Goal: Communication & Community: Answer question/provide support

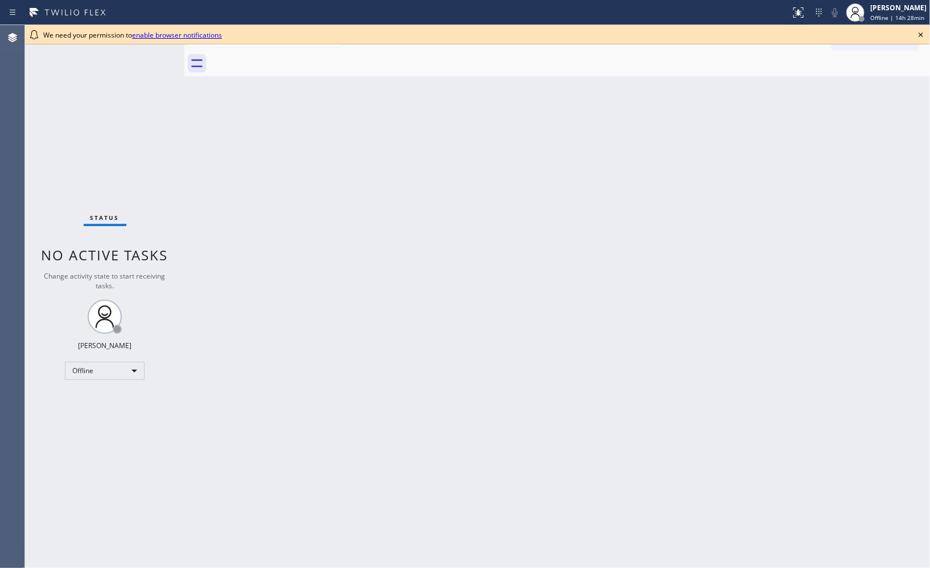
drag, startPoint x: 717, startPoint y: 263, endPoint x: 702, endPoint y: 253, distance: 18.2
click at [717, 263] on div "Back to Dashboard Change Sender ID Customers Technicians Select a contact Outbo…" at bounding box center [557, 296] width 746 height 543
click at [920, 31] on icon at bounding box center [922, 35] width 14 height 14
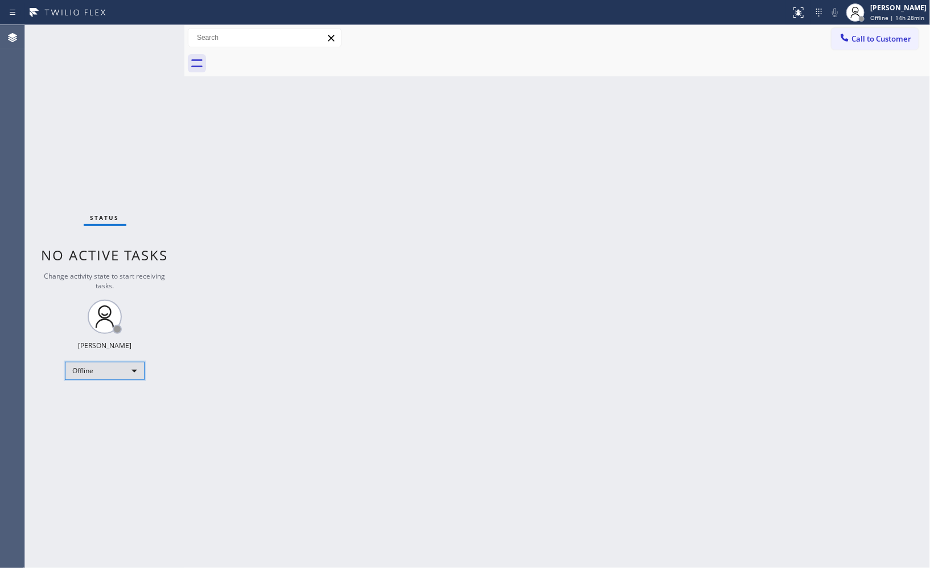
click at [122, 366] on div "Offline" at bounding box center [105, 371] width 80 height 18
click at [105, 415] on li "Unavailable" at bounding box center [103, 415] width 77 height 14
click at [618, 229] on div "Back to Dashboard Change Sender ID Customers Technicians Select a contact Outbo…" at bounding box center [557, 296] width 746 height 543
drag, startPoint x: 704, startPoint y: 198, endPoint x: 690, endPoint y: 192, distance: 15.3
click at [704, 199] on div "Back to Dashboard Change Sender ID Customers Technicians Select a contact Outbo…" at bounding box center [557, 296] width 746 height 543
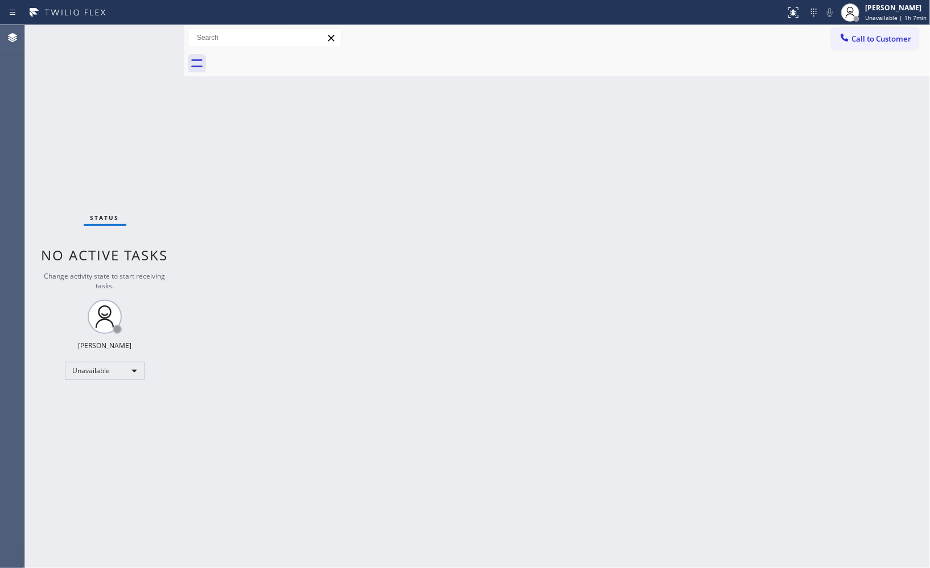
drag, startPoint x: 878, startPoint y: 43, endPoint x: 842, endPoint y: 42, distance: 36.4
click at [872, 43] on span "Call to Customer" at bounding box center [882, 39] width 60 height 10
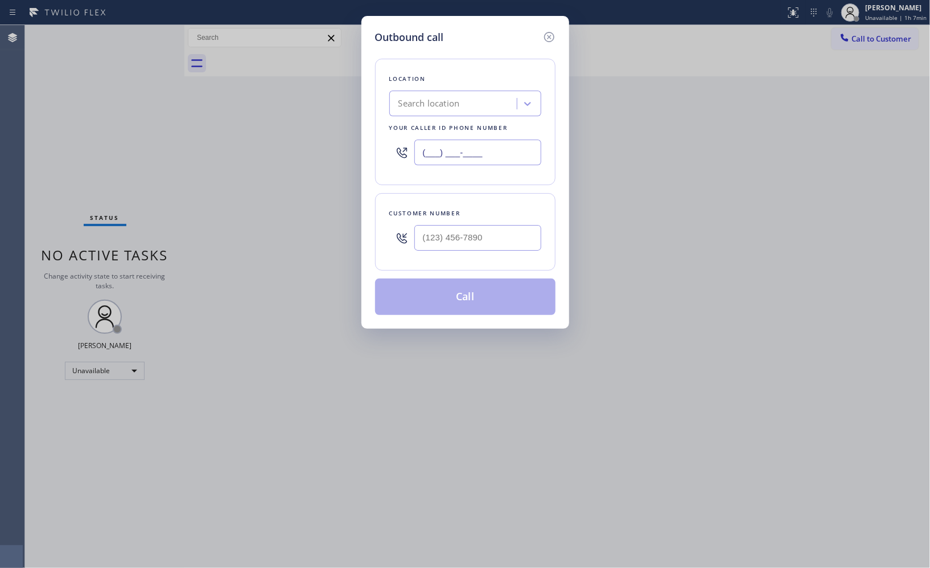
drag, startPoint x: 408, startPoint y: 156, endPoint x: 333, endPoint y: 141, distance: 76.6
click at [339, 150] on div "Outbound call Location Search location Your caller id phone number (___) ___-__…" at bounding box center [465, 284] width 930 height 568
paste input "562) 276-2419"
type input "[PHONE_NUMBER]"
drag, startPoint x: 503, startPoint y: 236, endPoint x: 317, endPoint y: 181, distance: 194.4
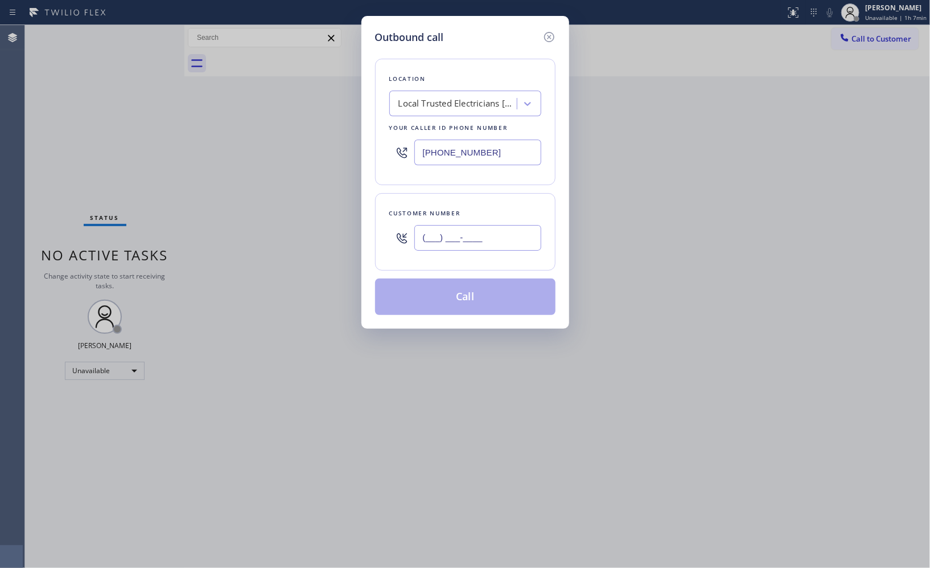
click at [364, 222] on div "Outbound call Location Local Trusted Electricians [GEOGRAPHIC_DATA] Your caller…" at bounding box center [466, 172] width 208 height 313
paste input "917) 271-7486"
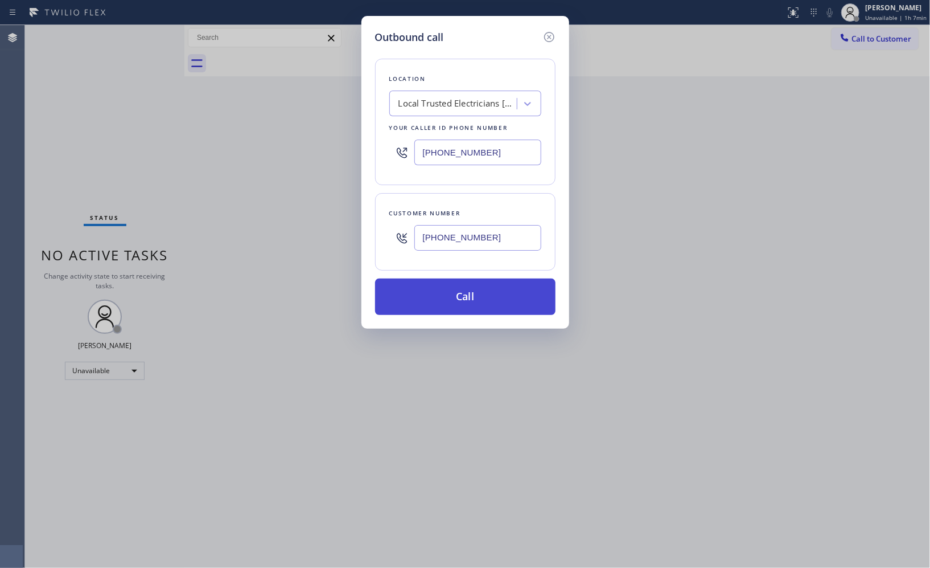
type input "[PHONE_NUMBER]"
click at [480, 305] on button "Call" at bounding box center [465, 296] width 181 height 36
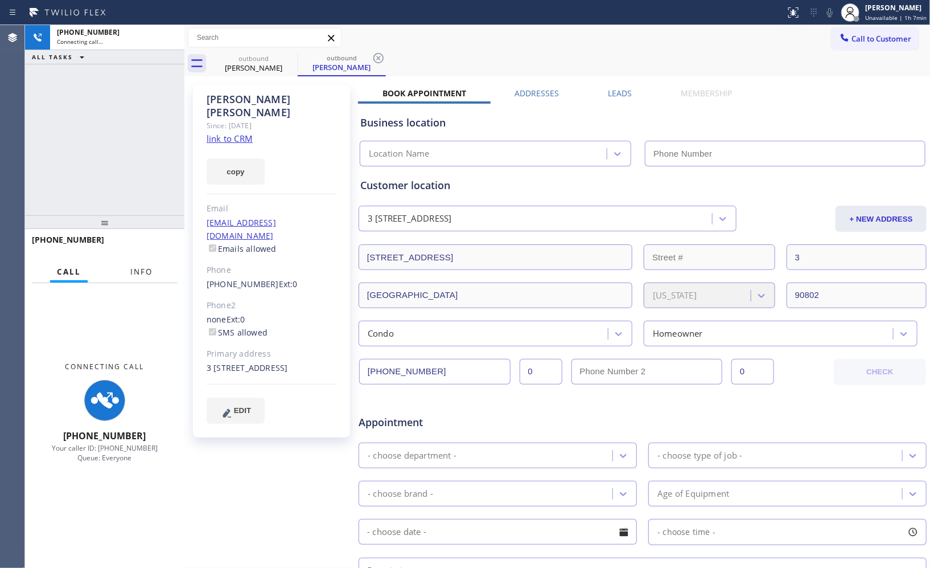
click at [139, 269] on span "Info" at bounding box center [141, 271] width 22 height 10
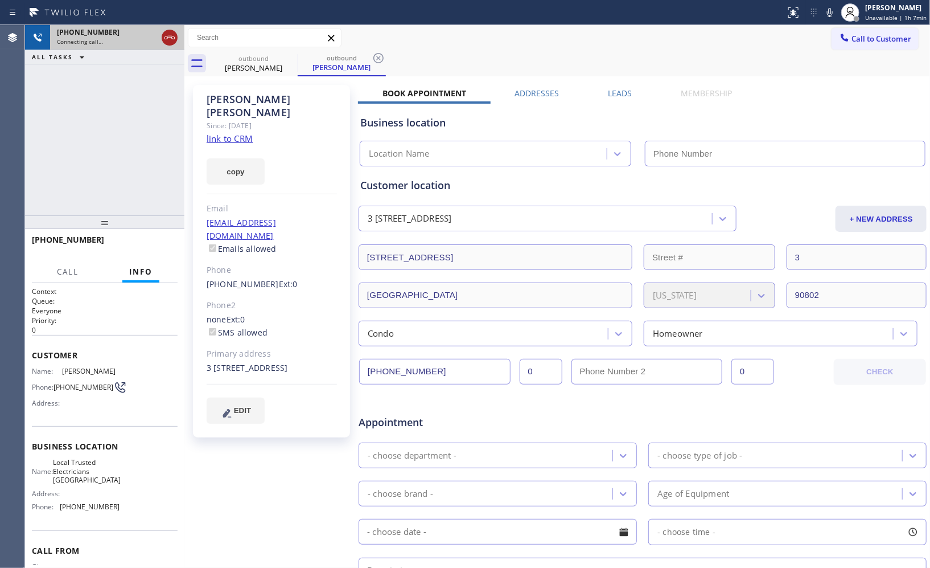
type input "[PHONE_NUMBER]"
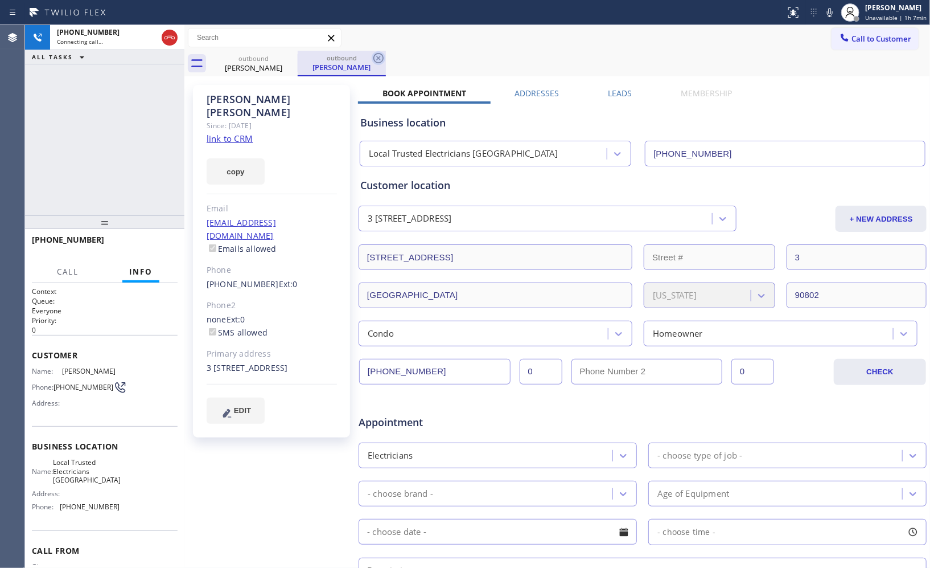
click at [384, 58] on icon at bounding box center [379, 58] width 14 height 14
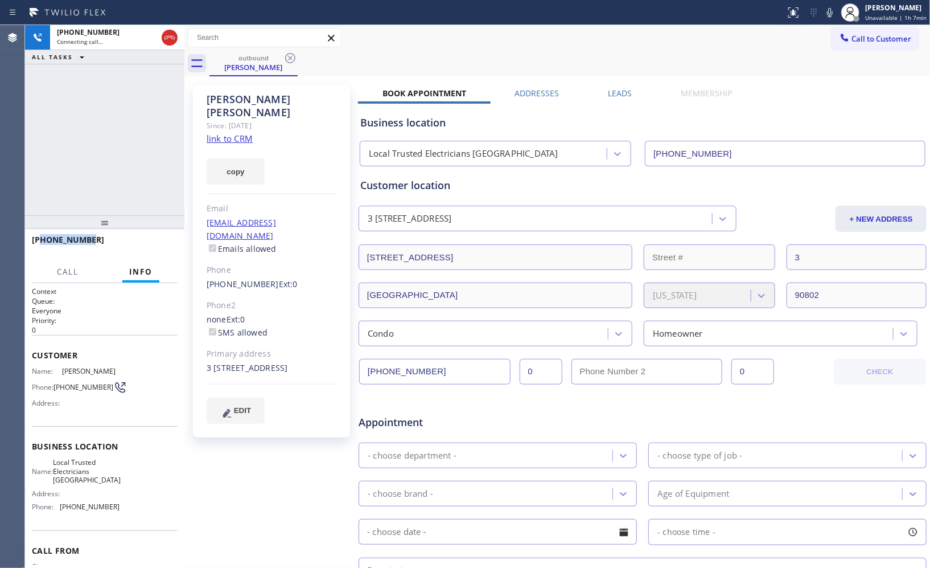
drag, startPoint x: 96, startPoint y: 242, endPoint x: 42, endPoint y: 238, distance: 54.2
click at [42, 238] on div "[PHONE_NUMBER]" at bounding box center [101, 239] width 138 height 11
copy span "9172717486"
click at [171, 47] on div at bounding box center [169, 37] width 20 height 25
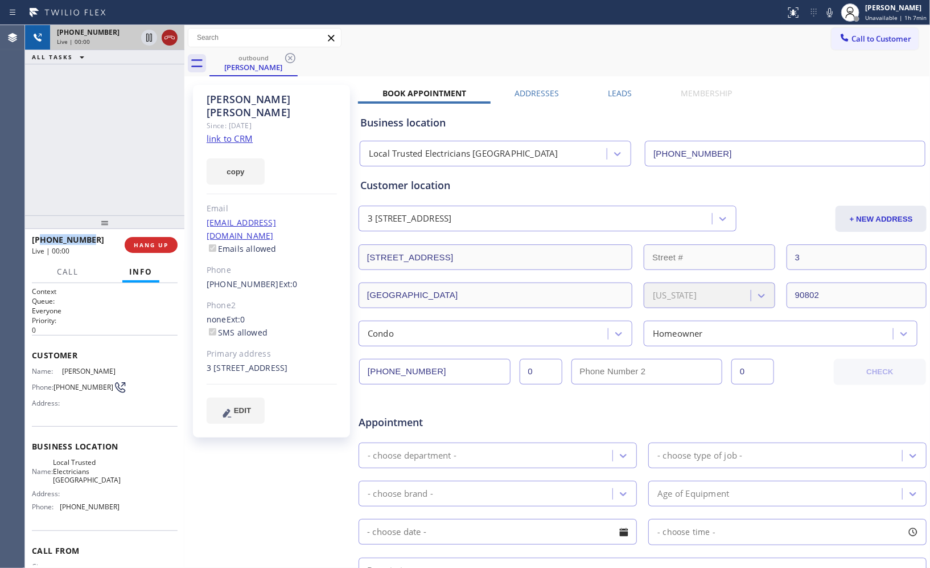
click at [163, 36] on icon at bounding box center [170, 38] width 14 height 14
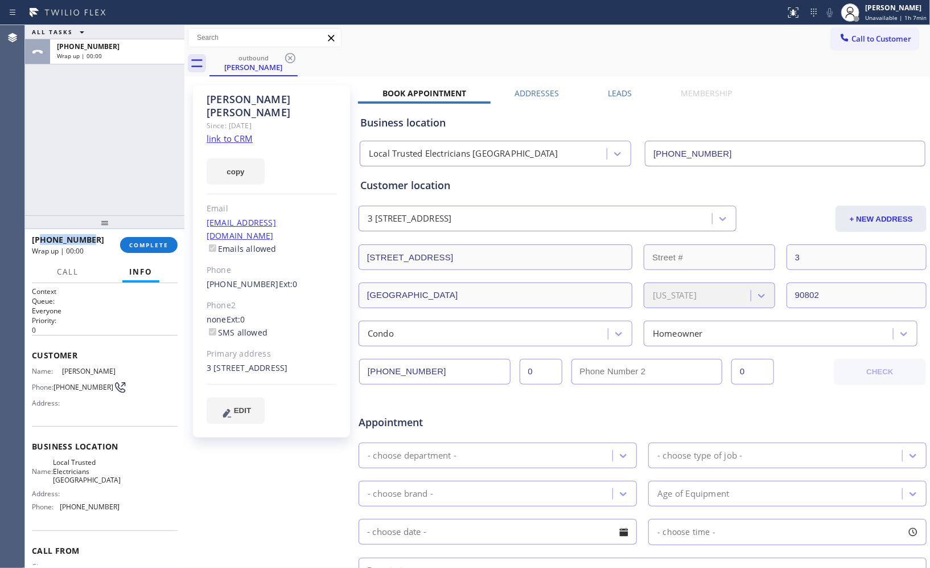
drag, startPoint x: 163, startPoint y: 36, endPoint x: 139, endPoint y: 187, distance: 152.8
click at [147, 247] on span "COMPLETE" at bounding box center [148, 245] width 39 height 8
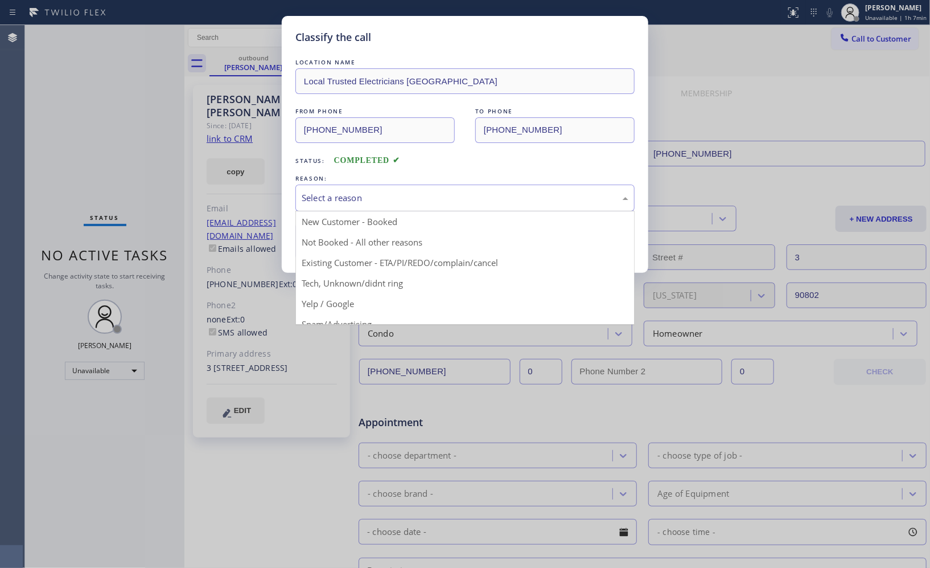
click at [399, 198] on div "Select a reason" at bounding box center [465, 197] width 327 height 13
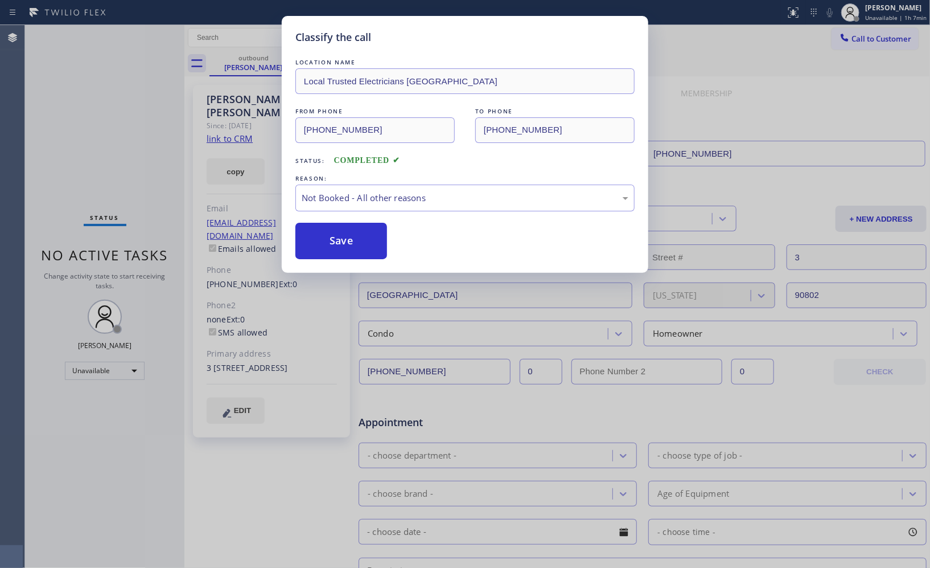
click at [349, 243] on button "Save" at bounding box center [342, 241] width 92 height 36
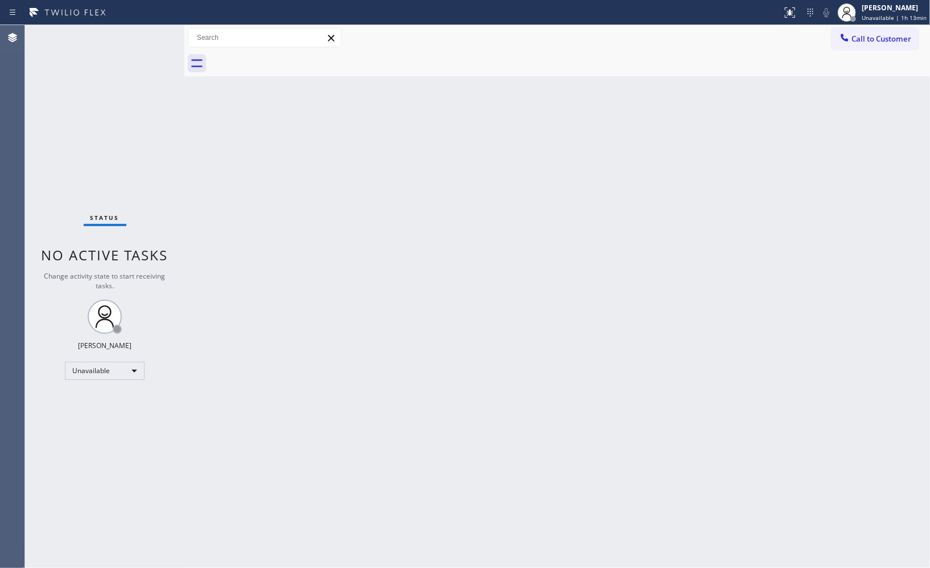
click at [713, 262] on div "Back to Dashboard Change Sender ID Customers Technicians Select a contact Outbo…" at bounding box center [557, 296] width 746 height 543
drag, startPoint x: 277, startPoint y: 304, endPoint x: 588, endPoint y: 25, distance: 417.8
click at [277, 304] on div "Back to Dashboard Change Sender ID Customers Technicians Select a contact Outbo…" at bounding box center [557, 296] width 746 height 543
drag, startPoint x: 884, startPoint y: 36, endPoint x: 863, endPoint y: 38, distance: 21.2
click at [880, 36] on span "Call to Customer" at bounding box center [882, 39] width 60 height 10
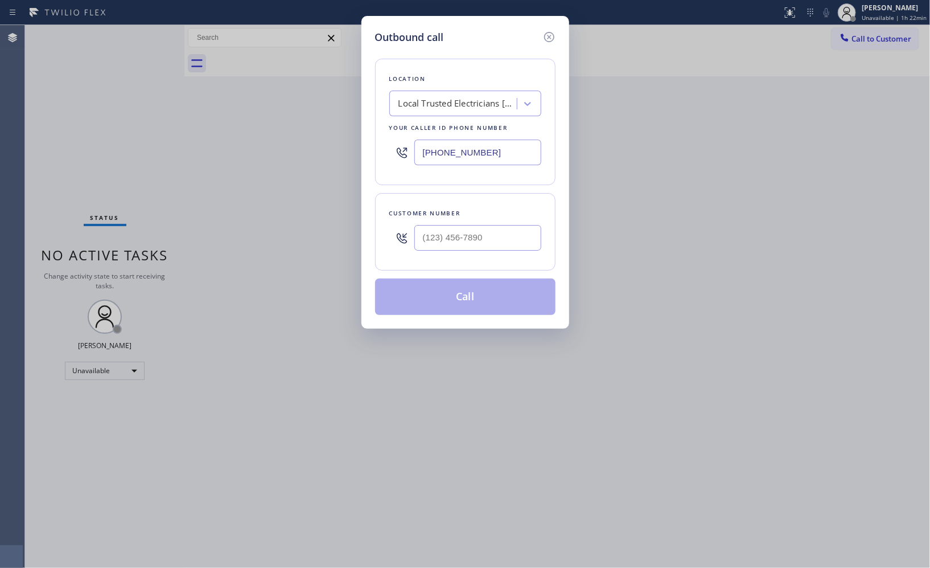
drag, startPoint x: 507, startPoint y: 150, endPoint x: 300, endPoint y: 0, distance: 256.1
click at [288, 64] on div "Outbound call Location Local Trusted Electricians [GEOGRAPHIC_DATA] Your caller…" at bounding box center [465, 284] width 930 height 568
paste input "213) 722-3593"
type input "[PHONE_NUMBER]"
drag, startPoint x: 477, startPoint y: 241, endPoint x: 343, endPoint y: 231, distance: 134.2
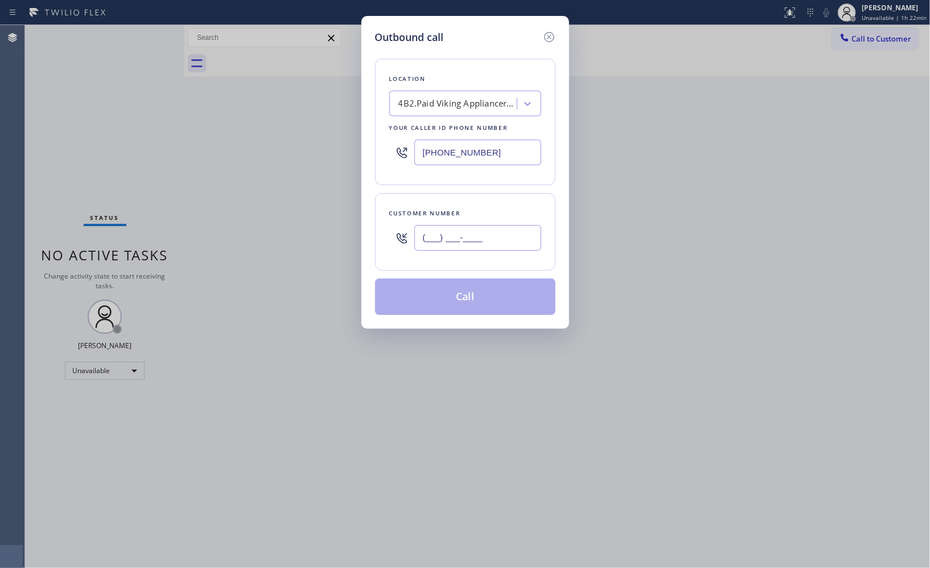
click at [343, 231] on div "Outbound call Location 4B2.Paid Viking Appliancerepair Pros (Google Ads, [GEOGR…" at bounding box center [465, 284] width 930 height 568
paste input "213) 453-3438"
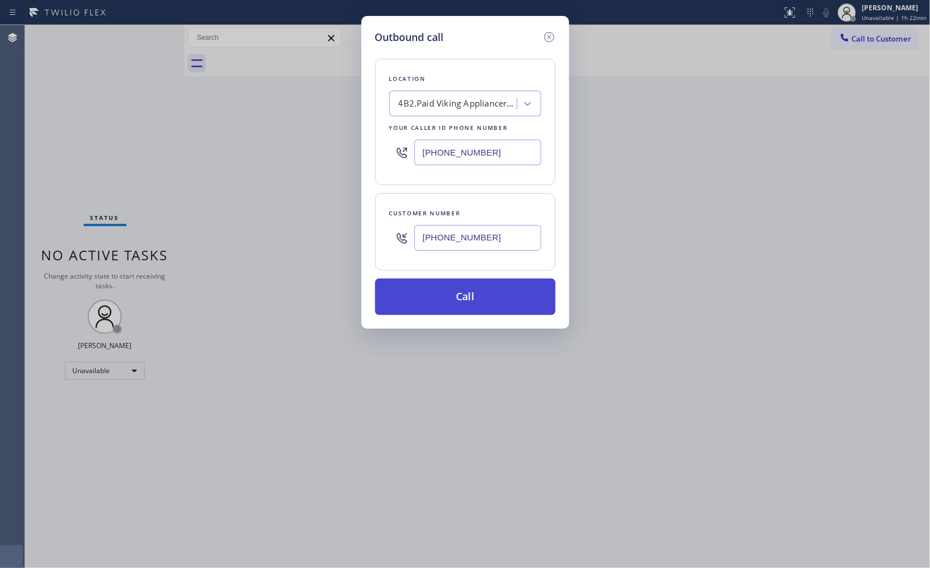
type input "[PHONE_NUMBER]"
click at [482, 309] on button "Call" at bounding box center [465, 296] width 181 height 36
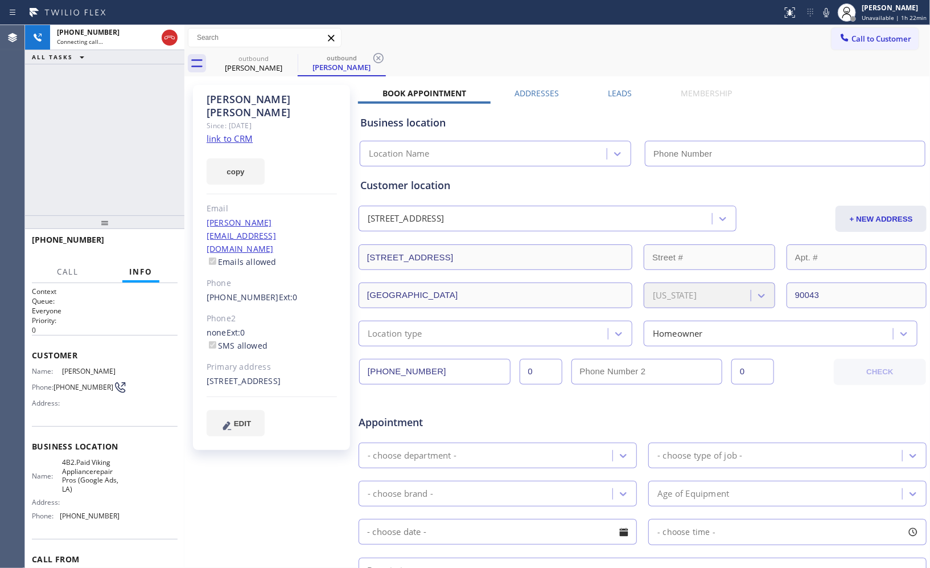
type input "[PHONE_NUMBER]"
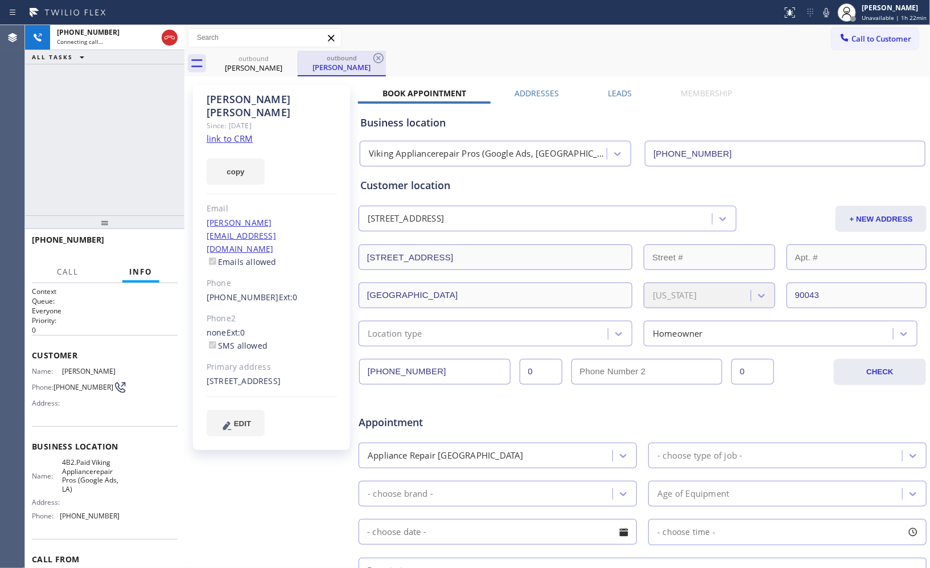
click at [368, 58] on div "outbound" at bounding box center [342, 58] width 86 height 9
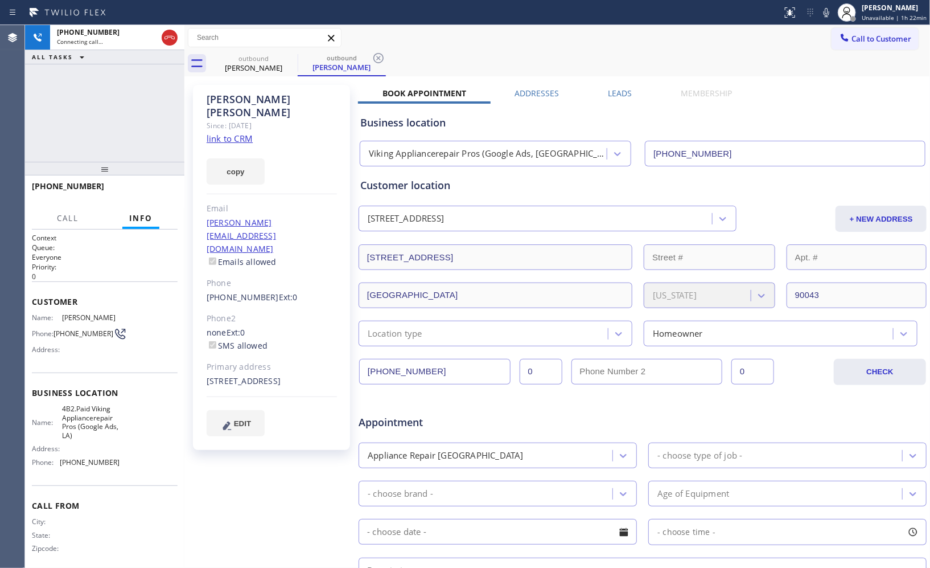
drag, startPoint x: 99, startPoint y: 226, endPoint x: 106, endPoint y: 173, distance: 54.0
click at [106, 173] on div at bounding box center [104, 169] width 159 height 14
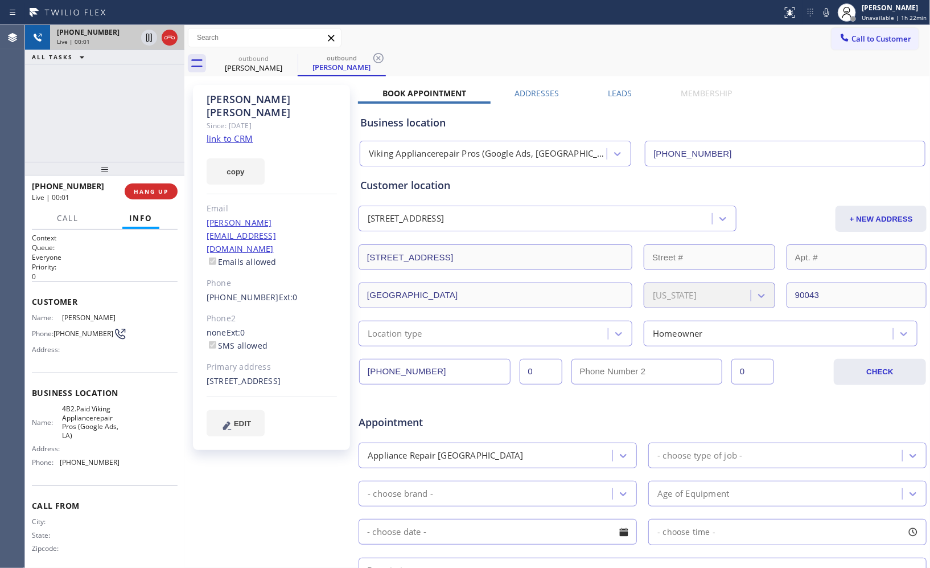
click at [171, 48] on div at bounding box center [159, 37] width 41 height 25
click at [155, 194] on span "HANG UP" at bounding box center [151, 191] width 35 height 8
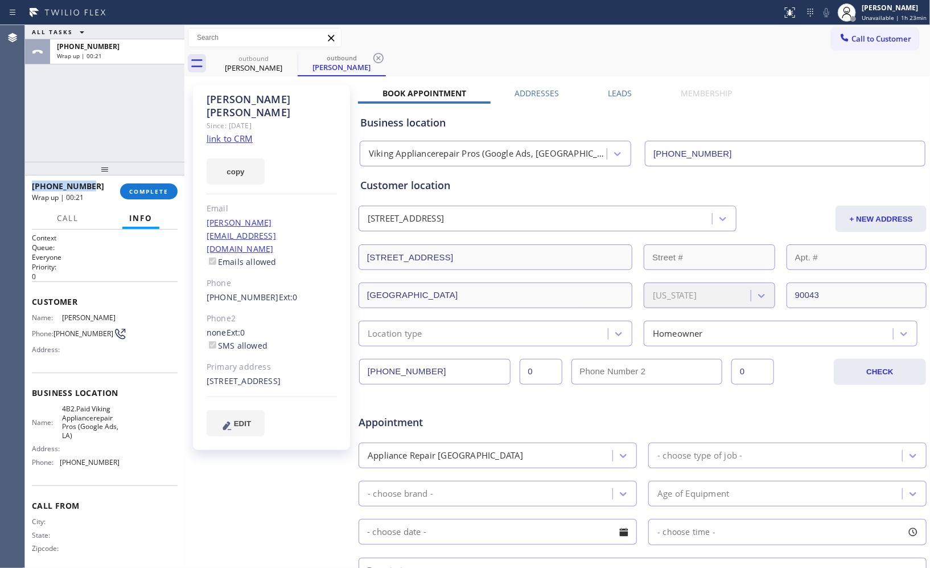
drag, startPoint x: 87, startPoint y: 184, endPoint x: 30, endPoint y: 182, distance: 57.5
click at [30, 182] on div "[PHONE_NUMBER] Wrap up | 00:21 COMPLETE" at bounding box center [104, 191] width 159 height 32
copy span "[PHONE_NUMBER]"
click at [154, 200] on div "[PHONE_NUMBER] Wrap up | 04:08 COMPLETE" at bounding box center [105, 192] width 146 height 30
click at [162, 188] on span "COMPLETE" at bounding box center [148, 191] width 39 height 8
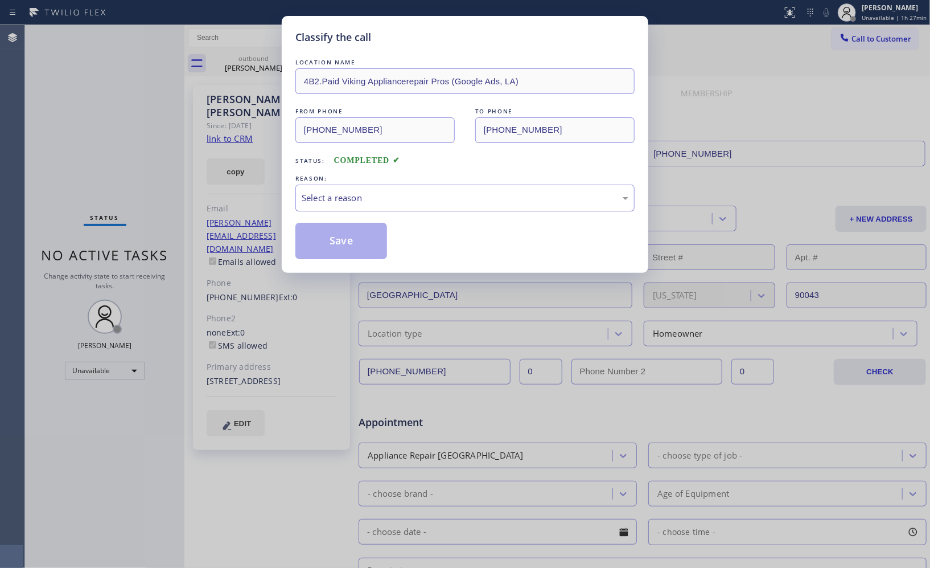
drag, startPoint x: 433, startPoint y: 203, endPoint x: 423, endPoint y: 204, distance: 9.7
click at [432, 203] on div "Select a reason" at bounding box center [465, 197] width 327 height 13
click at [343, 244] on button "Save" at bounding box center [342, 241] width 92 height 36
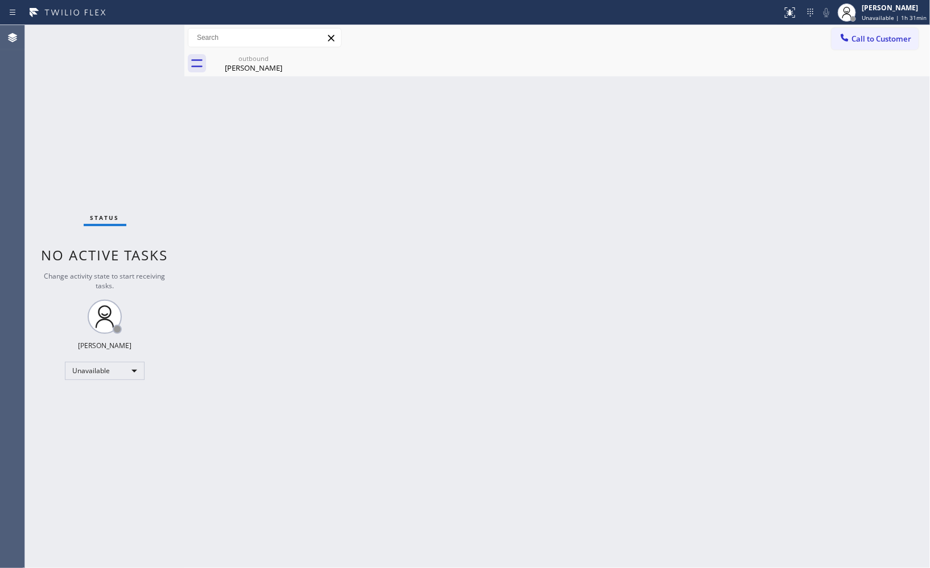
click at [773, 222] on div "Back to Dashboard Change Sender ID Customers Technicians Select a contact Outbo…" at bounding box center [557, 296] width 746 height 543
click at [274, 67] on div "[PERSON_NAME]" at bounding box center [254, 68] width 86 height 10
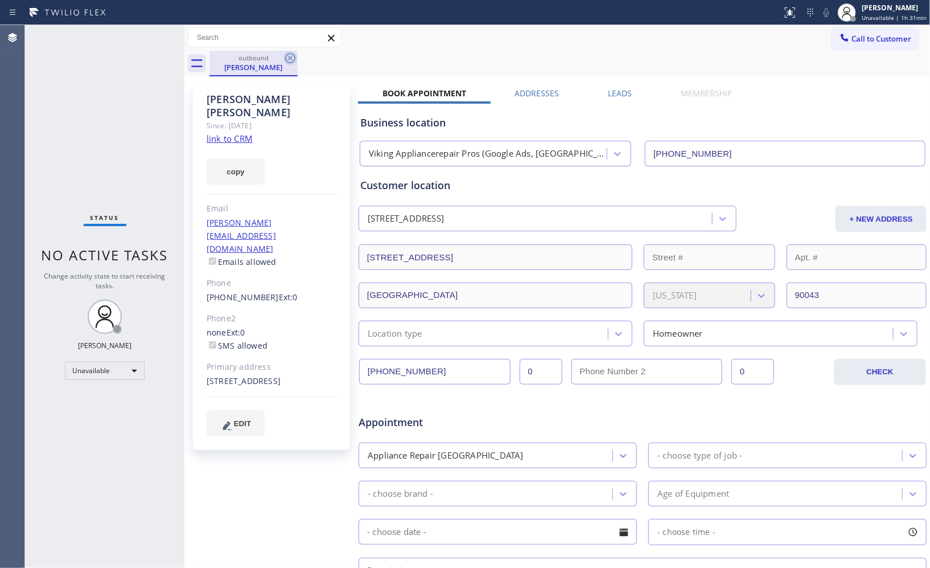
click at [288, 55] on icon at bounding box center [291, 58] width 14 height 14
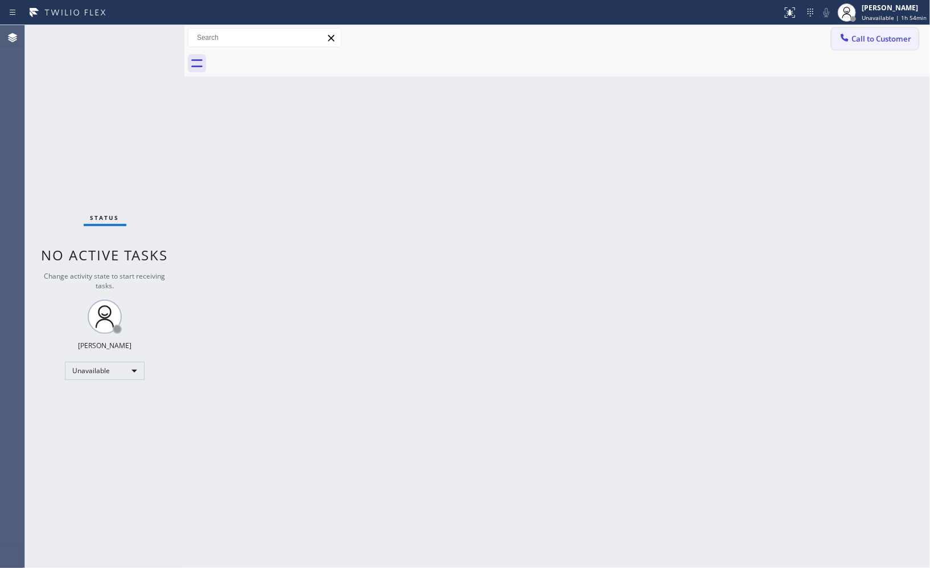
click at [856, 28] on button "Call to Customer" at bounding box center [875, 39] width 87 height 22
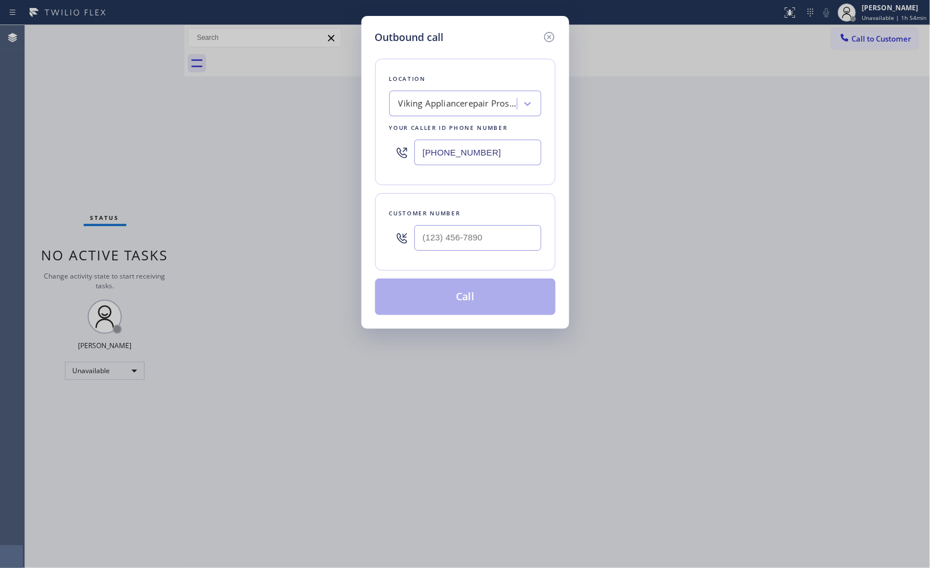
drag, startPoint x: 510, startPoint y: 154, endPoint x: 330, endPoint y: 48, distance: 208.8
click at [337, 118] on div "Outbound call Location Viking Appliancerepair Pros (Google Ads, [GEOGRAPHIC_DAT…" at bounding box center [465, 284] width 930 height 568
paste input "760) 983-7951"
type input "[PHONE_NUMBER]"
click at [473, 236] on input "(___) ___-____" at bounding box center [478, 238] width 127 height 26
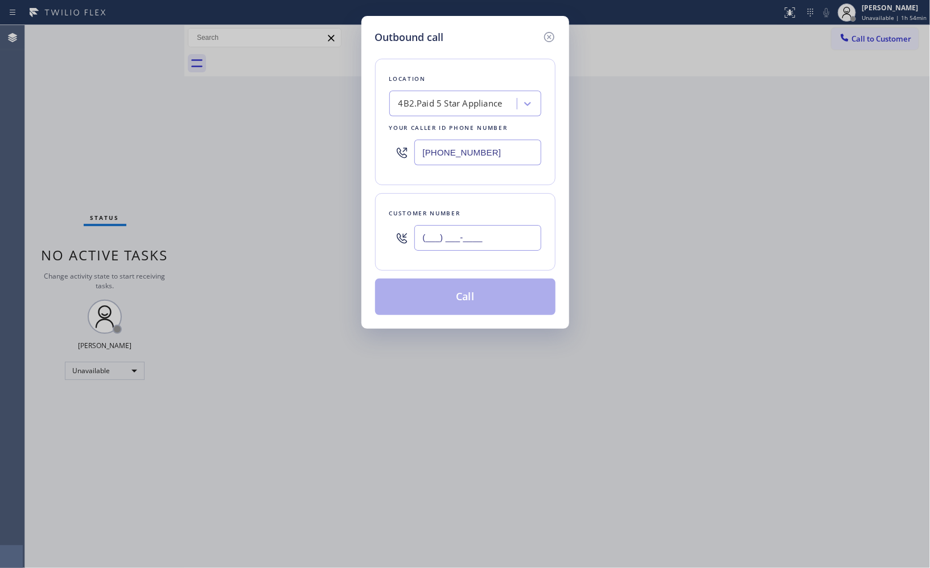
paste input "858) 354-9973"
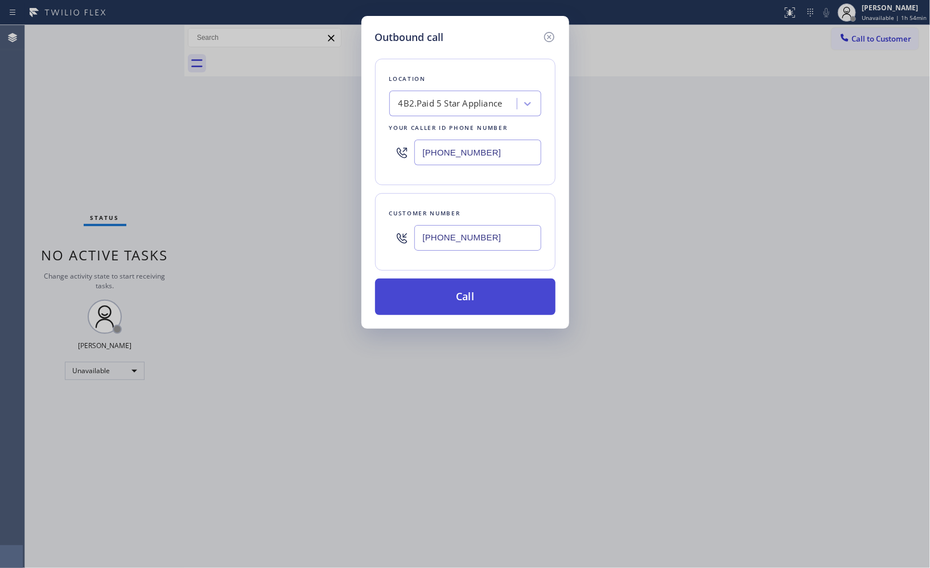
type input "[PHONE_NUMBER]"
click at [490, 286] on button "Call" at bounding box center [465, 296] width 181 height 36
drag, startPoint x: 556, startPoint y: 561, endPoint x: 557, endPoint y: 568, distance: 6.9
click at [557, 567] on html "Status report No issues detected If you experience an issue, please download th…" at bounding box center [465, 284] width 930 height 568
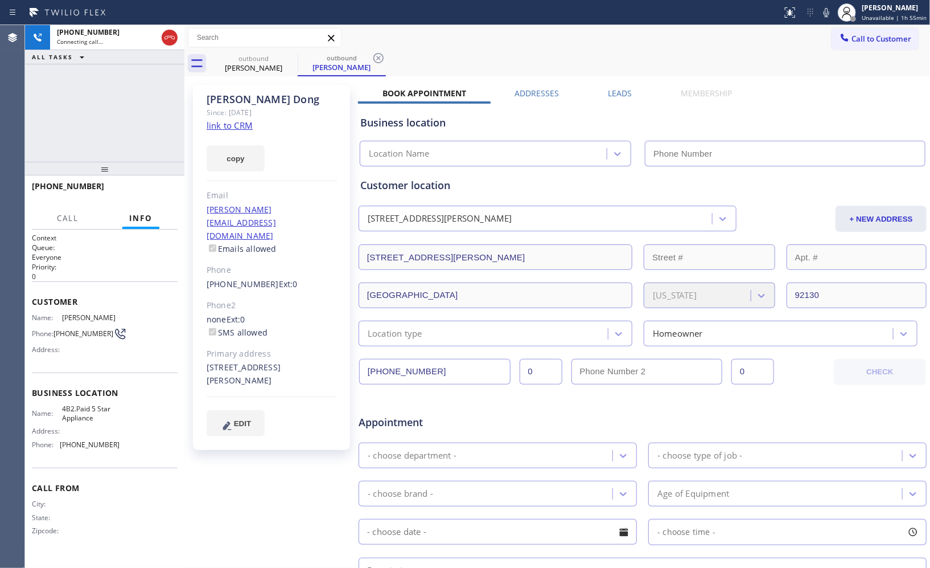
type input "[PHONE_NUMBER]"
click at [376, 58] on icon at bounding box center [379, 58] width 14 height 14
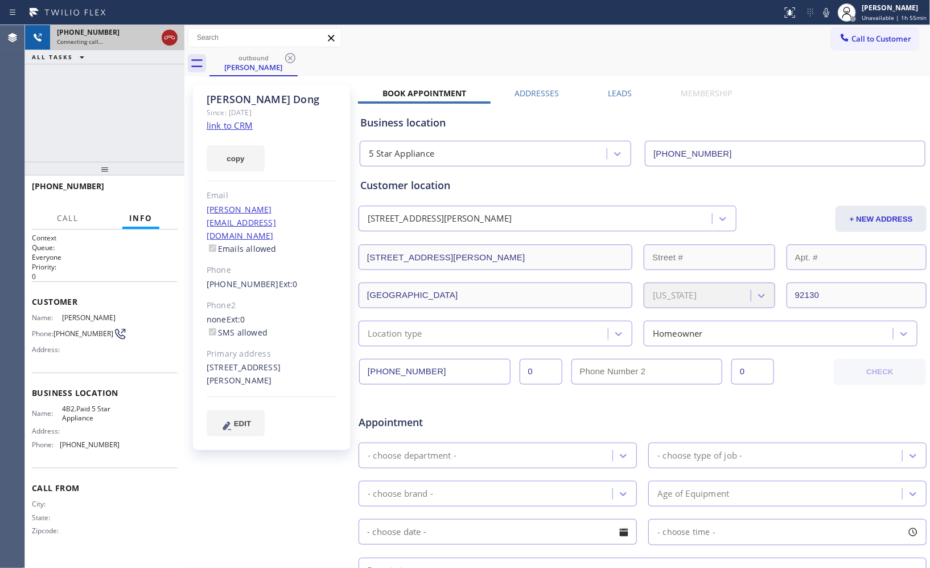
click at [173, 39] on icon at bounding box center [170, 38] width 14 height 14
click at [293, 59] on icon at bounding box center [291, 58] width 14 height 14
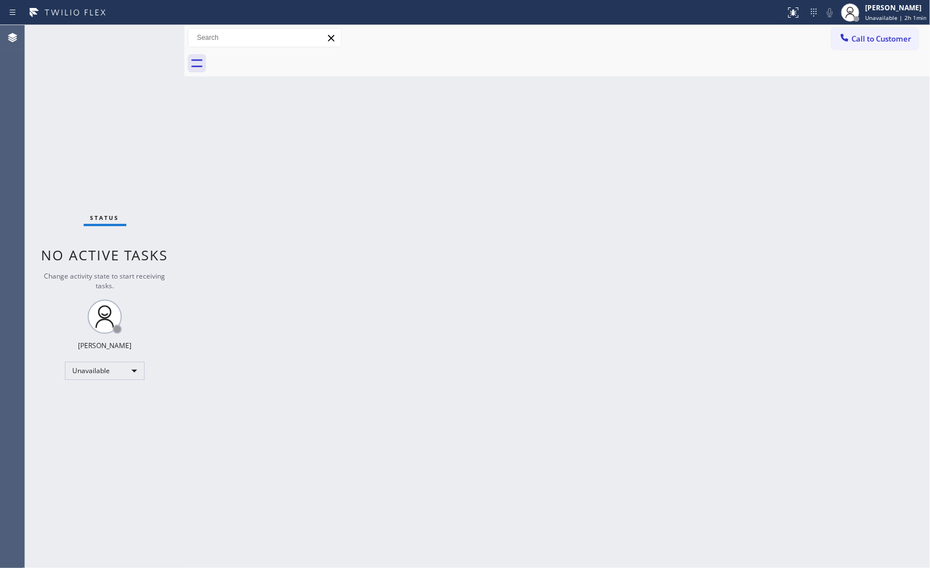
click at [562, 200] on div "Back to Dashboard Change Sender ID Customers Technicians Select a contact Outbo…" at bounding box center [557, 296] width 746 height 543
drag, startPoint x: 869, startPoint y: 39, endPoint x: 664, endPoint y: 97, distance: 213.2
click at [870, 39] on span "Call to Customer" at bounding box center [882, 39] width 60 height 10
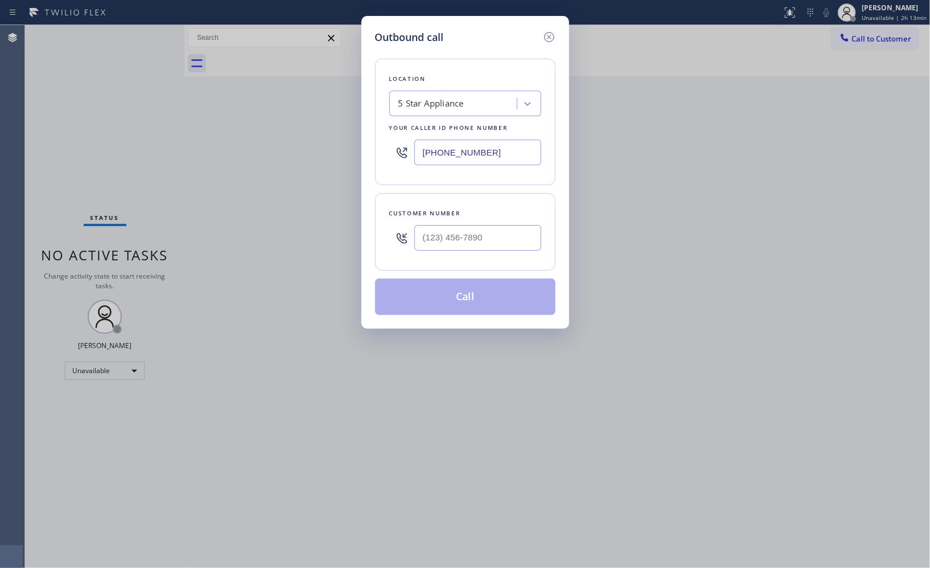
drag, startPoint x: 478, startPoint y: 152, endPoint x: 363, endPoint y: 103, distance: 125.5
click at [364, 130] on div "Outbound call Location 5 Star Appliance Your caller id phone number [PHONE_NUMB…" at bounding box center [466, 172] width 208 height 313
paste input "818) 903-797"
drag, startPoint x: 489, startPoint y: 153, endPoint x: 367, endPoint y: 151, distance: 121.9
click at [369, 155] on div "Outbound call Location 5 Star Appliance Your caller id phone number [PHONE_NUMB…" at bounding box center [466, 172] width 208 height 313
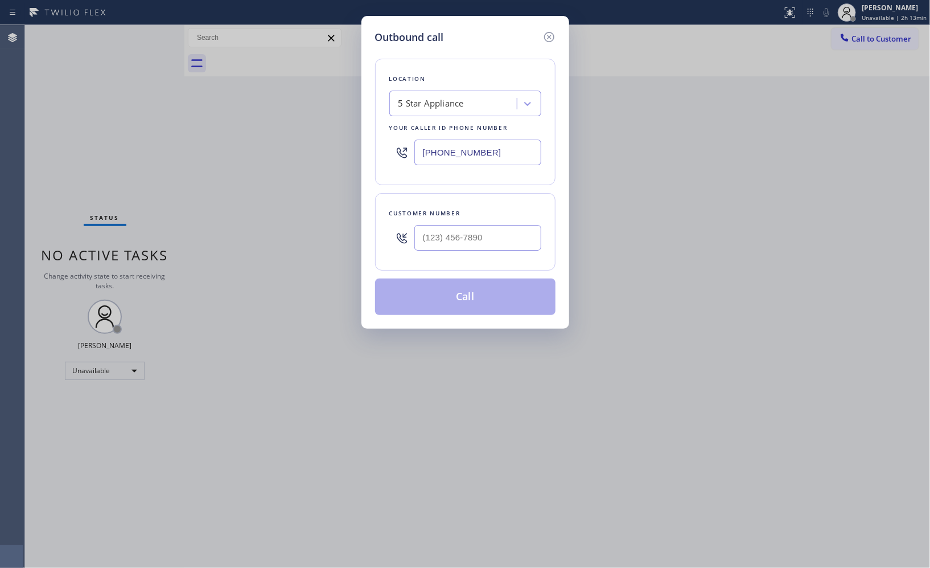
paste input "800) 568-8664"
type input "[PHONE_NUMBER]"
click at [464, 238] on input "(___) ___-____" at bounding box center [478, 238] width 127 height 26
paste input "818) 903-7971"
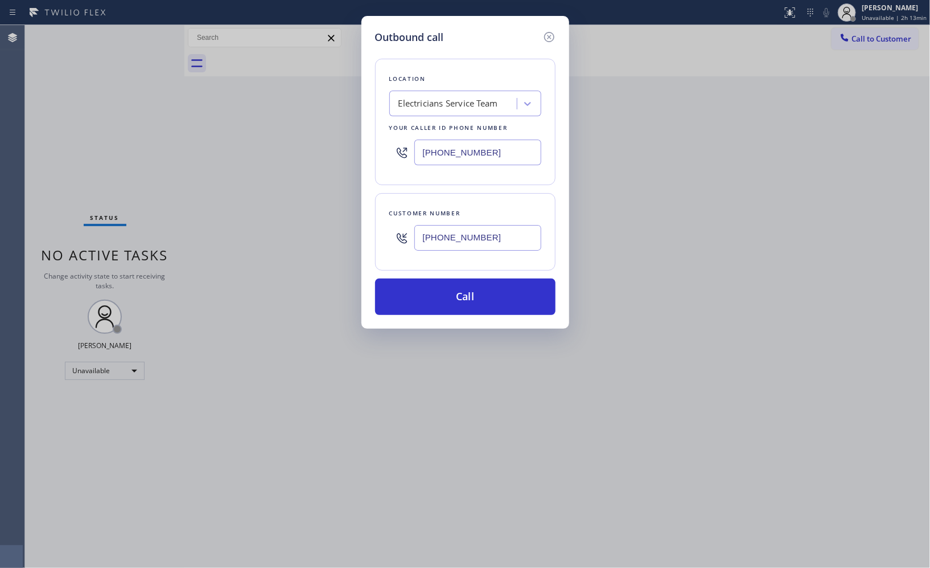
type input "[PHONE_NUMBER]"
click at [518, 303] on button "Call" at bounding box center [465, 296] width 181 height 36
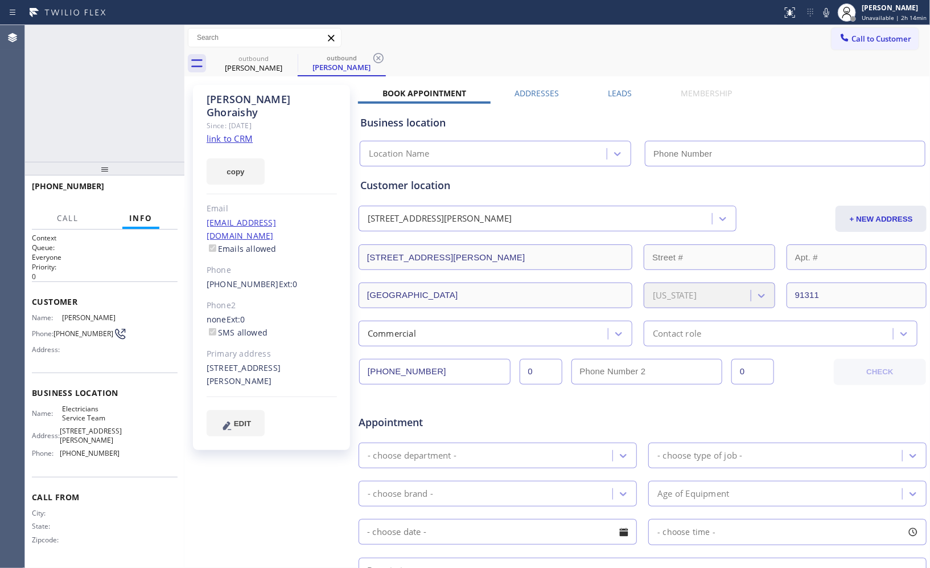
type input "[PHONE_NUMBER]"
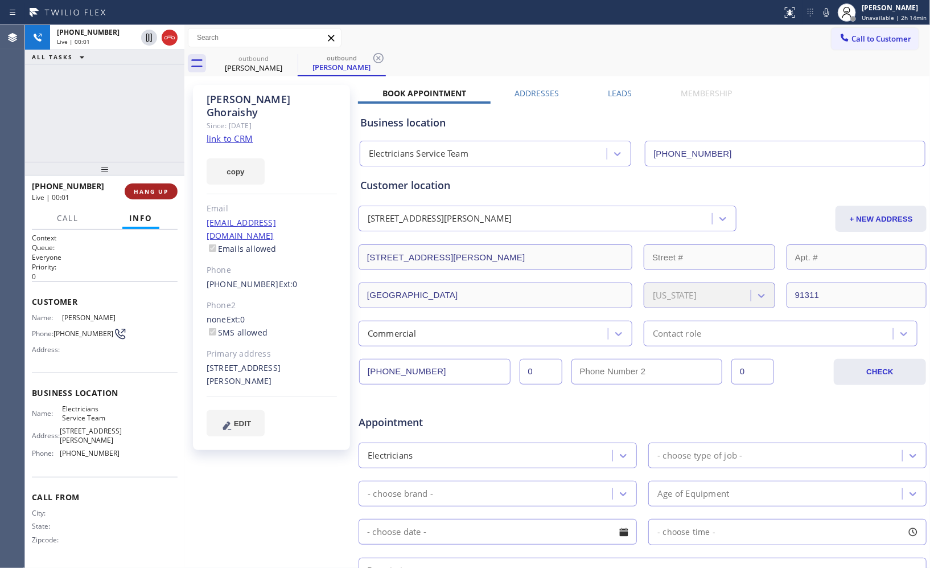
click at [150, 192] on span "HANG UP" at bounding box center [151, 191] width 35 height 8
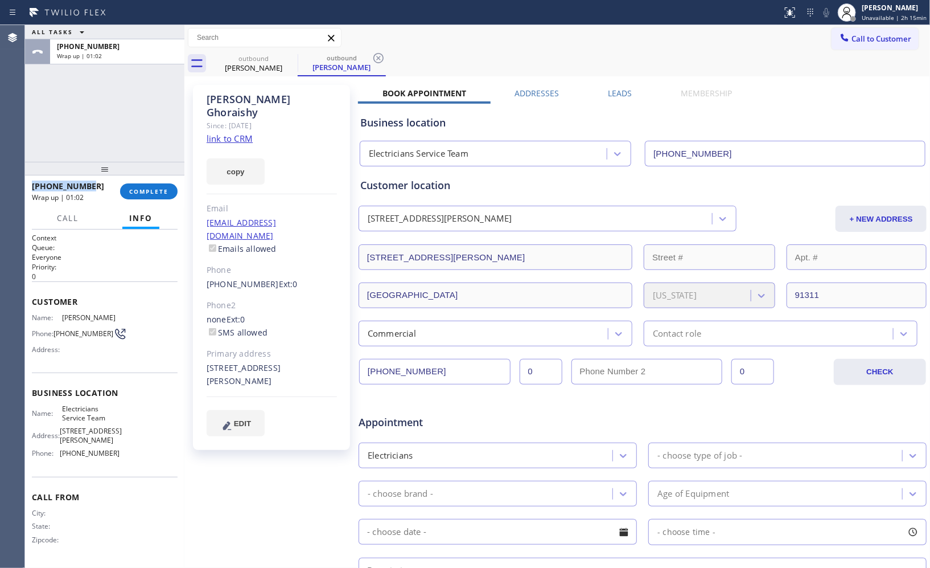
drag, startPoint x: 93, startPoint y: 187, endPoint x: 26, endPoint y: 186, distance: 67.2
click at [26, 186] on div "[PHONE_NUMBER] Wrap up | 01:02 COMPLETE" at bounding box center [104, 191] width 159 height 32
click at [598, 63] on div "outbound [PERSON_NAME] outbound [PERSON_NAME]" at bounding box center [570, 64] width 721 height 26
drag, startPoint x: 95, startPoint y: 187, endPoint x: 41, endPoint y: 187, distance: 53.5
click at [41, 187] on div "[PHONE_NUMBER]" at bounding box center [72, 186] width 80 height 11
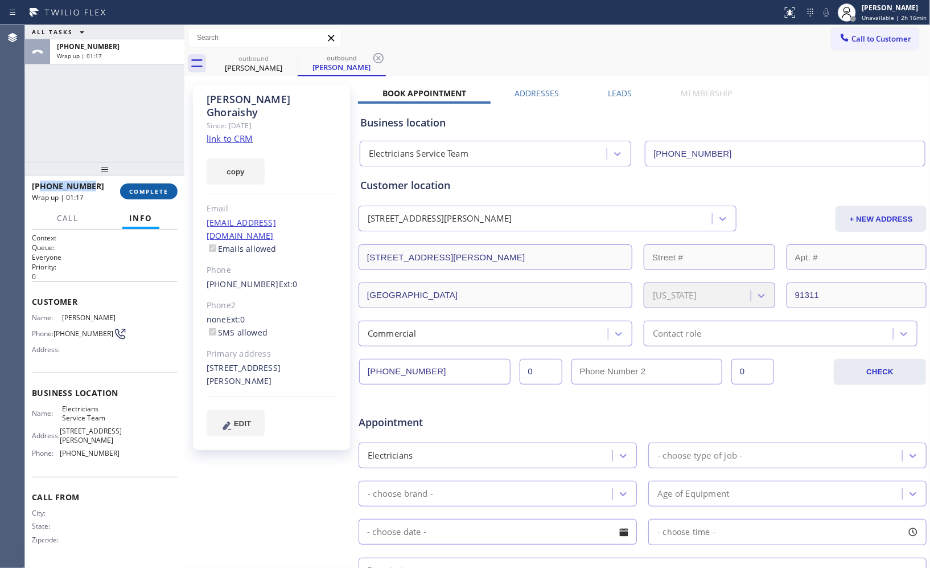
copy span "8189037971"
click at [150, 183] on button "COMPLETE" at bounding box center [149, 191] width 58 height 16
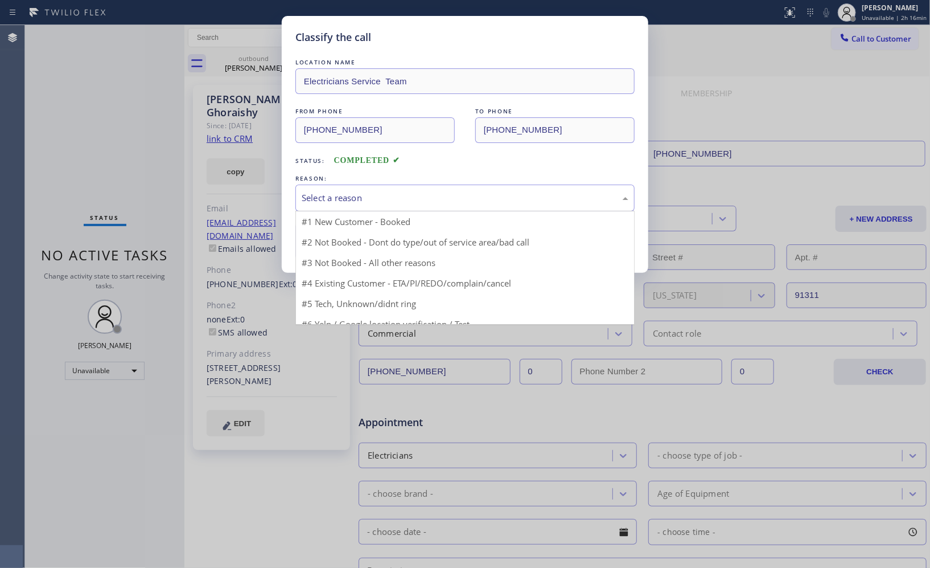
click at [441, 204] on div "Select a reason" at bounding box center [465, 197] width 327 height 13
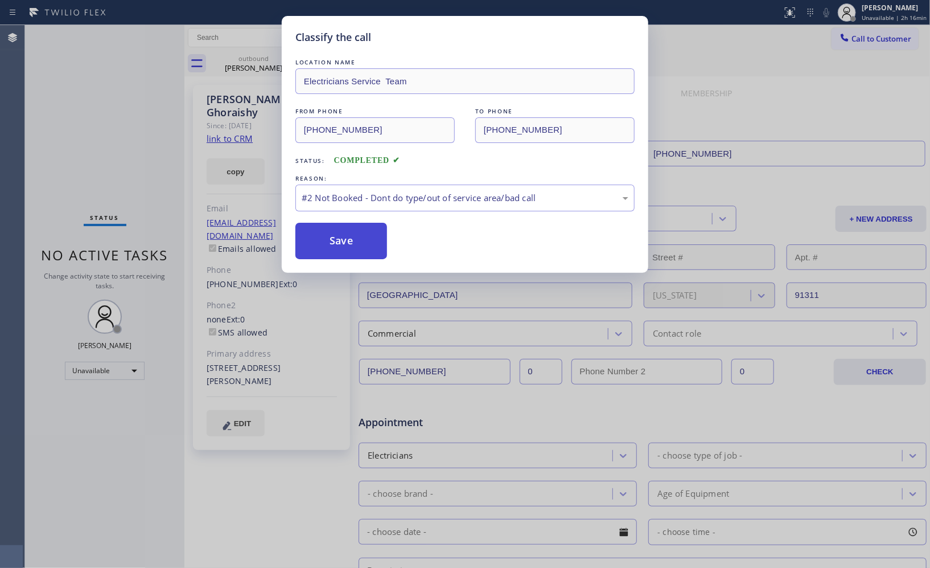
click at [378, 230] on button "Save" at bounding box center [342, 241] width 92 height 36
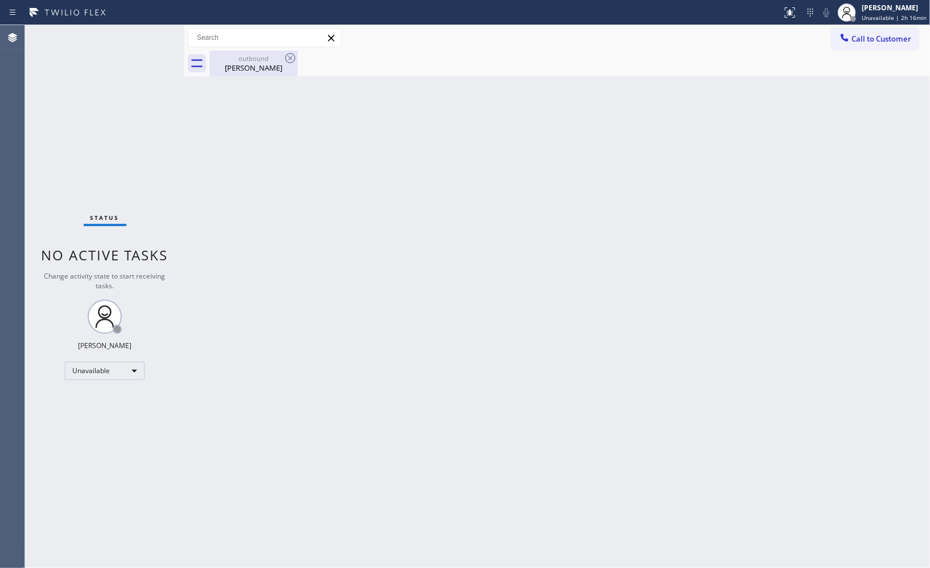
click at [240, 67] on div "[PERSON_NAME]" at bounding box center [254, 68] width 86 height 10
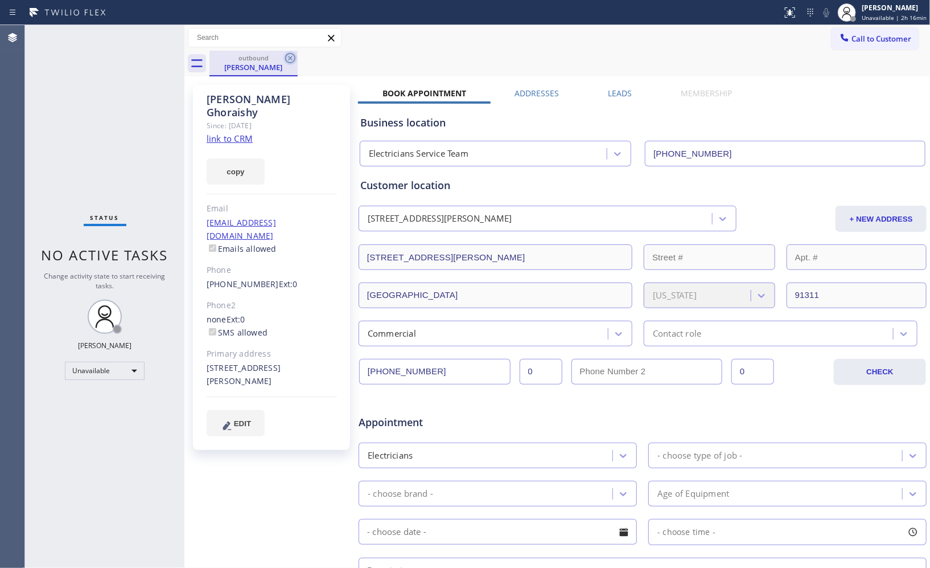
click at [292, 61] on icon at bounding box center [291, 58] width 14 height 14
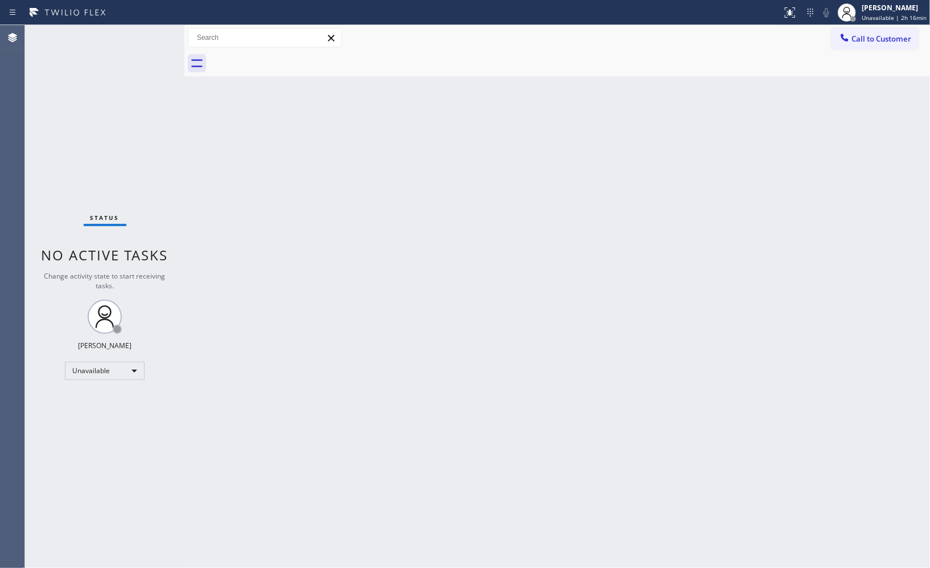
drag, startPoint x: 867, startPoint y: 42, endPoint x: 851, endPoint y: 47, distance: 16.4
click at [862, 44] on button "Call to Customer" at bounding box center [875, 39] width 87 height 22
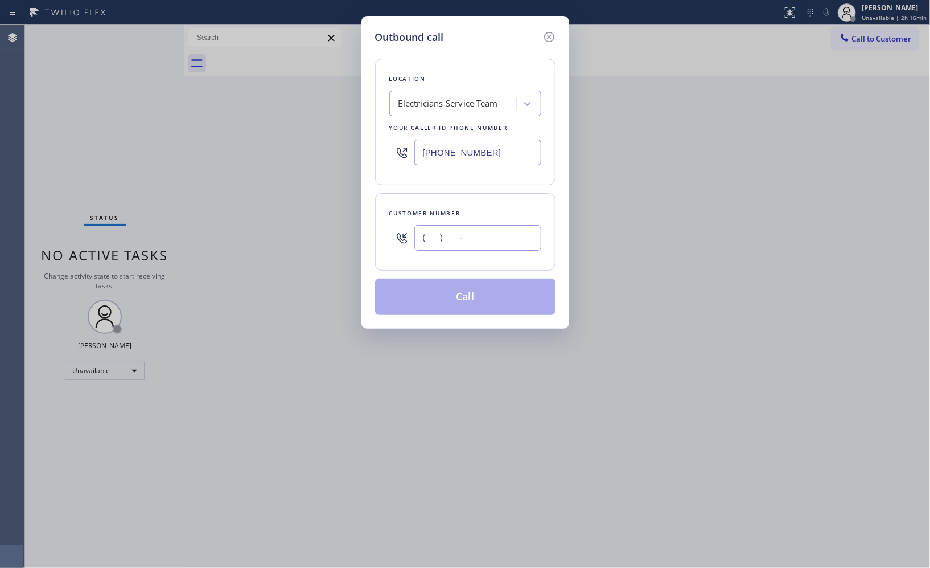
drag, startPoint x: 486, startPoint y: 245, endPoint x: 385, endPoint y: 207, distance: 108.3
click at [412, 239] on div "(___) ___-____" at bounding box center [465, 237] width 152 height 37
paste input "818) 903-7971"
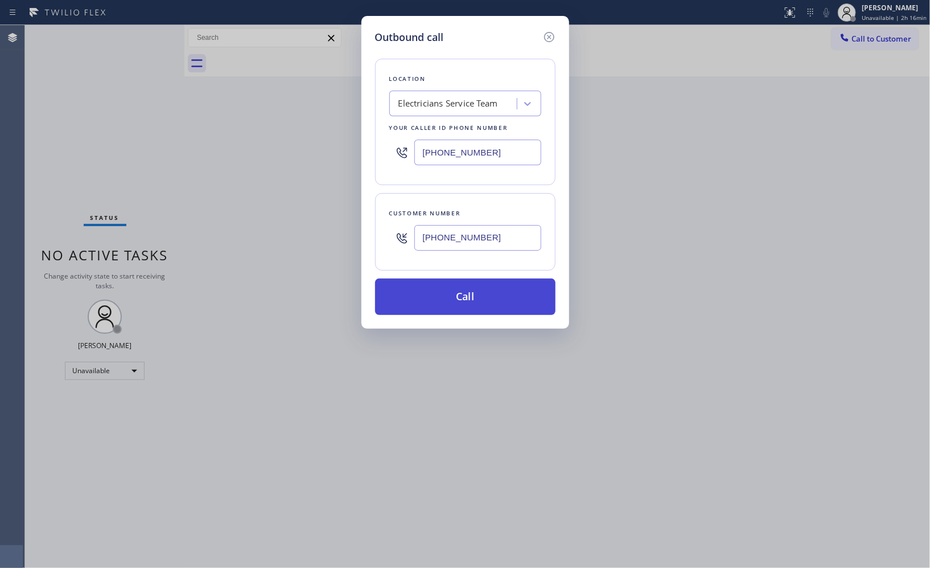
type input "[PHONE_NUMBER]"
click at [497, 297] on button "Call" at bounding box center [465, 296] width 181 height 36
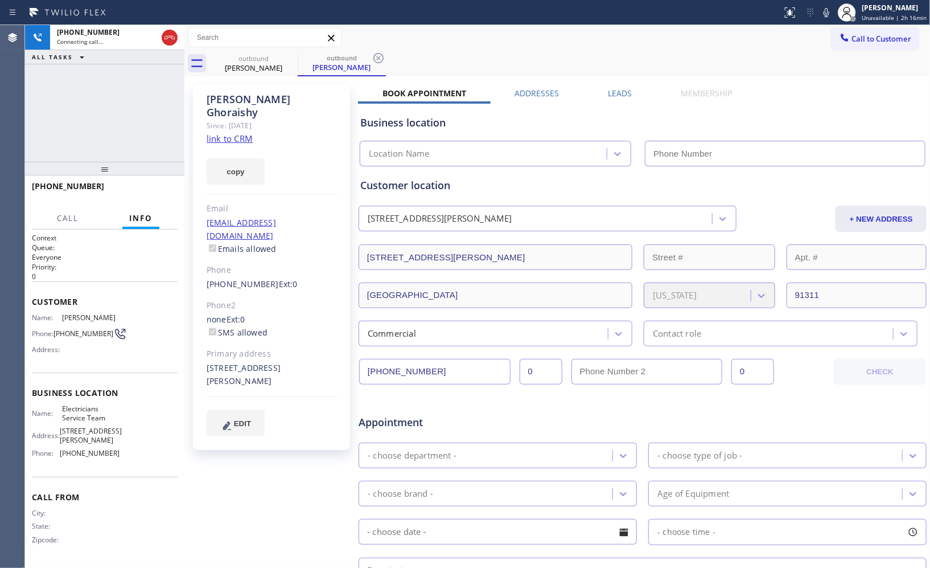
type input "[PHONE_NUMBER]"
drag, startPoint x: 376, startPoint y: 60, endPoint x: 314, endPoint y: 70, distance: 63.5
click at [376, 60] on icon at bounding box center [379, 58] width 14 height 14
click at [166, 194] on span "HANG UP" at bounding box center [151, 191] width 35 height 8
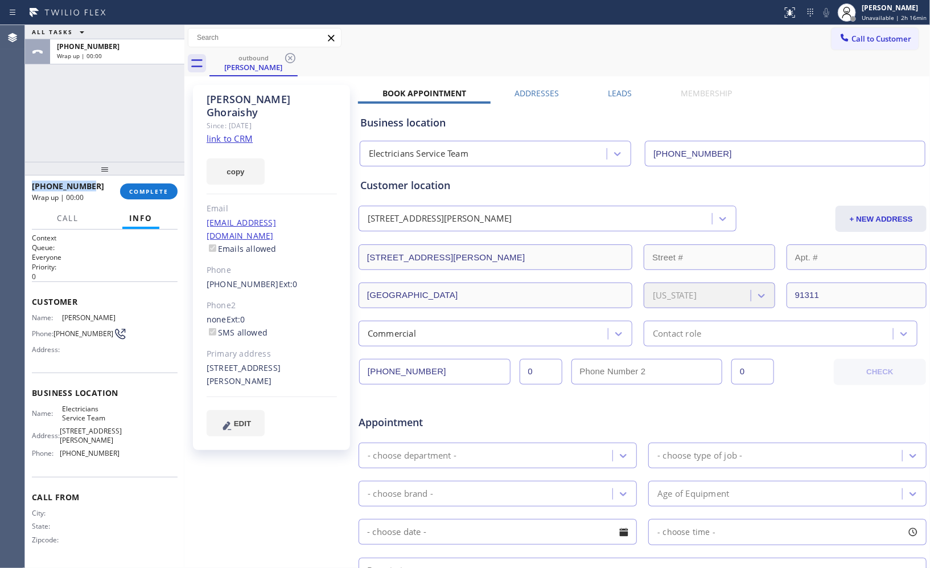
click at [32, 186] on div "[PHONE_NUMBER]" at bounding box center [72, 186] width 80 height 11
copy span "[PHONE_NUMBER]"
click at [589, 23] on div "Status report No issues detected If you experience an issue, please download th…" at bounding box center [465, 12] width 930 height 25
click at [165, 195] on span "COMPLETE" at bounding box center [148, 191] width 39 height 8
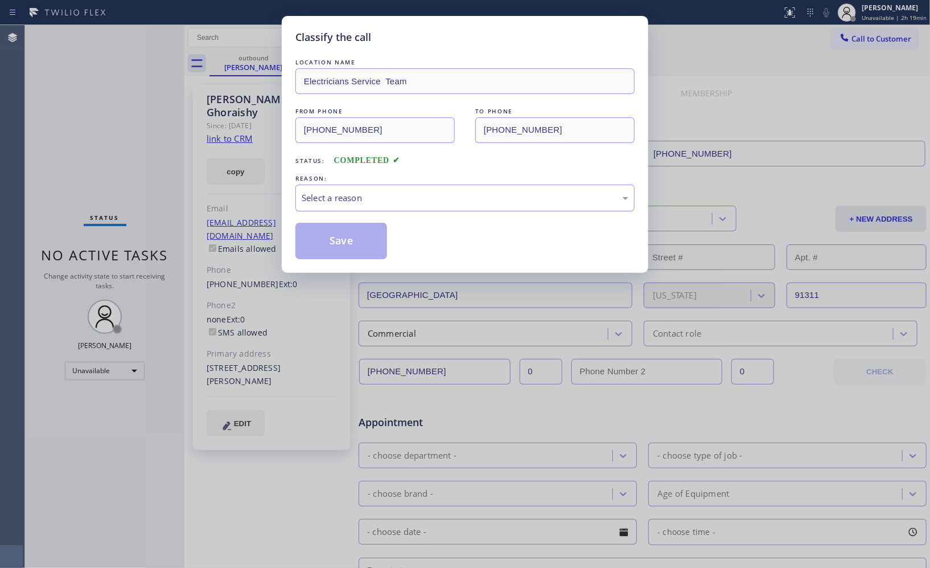
click at [447, 205] on div "Select a reason" at bounding box center [465, 197] width 339 height 27
click at [348, 251] on button "Save" at bounding box center [342, 241] width 92 height 36
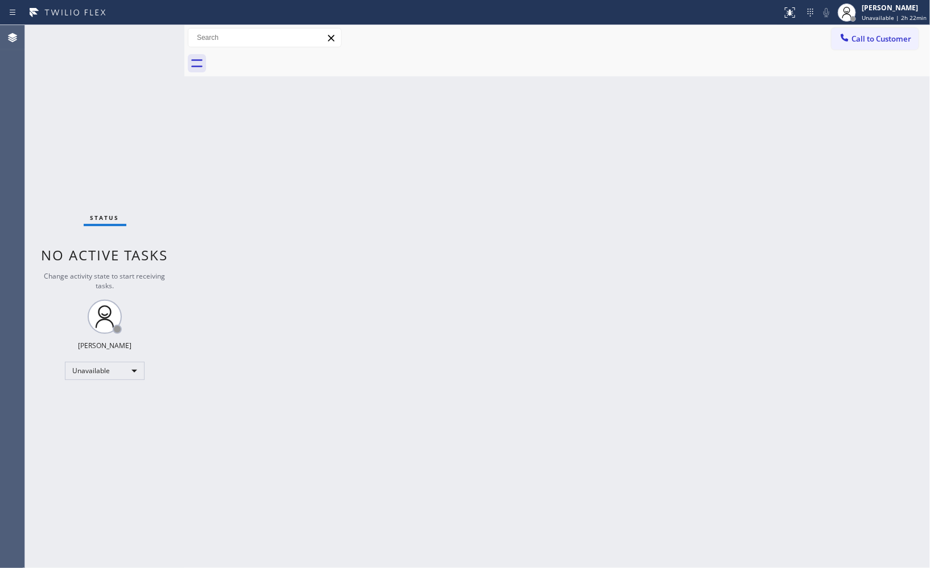
click at [731, 203] on div "Back to Dashboard Change Sender ID Customers Technicians Select a contact Outbo…" at bounding box center [557, 296] width 746 height 543
click at [891, 17] on span "Unavailable | 2h 22min" at bounding box center [894, 18] width 65 height 8
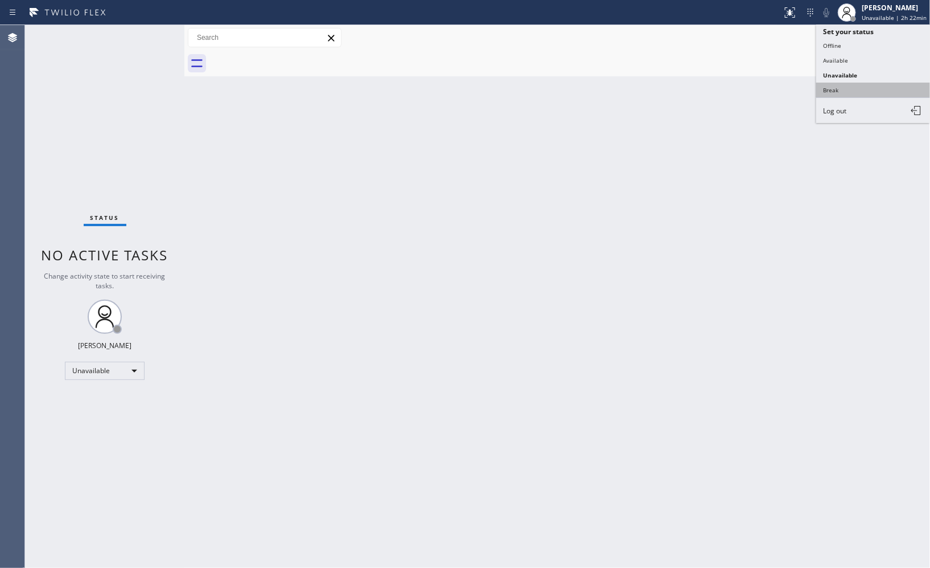
click at [827, 89] on button "Break" at bounding box center [874, 90] width 114 height 15
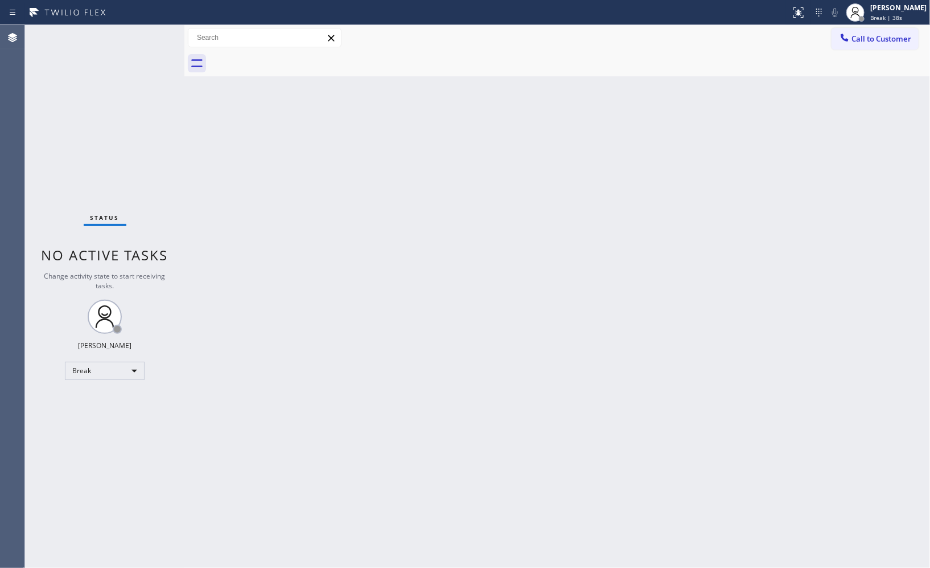
drag, startPoint x: 652, startPoint y: 97, endPoint x: 423, endPoint y: 68, distance: 231.3
click at [652, 97] on div "Back to Dashboard Change Sender ID Customers Technicians Select a contact Outbo…" at bounding box center [557, 296] width 746 height 543
click at [875, 18] on div "[PERSON_NAME] Break | 15:00" at bounding box center [899, 12] width 62 height 20
click at [842, 72] on button "Unavailable" at bounding box center [874, 75] width 114 height 15
click at [651, 296] on div "Back to Dashboard Change Sender ID Customers Technicians Select a contact Outbo…" at bounding box center [557, 296] width 746 height 543
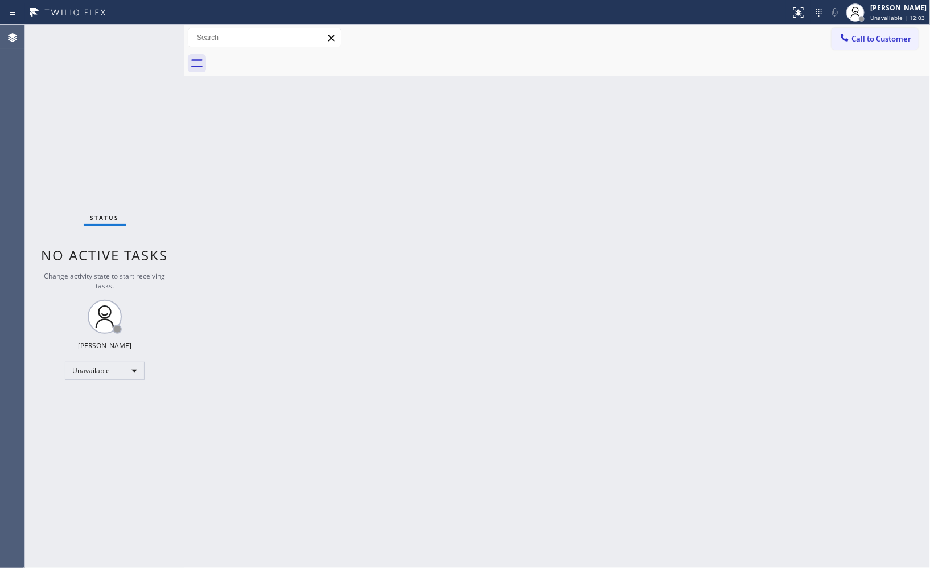
click at [641, 228] on div "Back to Dashboard Change Sender ID Customers Technicians Select a contact Outbo…" at bounding box center [557, 296] width 746 height 543
drag, startPoint x: 839, startPoint y: 166, endPoint x: 589, endPoint y: 141, distance: 250.7
click at [839, 166] on div "Back to Dashboard Change Sender ID Customers Technicians Select a contact Outbo…" at bounding box center [557, 296] width 746 height 543
drag, startPoint x: 864, startPoint y: 37, endPoint x: 589, endPoint y: 100, distance: 281.7
click at [856, 37] on span "Call to Customer" at bounding box center [882, 39] width 60 height 10
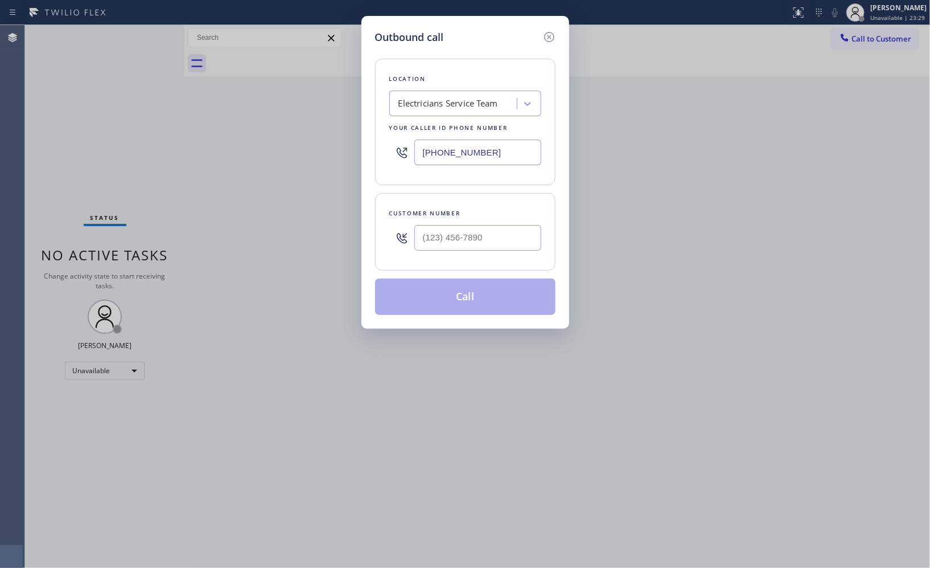
paste input "949) 894-484"
drag, startPoint x: 470, startPoint y: 145, endPoint x: 354, endPoint y: 124, distance: 118.7
click at [360, 131] on div "Outbound call Location Electricians Service Team Your caller id phone number [P…" at bounding box center [465, 284] width 930 height 568
type input "[PHONE_NUMBER]"
drag, startPoint x: 507, startPoint y: 238, endPoint x: 330, endPoint y: 177, distance: 186.9
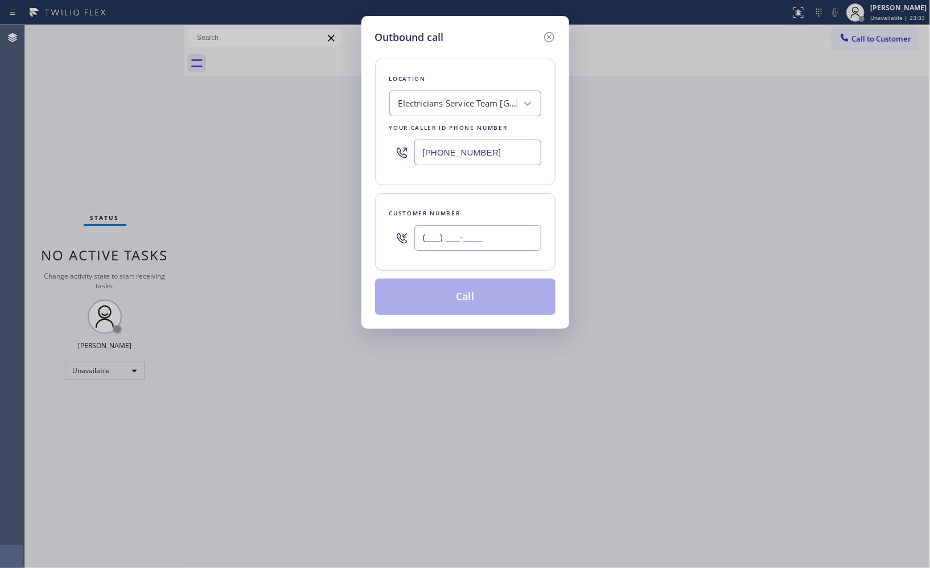
click at [353, 224] on div "Outbound call Location Electricians Service Team [GEOGRAPHIC_DATA] Your caller …" at bounding box center [465, 284] width 930 height 568
paste input "858) 205-2121"
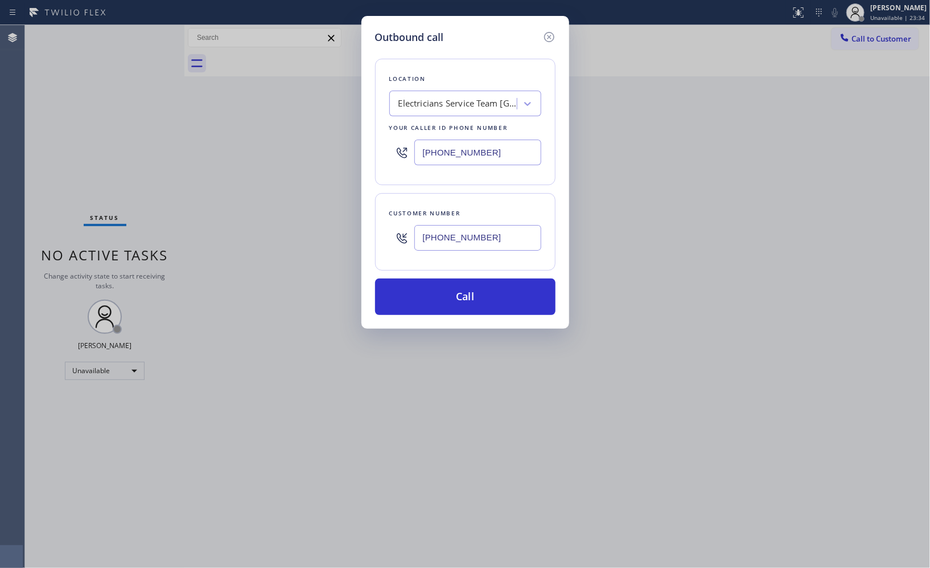
type input "[PHONE_NUMBER]"
click at [561, 128] on div "Outbound call Location Electricians Service Team [GEOGRAPHIC_DATA] Your caller …" at bounding box center [466, 172] width 208 height 313
drag, startPoint x: 476, startPoint y: 298, endPoint x: 475, endPoint y: 286, distance: 12.0
click at [476, 297] on button "Call" at bounding box center [465, 296] width 181 height 36
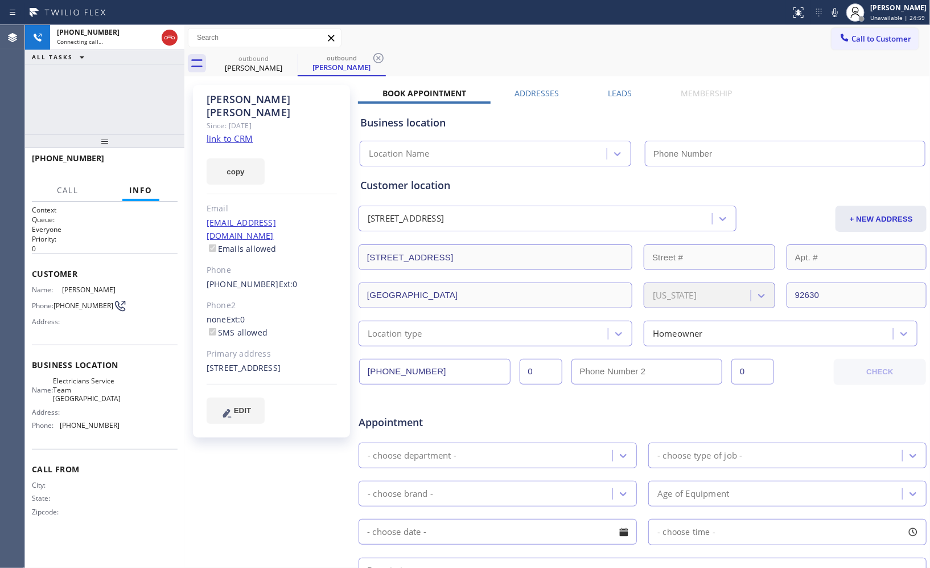
drag, startPoint x: 127, startPoint y: 129, endPoint x: 131, endPoint y: 111, distance: 18.1
click at [131, 111] on div "[PHONE_NUMBER] Connecting call… ALL TASKS ALL TASKS ACTIVE TASKS TASKS IN WRAP …" at bounding box center [104, 296] width 159 height 543
type input "[PHONE_NUMBER]"
click at [382, 57] on icon at bounding box center [379, 58] width 14 height 14
drag, startPoint x: 110, startPoint y: 145, endPoint x: 112, endPoint y: 92, distance: 53.0
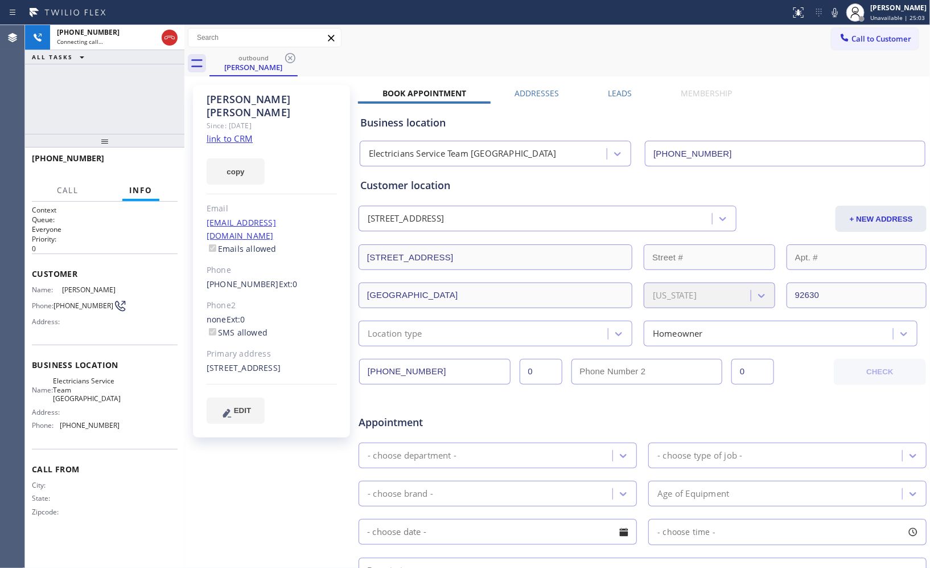
click at [112, 92] on div "[PHONE_NUMBER] Connecting call… ALL TASKS ALL TASKS ACTIVE TASKS TASKS IN WRAP …" at bounding box center [104, 296] width 159 height 543
drag, startPoint x: 100, startPoint y: 146, endPoint x: 104, endPoint y: 107, distance: 39.0
click at [104, 107] on div "[PHONE_NUMBER] Connecting call… ALL TASKS ALL TASKS ACTIVE TASKS TASKS IN WRAP …" at bounding box center [104, 296] width 159 height 543
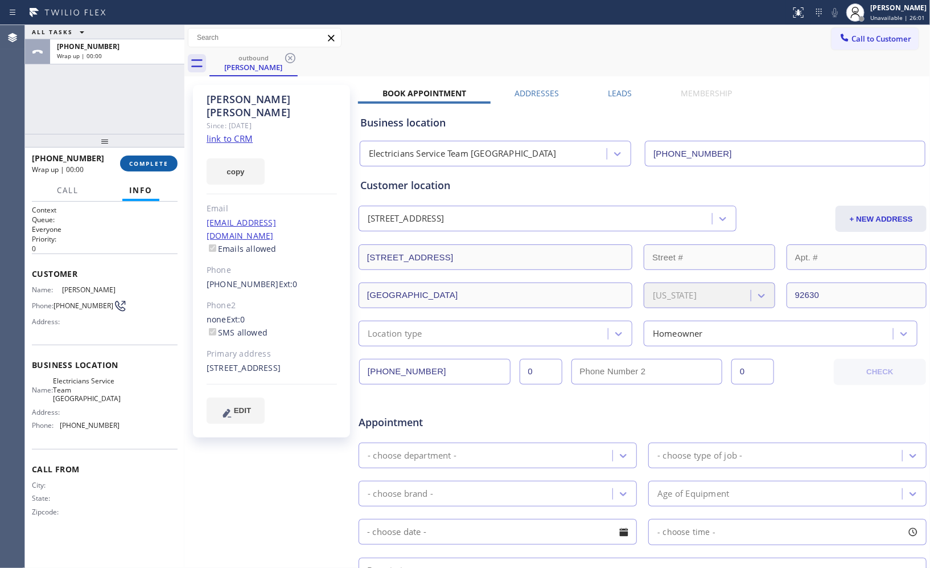
click at [161, 167] on span "COMPLETE" at bounding box center [148, 163] width 39 height 8
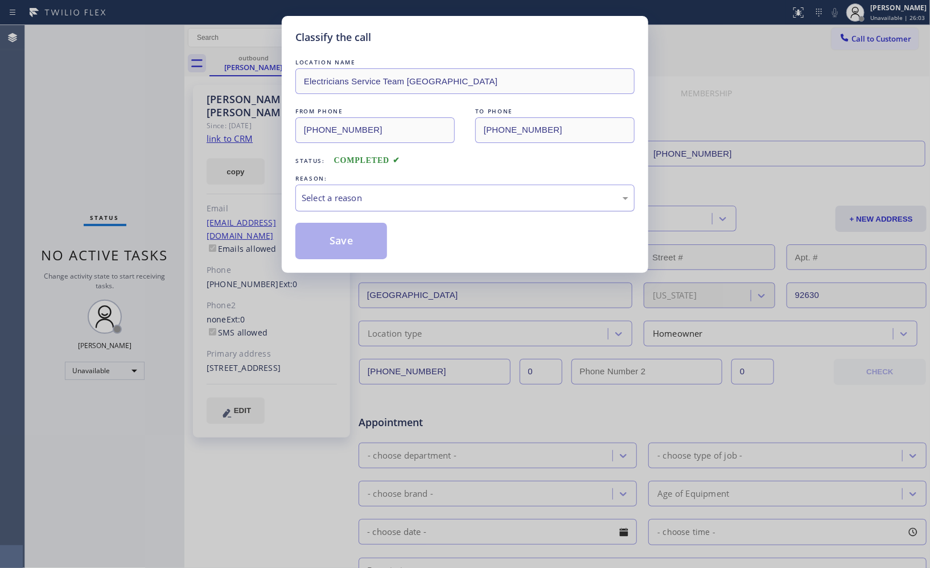
drag, startPoint x: 452, startPoint y: 202, endPoint x: 427, endPoint y: 208, distance: 25.8
click at [449, 202] on div "Select a reason" at bounding box center [465, 197] width 327 height 13
click at [351, 251] on button "Save" at bounding box center [342, 241] width 92 height 36
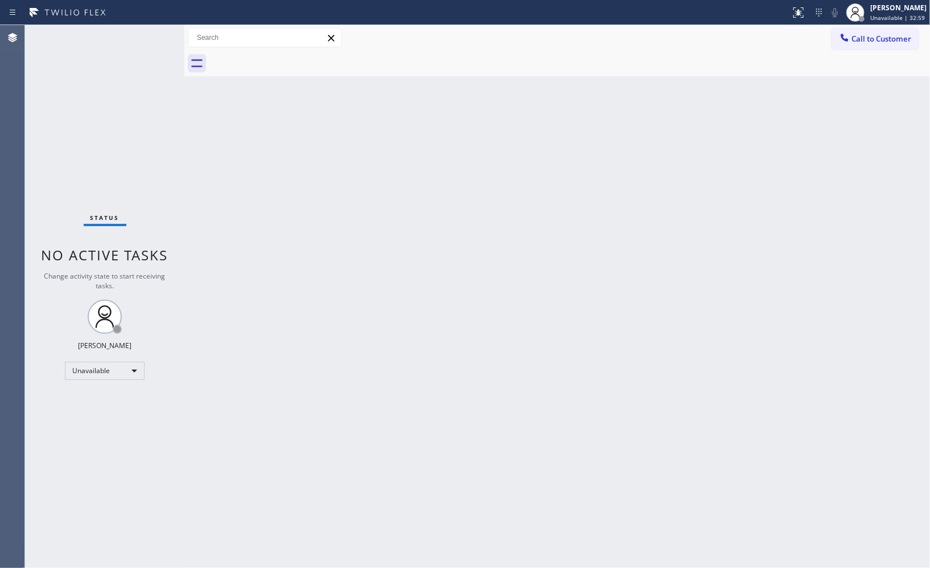
click at [629, 197] on div "Back to Dashboard Change Sender ID Customers Technicians Select a contact Outbo…" at bounding box center [557, 296] width 746 height 543
drag, startPoint x: 850, startPoint y: 37, endPoint x: 788, endPoint y: 52, distance: 63.8
click at [850, 38] on icon at bounding box center [844, 37] width 11 height 11
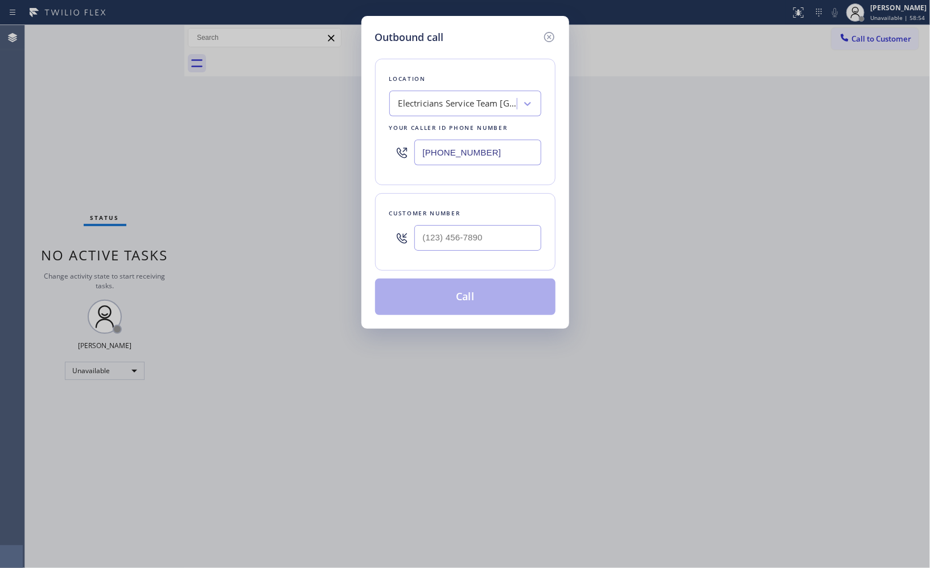
drag, startPoint x: 502, startPoint y: 153, endPoint x: 322, endPoint y: 43, distance: 211.0
click at [394, 136] on div "[PHONE_NUMBER]" at bounding box center [465, 152] width 152 height 37
paste input "334-2818"
type input "[PHONE_NUMBER]"
drag, startPoint x: 490, startPoint y: 236, endPoint x: 346, endPoint y: 217, distance: 144.8
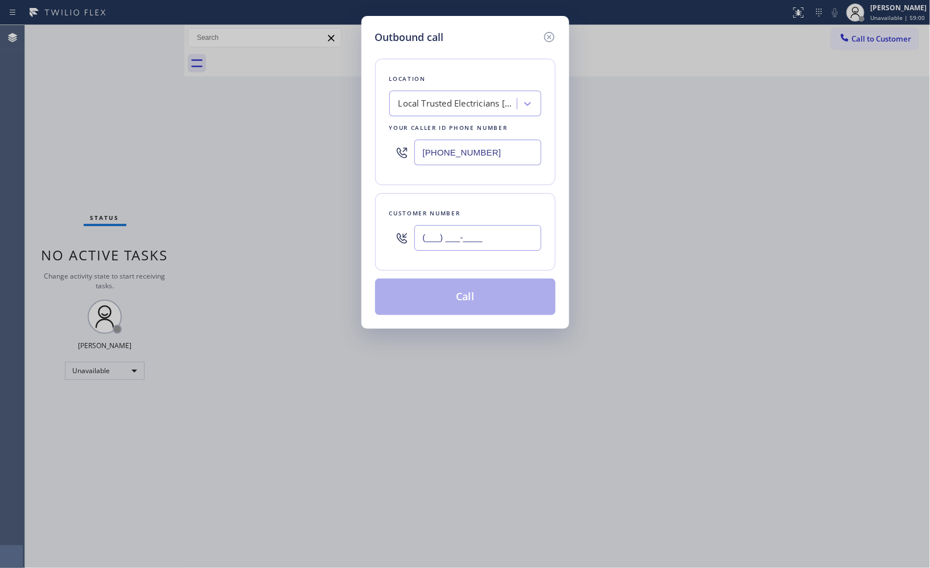
click at [375, 235] on div "Customer number (___) ___-____" at bounding box center [465, 231] width 181 height 77
paste input "970) 402-0875"
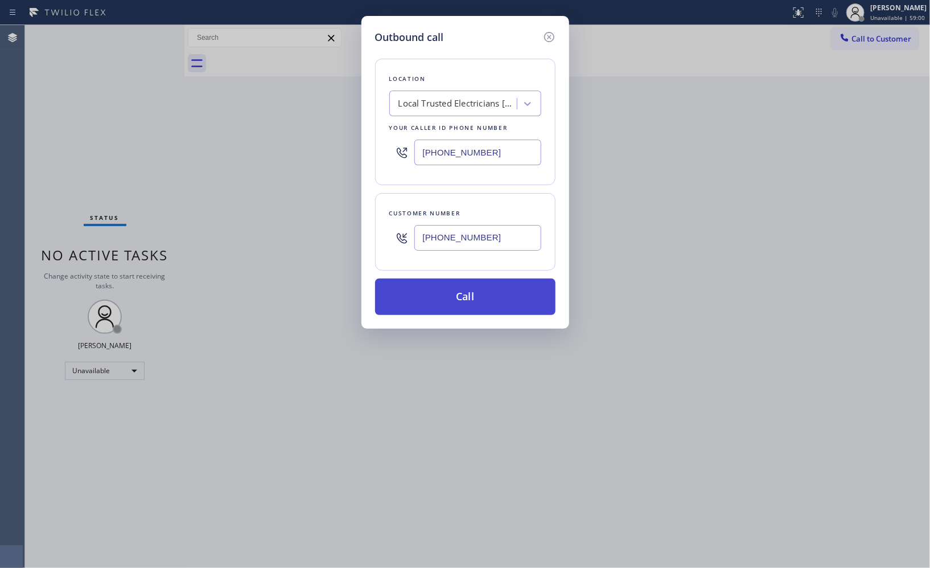
type input "[PHONE_NUMBER]"
click at [468, 302] on button "Call" at bounding box center [465, 296] width 181 height 36
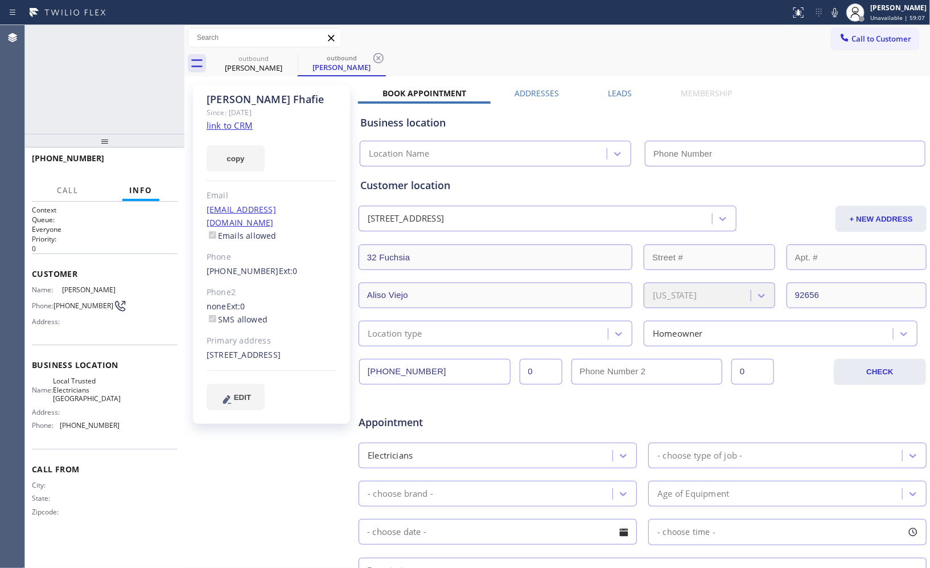
type input "[PHONE_NUMBER]"
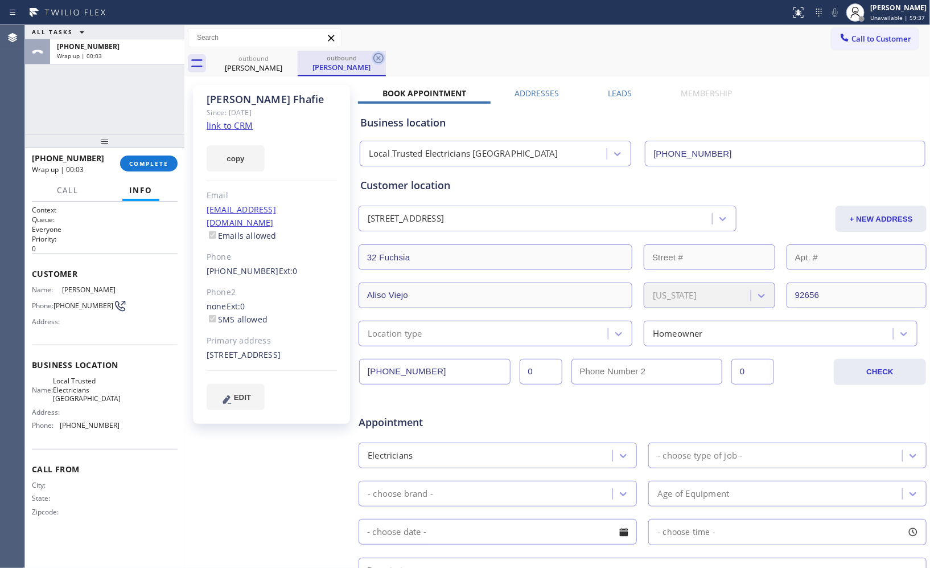
click at [375, 55] on icon at bounding box center [379, 58] width 10 height 10
drag, startPoint x: 98, startPoint y: 95, endPoint x: 93, endPoint y: 114, distance: 19.5
click at [98, 95] on div "ALL TASKS ALL TASKS ACTIVE TASKS TASKS IN WRAP UP [PHONE_NUMBER] Wrap up | 00:21" at bounding box center [104, 79] width 159 height 109
click at [92, 157] on div "[PHONE_NUMBER]" at bounding box center [72, 158] width 80 height 11
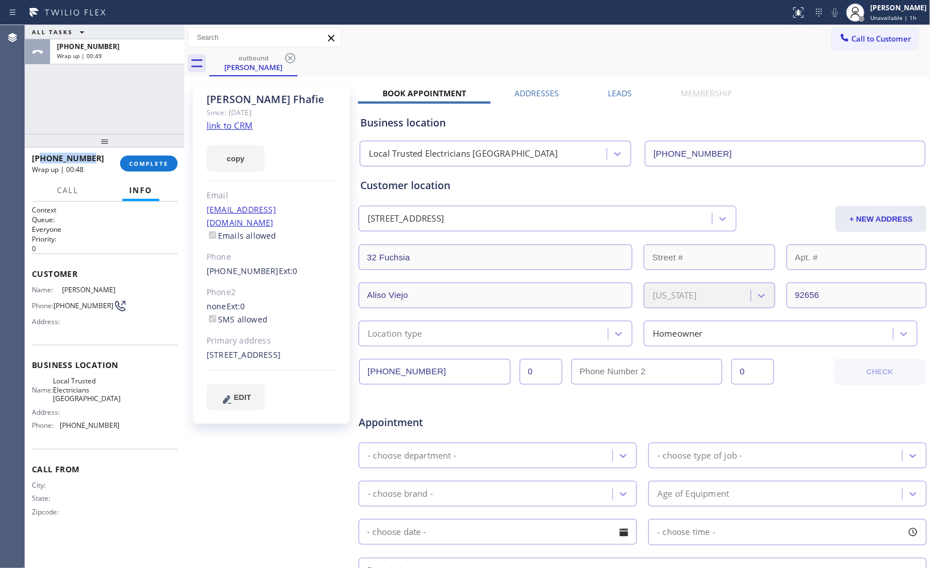
drag, startPoint x: 99, startPoint y: 157, endPoint x: 42, endPoint y: 155, distance: 56.4
click at [42, 155] on div "[PHONE_NUMBER]" at bounding box center [72, 158] width 80 height 11
copy span "9704020875"
click at [164, 167] on button "COMPLETE" at bounding box center [149, 163] width 58 height 16
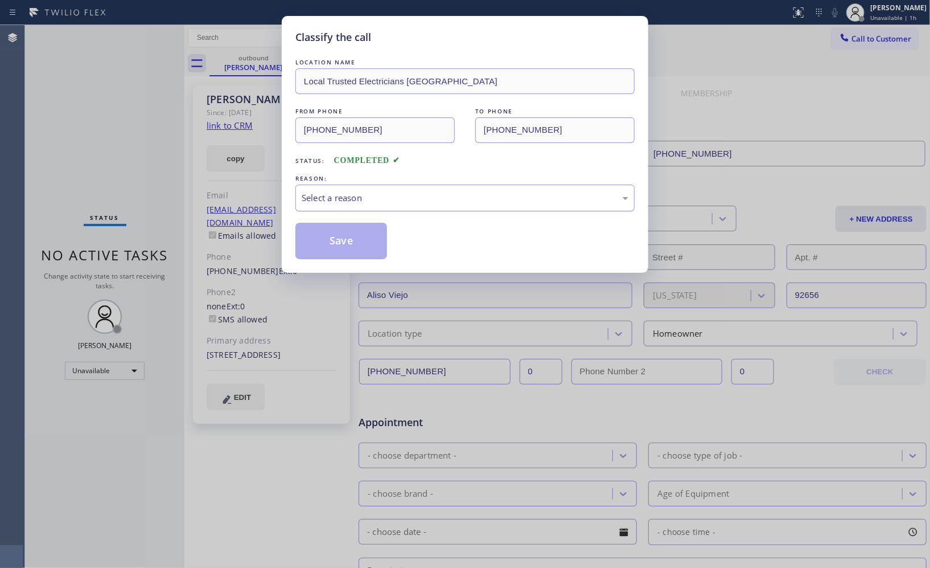
drag, startPoint x: 543, startPoint y: 206, endPoint x: 504, endPoint y: 208, distance: 38.8
click at [539, 205] on div "Select a reason" at bounding box center [465, 197] width 339 height 27
click at [350, 253] on button "Save" at bounding box center [342, 241] width 92 height 36
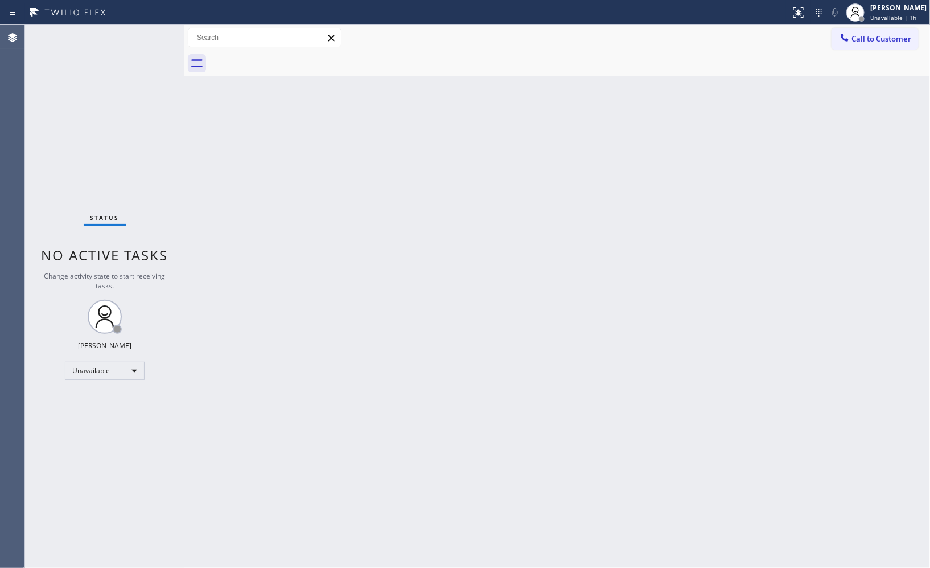
drag, startPoint x: 878, startPoint y: 36, endPoint x: 423, endPoint y: 195, distance: 481.7
click at [874, 36] on span "Call to Customer" at bounding box center [882, 39] width 60 height 10
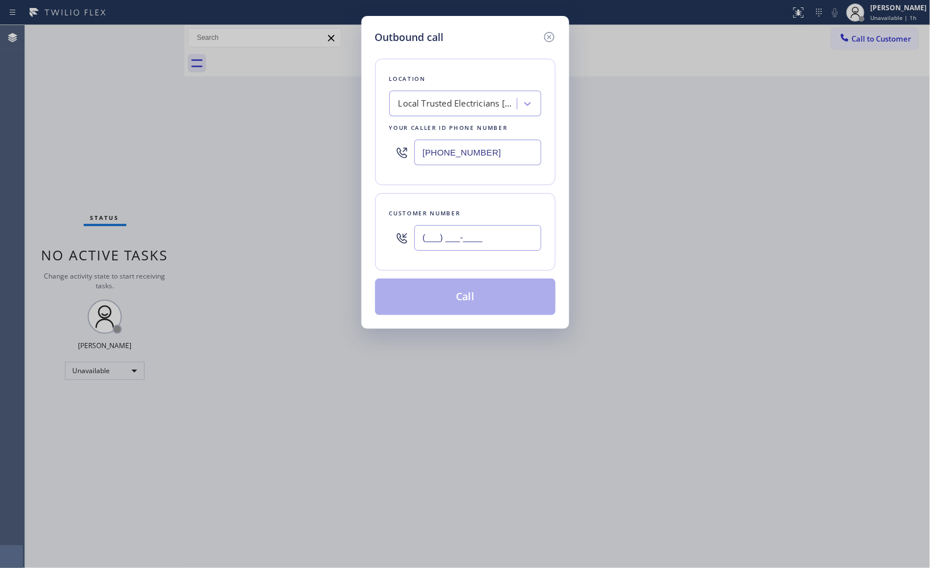
drag, startPoint x: 514, startPoint y: 241, endPoint x: 344, endPoint y: 188, distance: 177.6
click at [359, 231] on div "Outbound call Location Local Trusted Electricians [GEOGRAPHIC_DATA] Your caller…" at bounding box center [465, 284] width 930 height 568
paste input "970) 402-0875"
type input "[PHONE_NUMBER]"
click at [489, 311] on button "Call" at bounding box center [465, 296] width 181 height 36
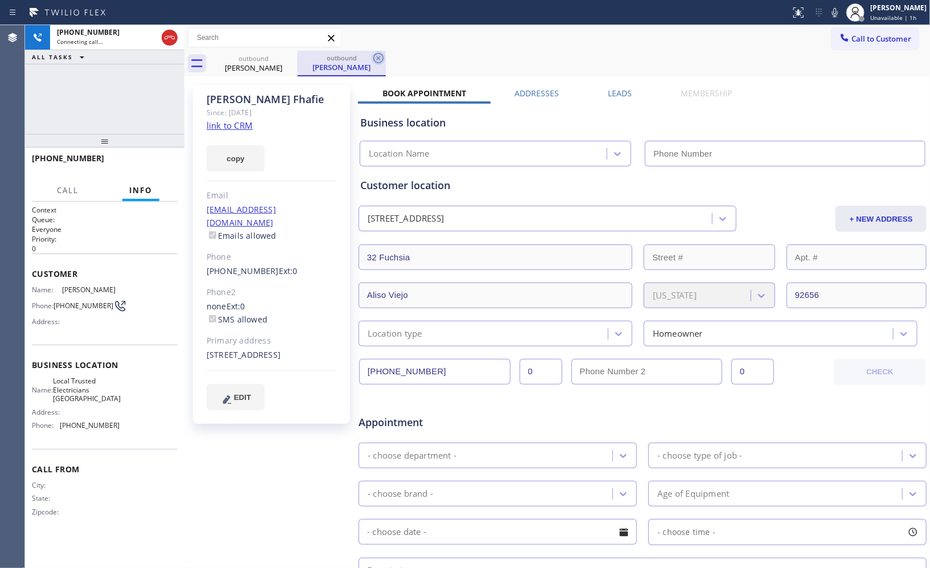
click at [377, 61] on icon at bounding box center [379, 58] width 14 height 14
type input "[PHONE_NUMBER]"
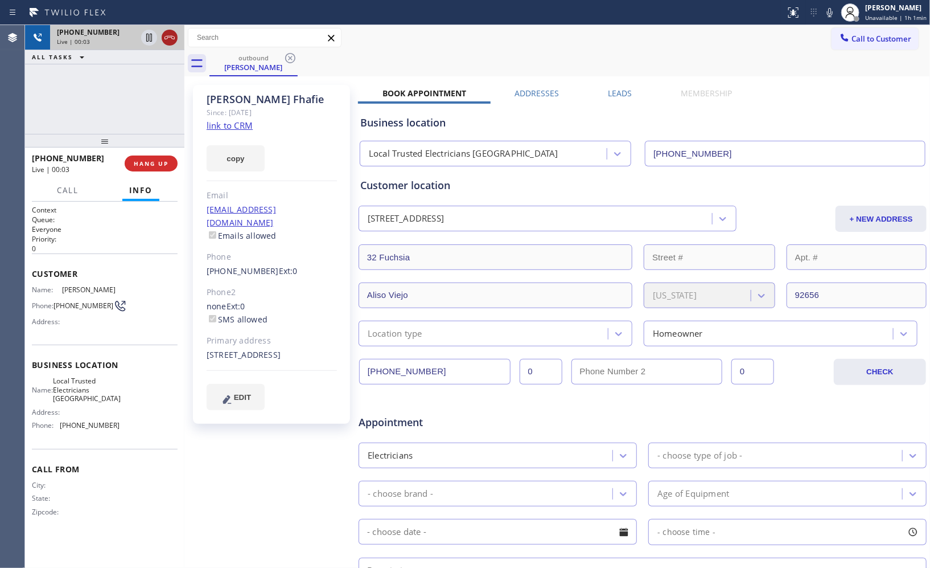
click at [172, 39] on icon at bounding box center [170, 38] width 14 height 14
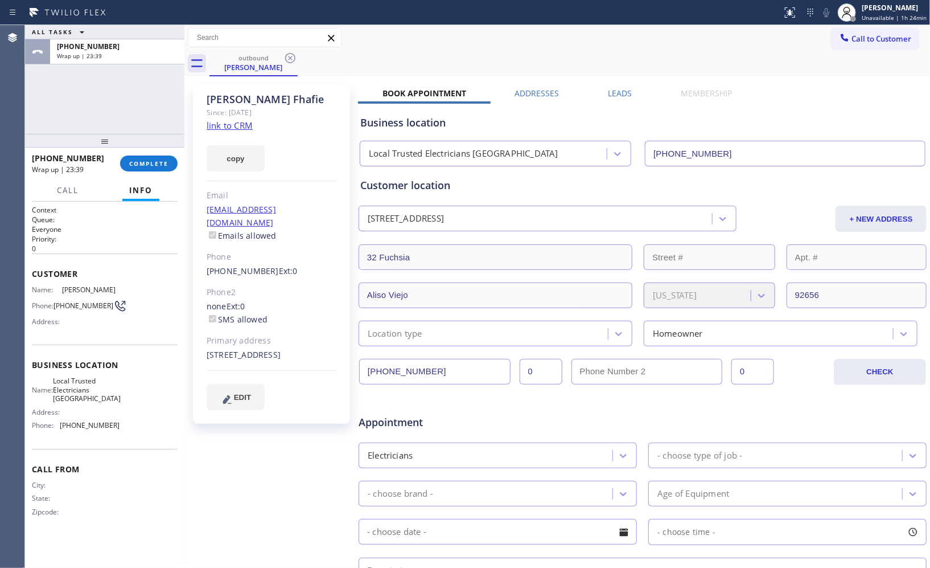
click at [111, 89] on div "ALL TASKS ALL TASKS ACTIVE TASKS TASKS IN WRAP UP [PHONE_NUMBER] Wrap up | 23:39" at bounding box center [104, 79] width 159 height 109
click at [149, 166] on span "COMPLETE" at bounding box center [148, 163] width 39 height 8
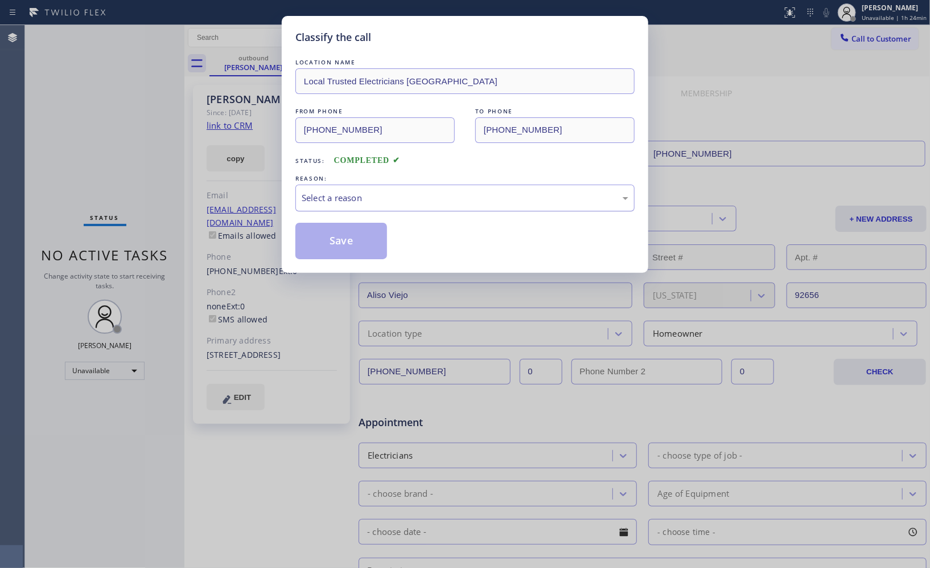
click at [418, 200] on div "Select a reason" at bounding box center [465, 197] width 327 height 13
click at [339, 251] on button "Save" at bounding box center [342, 241] width 92 height 36
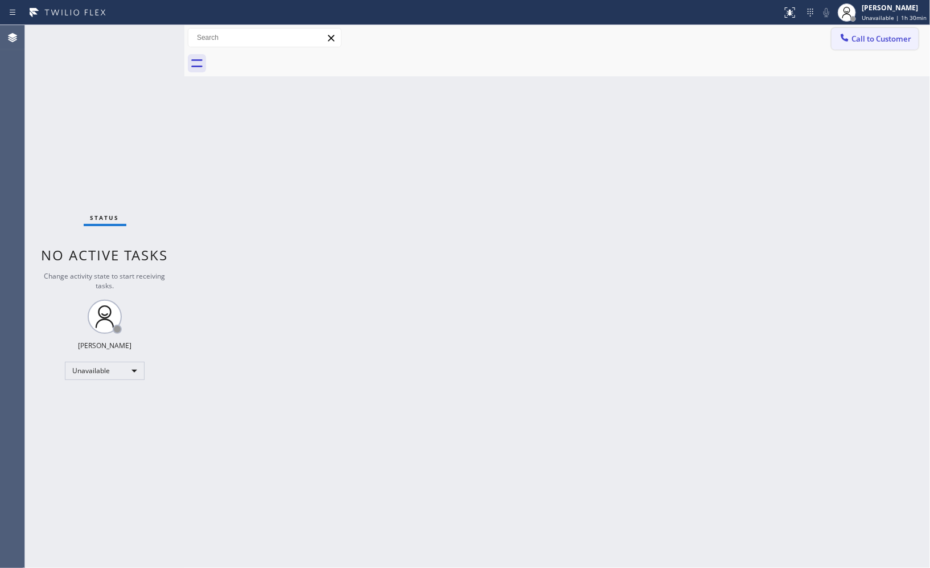
click at [875, 44] on button "Call to Customer" at bounding box center [875, 39] width 87 height 22
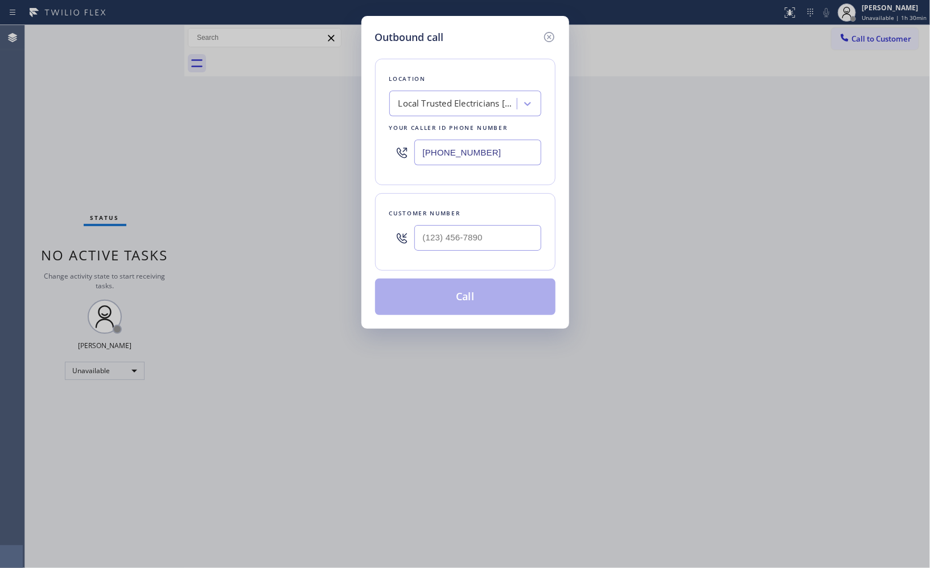
drag, startPoint x: 511, startPoint y: 151, endPoint x: 355, endPoint y: 65, distance: 178.1
click at [399, 141] on div "[PHONE_NUMBER]" at bounding box center [465, 152] width 152 height 37
paste input "310) 433-8520"
type input "[PHONE_NUMBER]"
drag, startPoint x: 404, startPoint y: 229, endPoint x: 289, endPoint y: 80, distance: 188.3
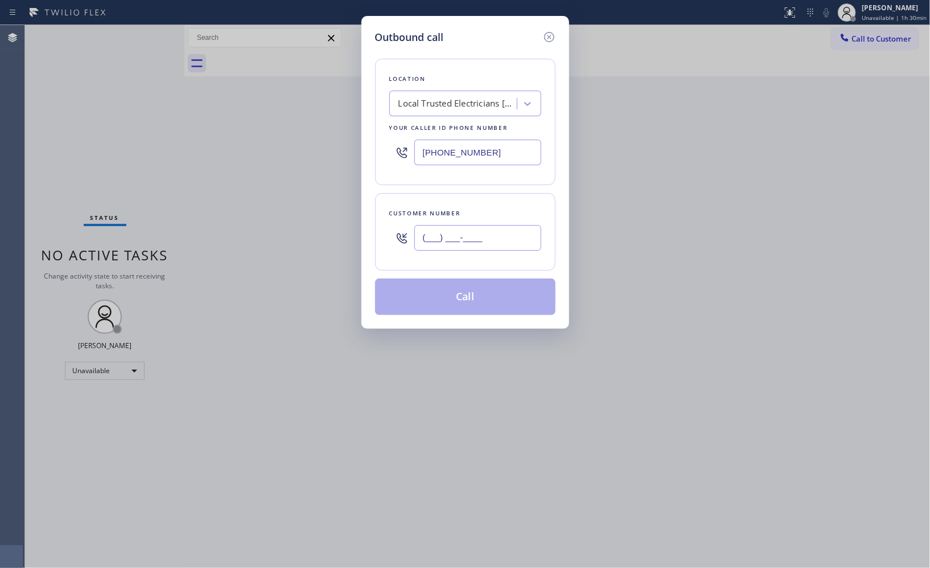
click at [367, 207] on div "Outbound call Location Local Trusted Electricians [GEOGRAPHIC_DATA] Your caller…" at bounding box center [466, 172] width 208 height 313
paste input "310) 433-8520"
type input "[PHONE_NUMBER]"
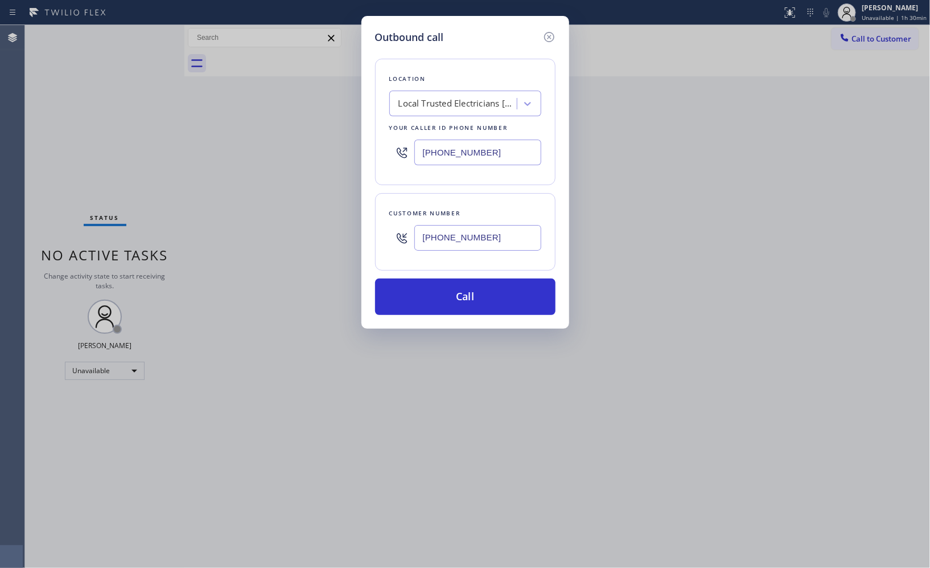
drag, startPoint x: 502, startPoint y: 152, endPoint x: 252, endPoint y: 114, distance: 252.9
click at [366, 149] on div "Outbound call Location Local Trusted Electricians [GEOGRAPHIC_DATA] Your caller…" at bounding box center [466, 172] width 208 height 313
paste input "310) 340-7214"
type input "[PHONE_NUMBER]"
drag, startPoint x: 471, startPoint y: 294, endPoint x: 469, endPoint y: 281, distance: 12.8
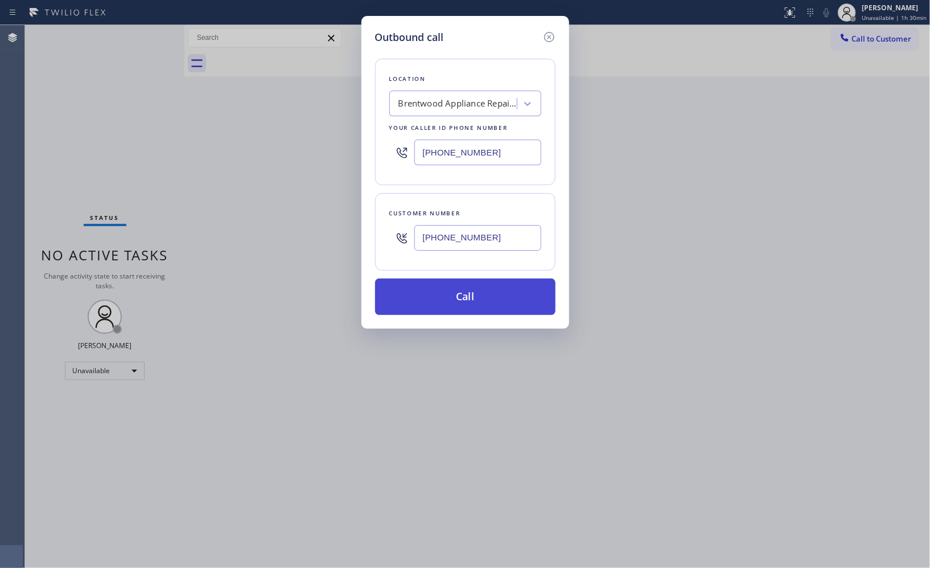
click at [471, 292] on button "Call" at bounding box center [465, 296] width 181 height 36
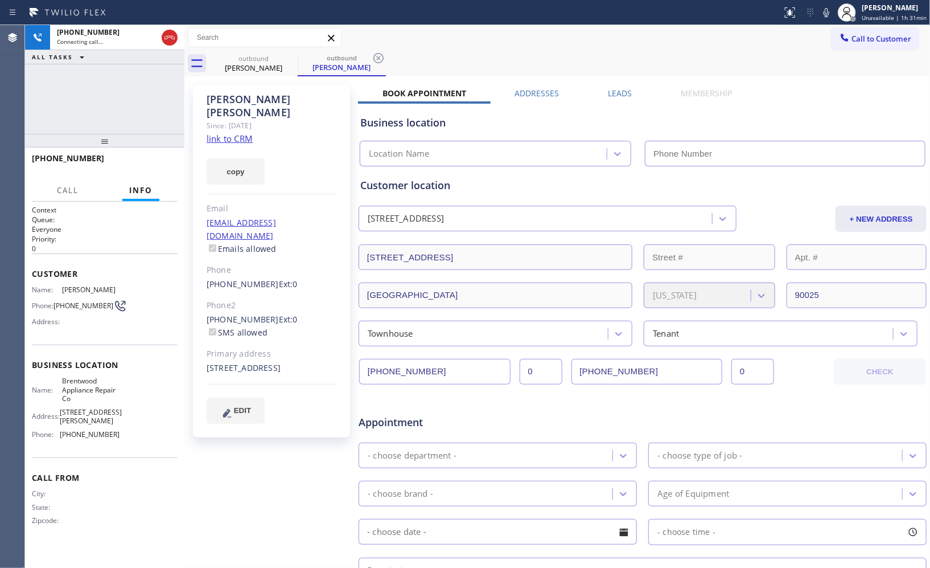
type input "[PHONE_NUMBER]"
click at [383, 60] on icon at bounding box center [379, 58] width 10 height 10
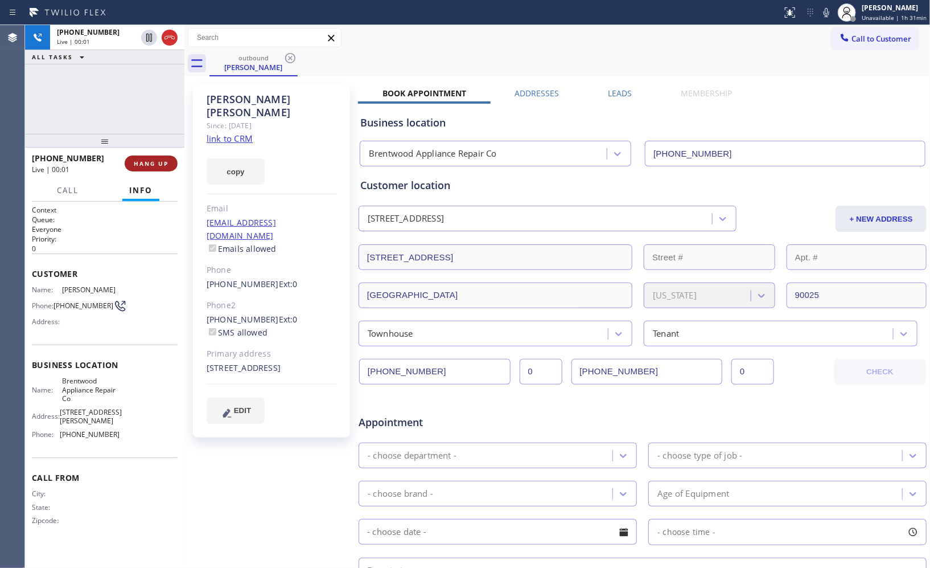
click at [151, 159] on span "HANG UP" at bounding box center [151, 163] width 35 height 8
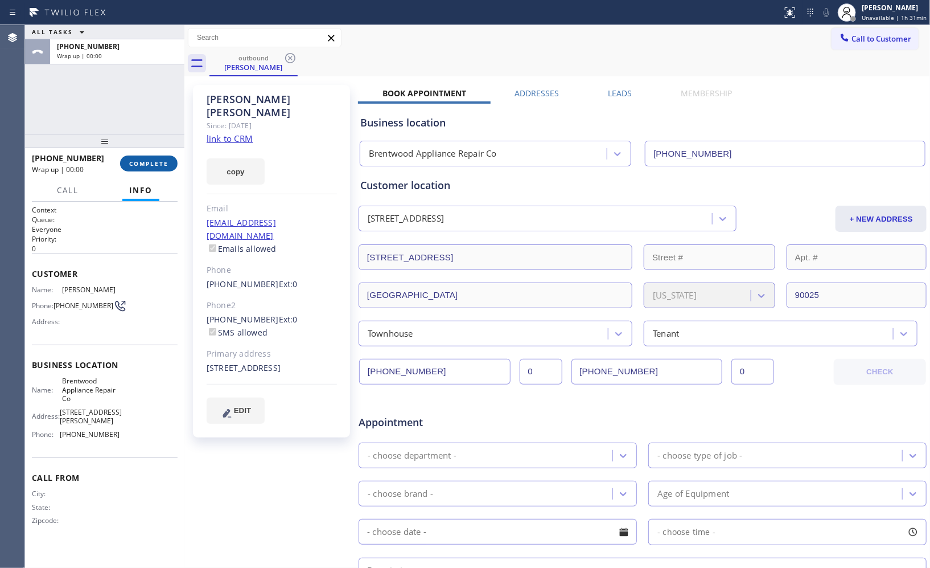
click at [155, 166] on span "COMPLETE" at bounding box center [148, 163] width 39 height 8
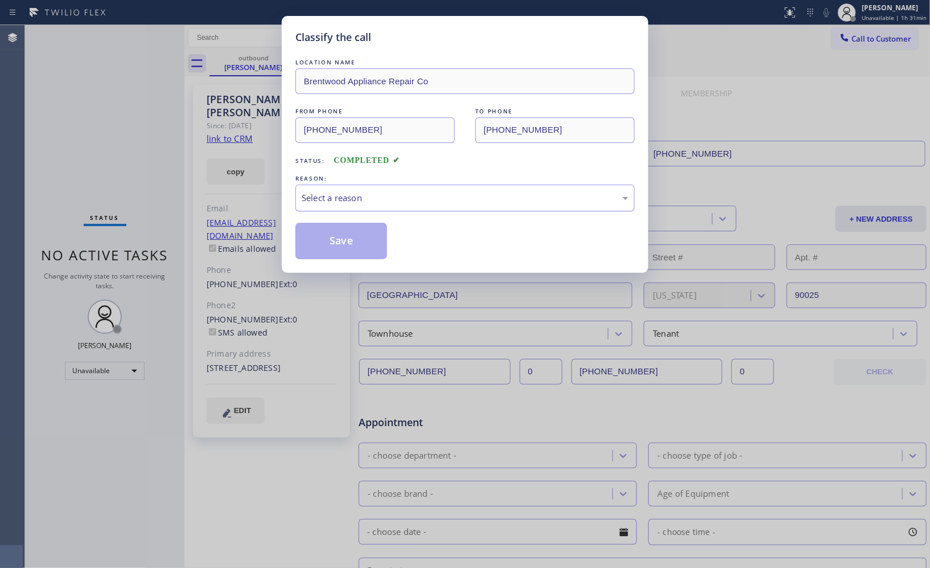
click at [467, 202] on div "Select a reason" at bounding box center [465, 197] width 327 height 13
click at [372, 239] on button "Save" at bounding box center [342, 241] width 92 height 36
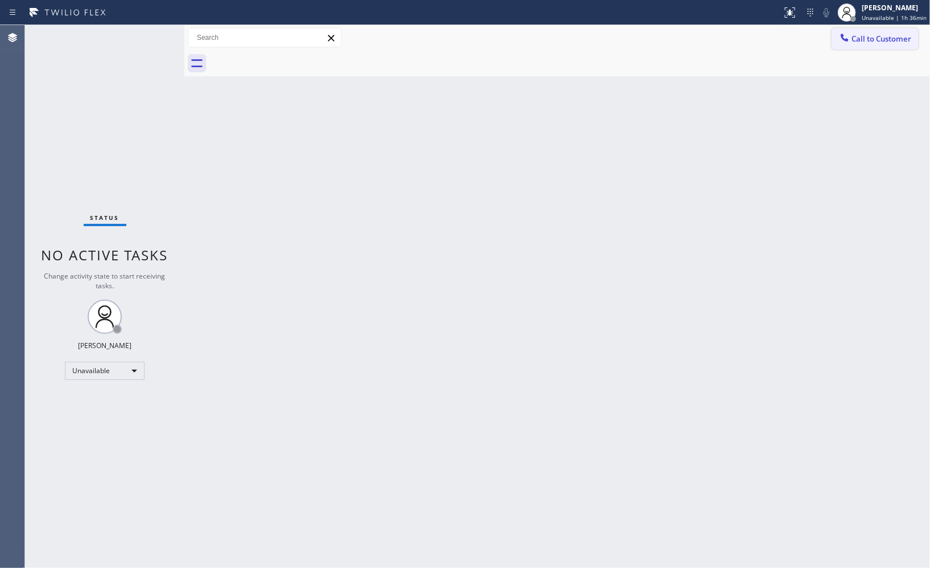
drag, startPoint x: 870, startPoint y: 47, endPoint x: 565, endPoint y: 123, distance: 313.5
click at [869, 47] on button "Call to Customer" at bounding box center [875, 39] width 87 height 22
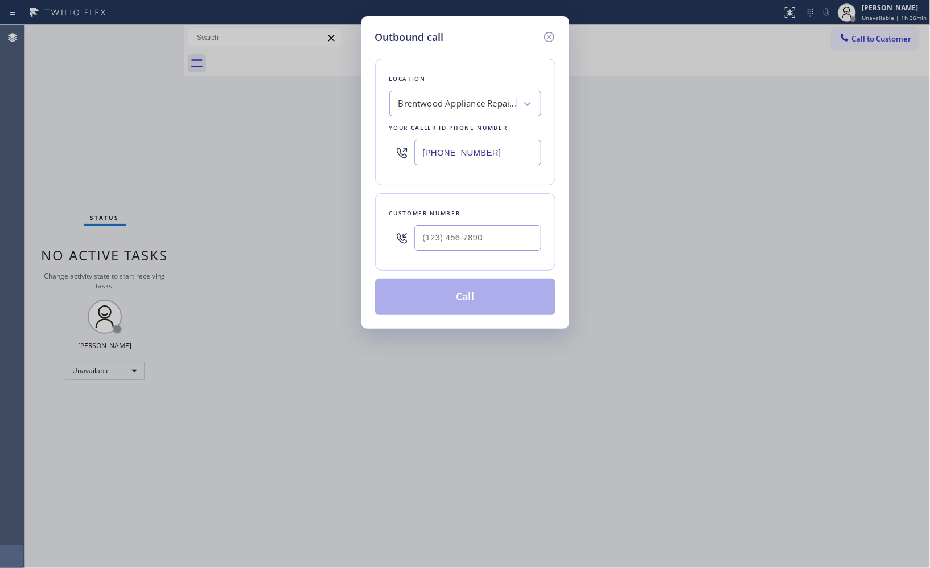
drag, startPoint x: 464, startPoint y: 150, endPoint x: 343, endPoint y: 123, distance: 123.7
click at [355, 130] on div "Outbound call Location [GEOGRAPHIC_DATA] Appliance Repair Co Your caller id pho…" at bounding box center [465, 284] width 930 height 568
paste input "949) 334-2818"
type input "[PHONE_NUMBER]"
drag, startPoint x: 446, startPoint y: 236, endPoint x: 388, endPoint y: 206, distance: 65.7
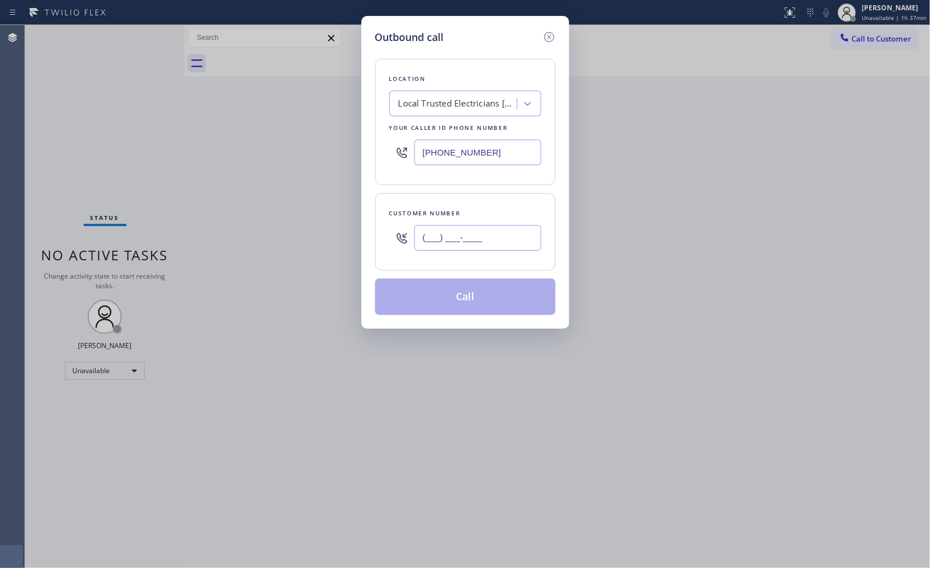
click at [391, 212] on div "Customer number (___) ___-____" at bounding box center [465, 231] width 181 height 77
paste input "949) 844-1912"
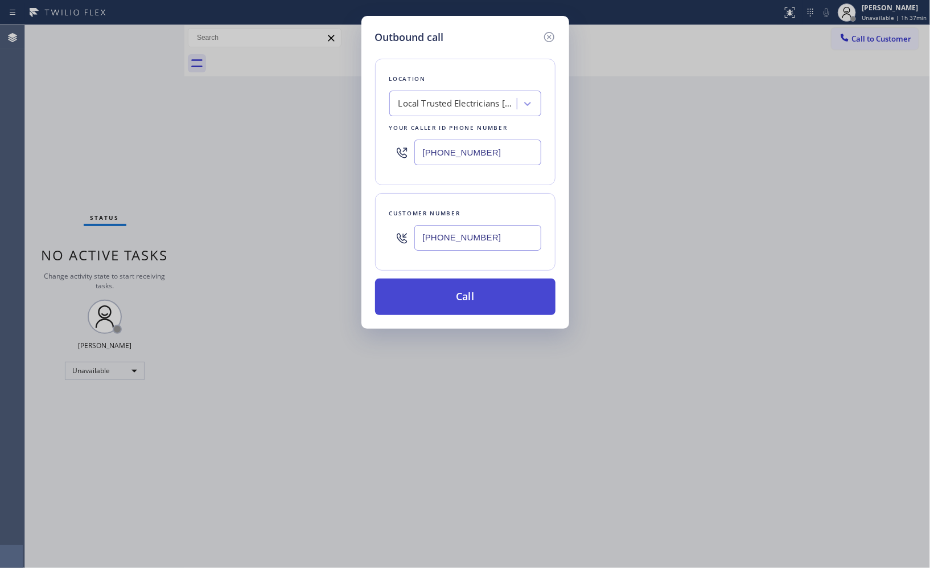
type input "[PHONE_NUMBER]"
drag, startPoint x: 487, startPoint y: 300, endPoint x: 356, endPoint y: 1, distance: 326.4
click at [487, 298] on button "Call" at bounding box center [465, 296] width 181 height 36
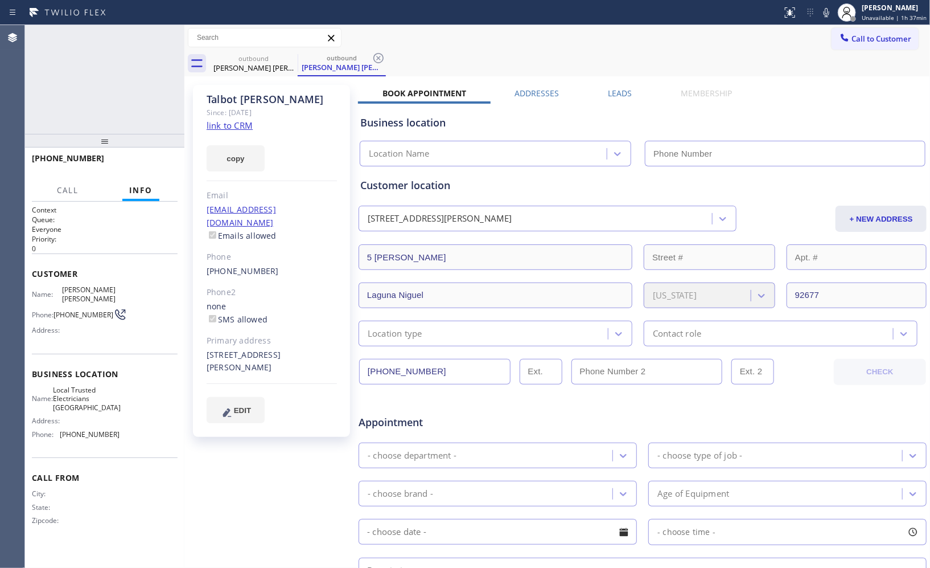
type input "[PHONE_NUMBER]"
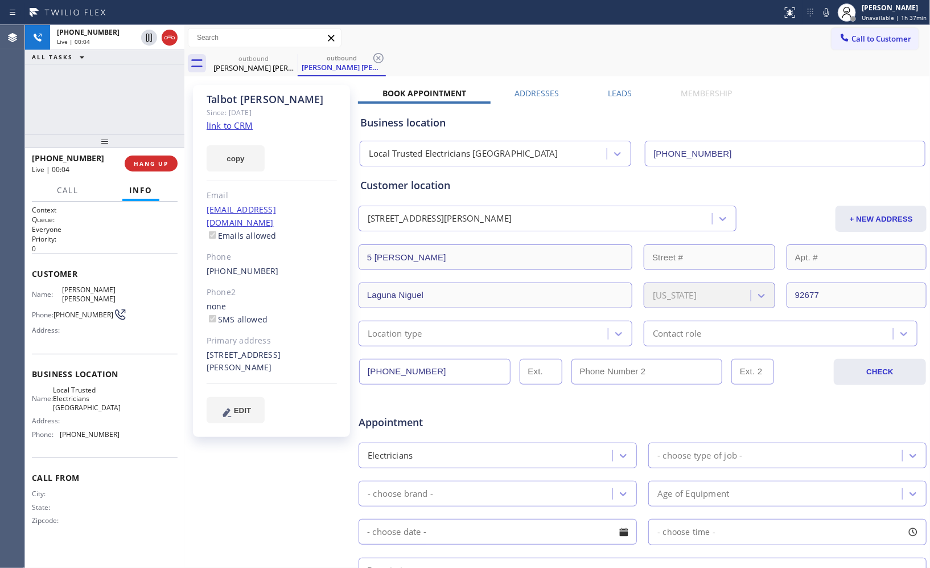
drag, startPoint x: 374, startPoint y: 55, endPoint x: 383, endPoint y: 1, distance: 55.3
click at [374, 51] on icon at bounding box center [379, 58] width 14 height 14
click at [826, 12] on icon at bounding box center [827, 13] width 14 height 14
click at [157, 161] on span "HANG UP" at bounding box center [151, 163] width 35 height 8
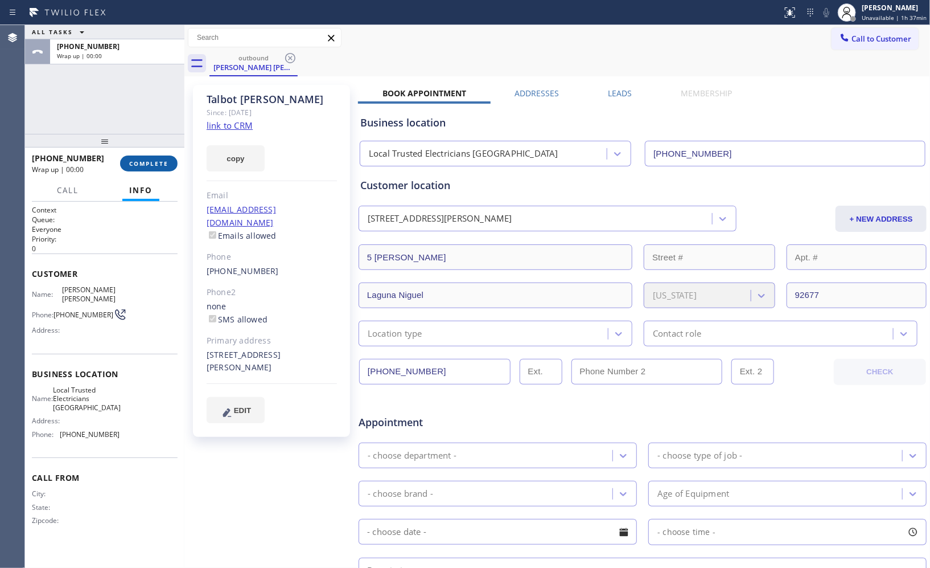
click at [158, 161] on span "COMPLETE" at bounding box center [148, 163] width 39 height 8
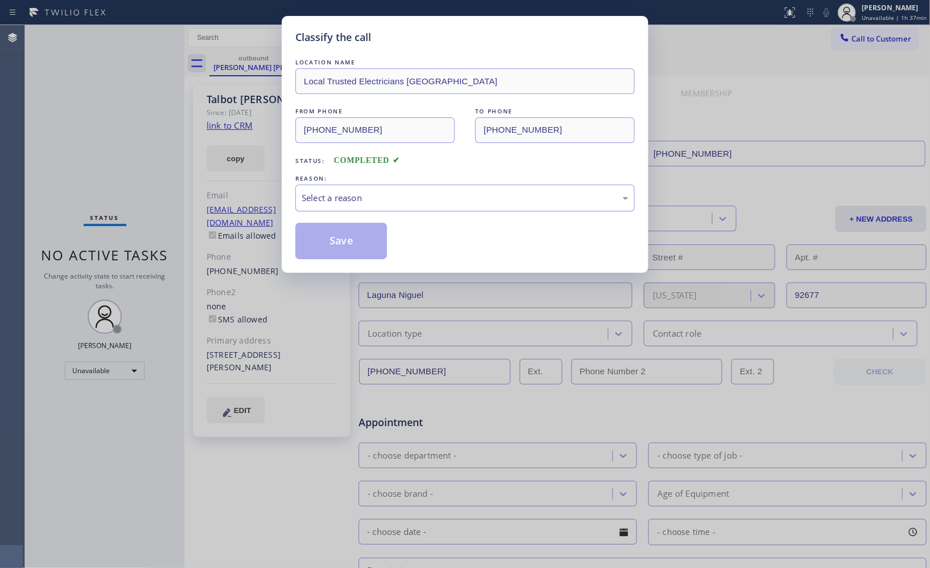
drag, startPoint x: 460, startPoint y: 205, endPoint x: 393, endPoint y: 210, distance: 67.3
click at [458, 204] on div "Select a reason" at bounding box center [465, 197] width 339 height 27
click at [340, 241] on button "Save" at bounding box center [342, 241] width 92 height 36
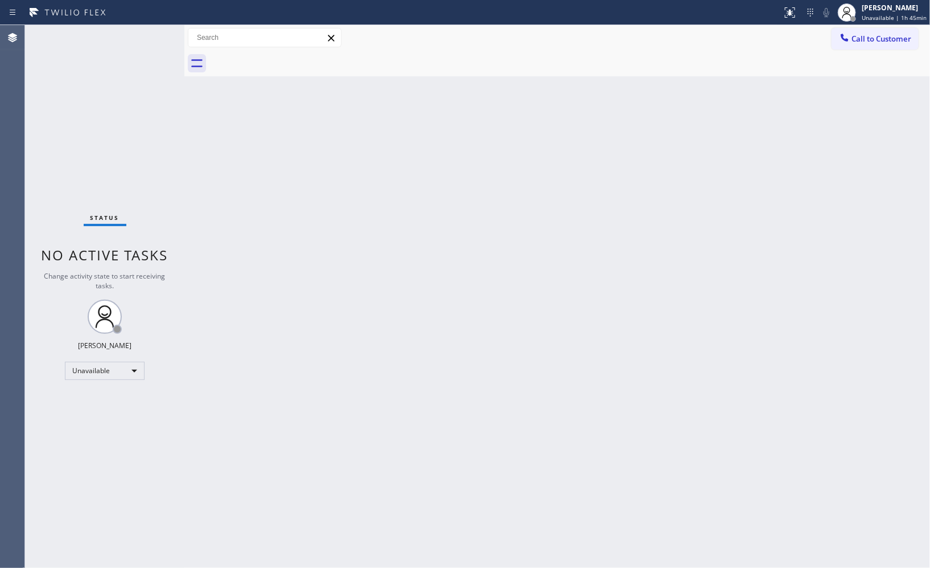
drag, startPoint x: 853, startPoint y: 31, endPoint x: 731, endPoint y: 47, distance: 122.9
click at [850, 32] on button "Call to Customer" at bounding box center [875, 39] width 87 height 22
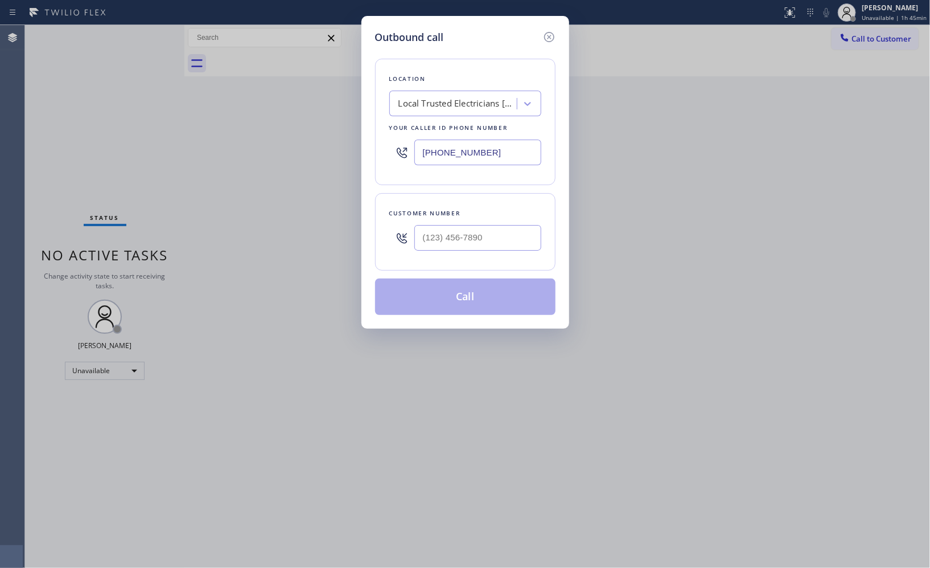
click at [478, 104] on div "Local Trusted Electricians [GEOGRAPHIC_DATA]" at bounding box center [459, 103] width 120 height 13
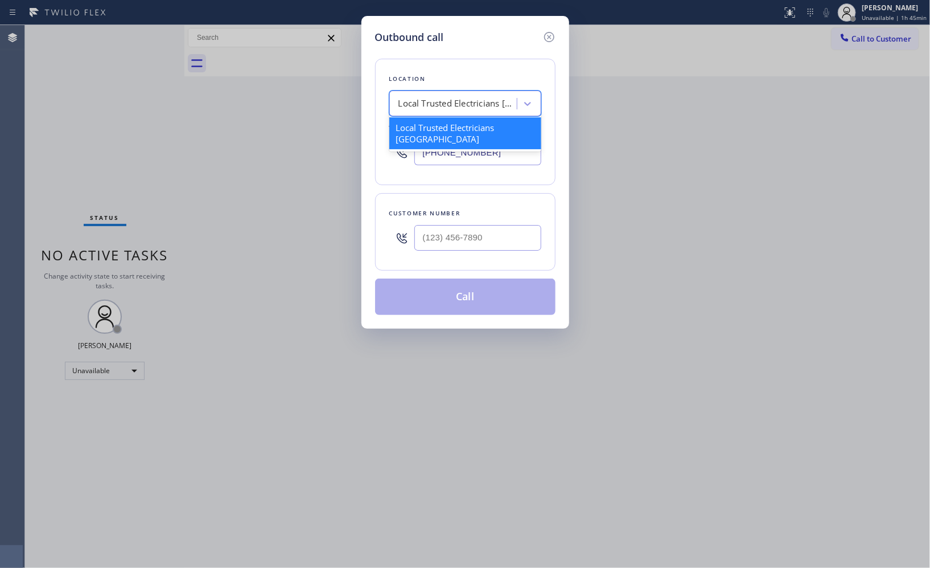
paste input "Solana Beach Certified Viking Appliance Repair"
type input "Solana Beach Certified Viking Appliance Repair"
drag, startPoint x: 437, startPoint y: 124, endPoint x: 406, endPoint y: 46, distance: 84.1
click at [438, 124] on div "Solana Beach Certified Viking Appliance Repair" at bounding box center [465, 133] width 152 height 32
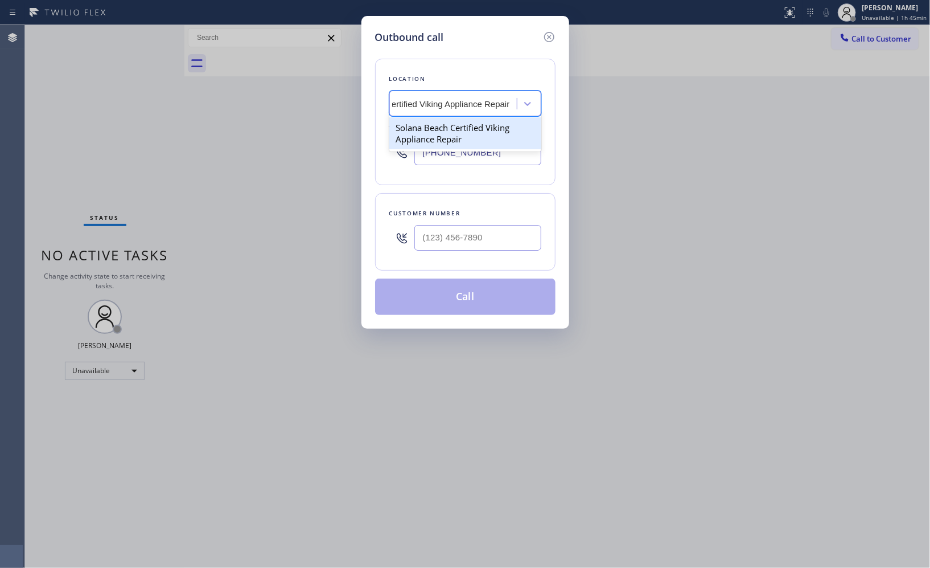
type input "[PHONE_NUMBER]"
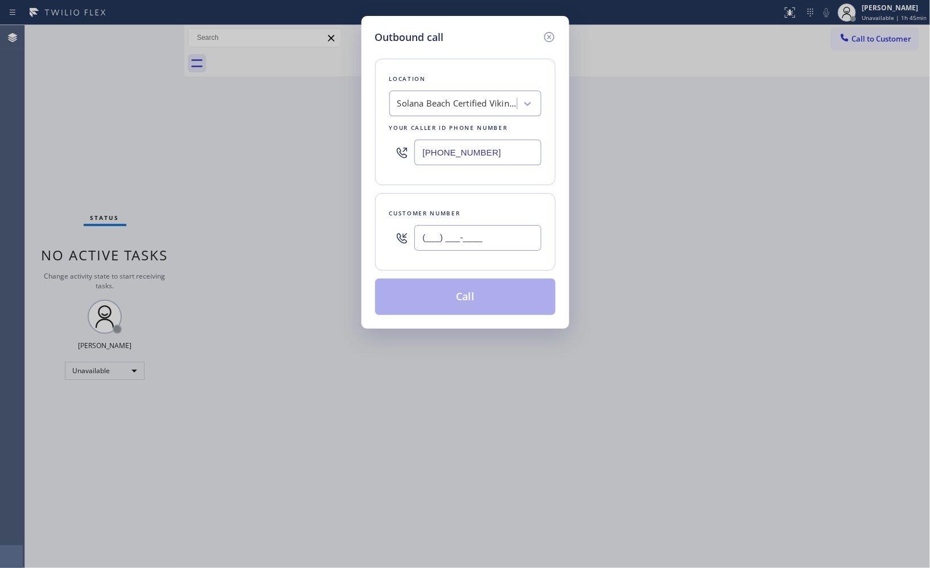
drag, startPoint x: 468, startPoint y: 230, endPoint x: 358, endPoint y: 198, distance: 114.6
click at [389, 220] on div "(___) ___-____" at bounding box center [465, 237] width 152 height 37
paste input "858) 334-9111"
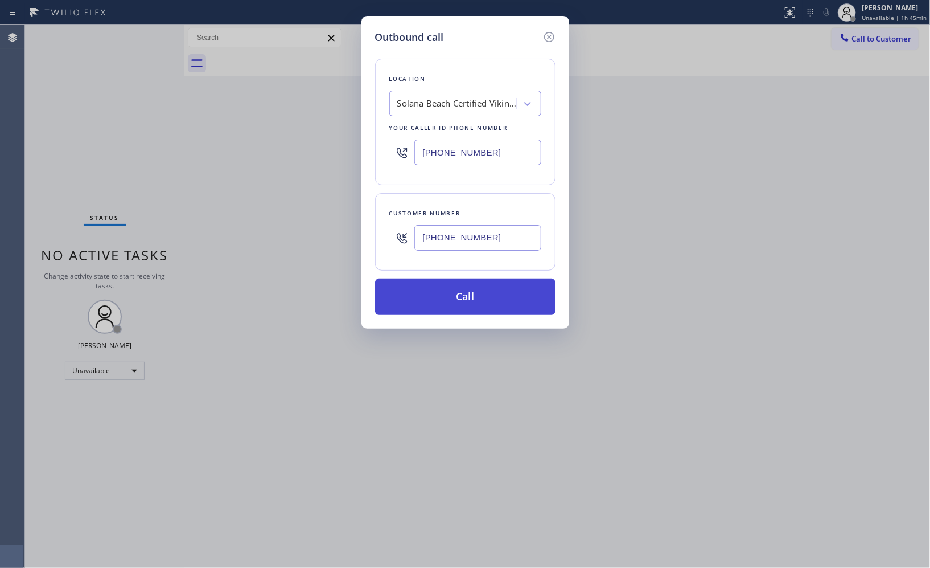
type input "[PHONE_NUMBER]"
click at [477, 299] on button "Call" at bounding box center [465, 296] width 181 height 36
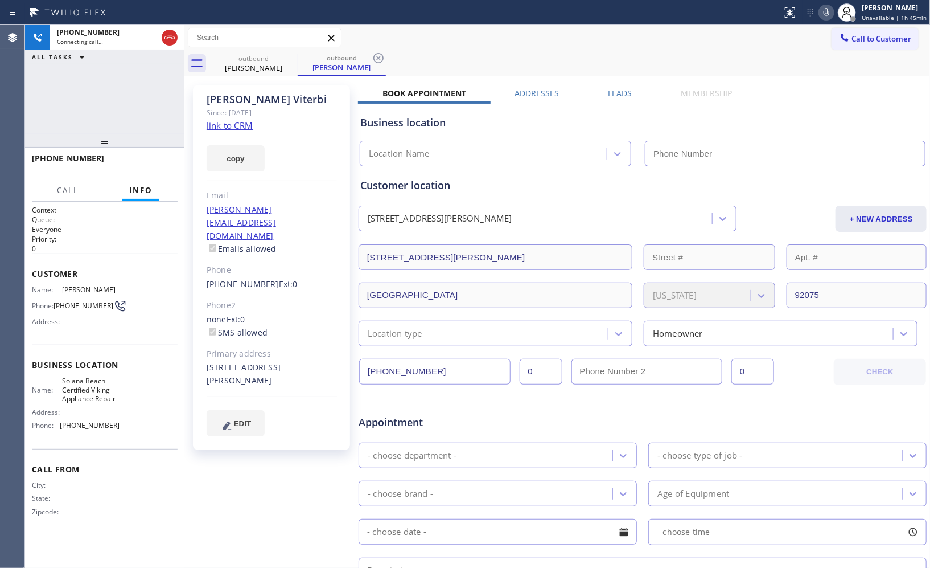
type input "[PHONE_NUMBER]"
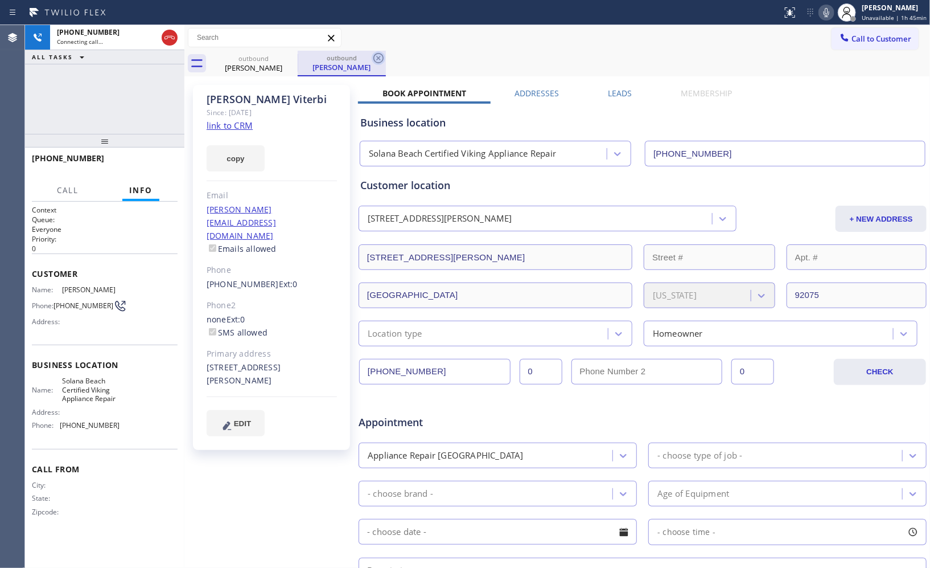
click at [380, 61] on icon at bounding box center [379, 58] width 10 height 10
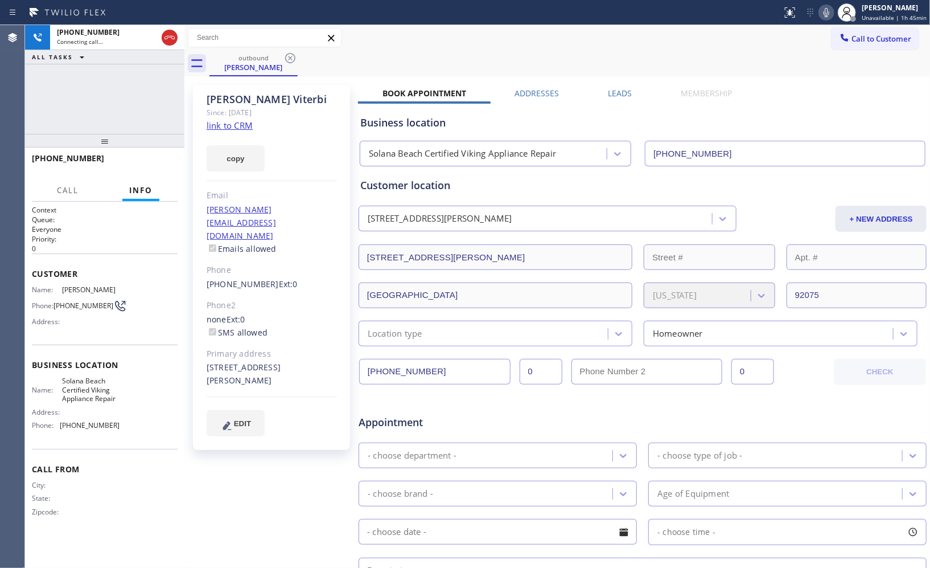
drag, startPoint x: 106, startPoint y: 141, endPoint x: 124, endPoint y: 107, distance: 38.2
click at [124, 107] on div "[PHONE_NUMBER] Connecting call… ALL TASKS ALL TASKS ACTIVE TASKS TASKS IN WRAP …" at bounding box center [104, 296] width 159 height 543
click at [831, 13] on icon at bounding box center [827, 13] width 14 height 14
click at [831, 17] on icon at bounding box center [827, 13] width 14 height 14
click at [830, 14] on icon at bounding box center [827, 13] width 14 height 14
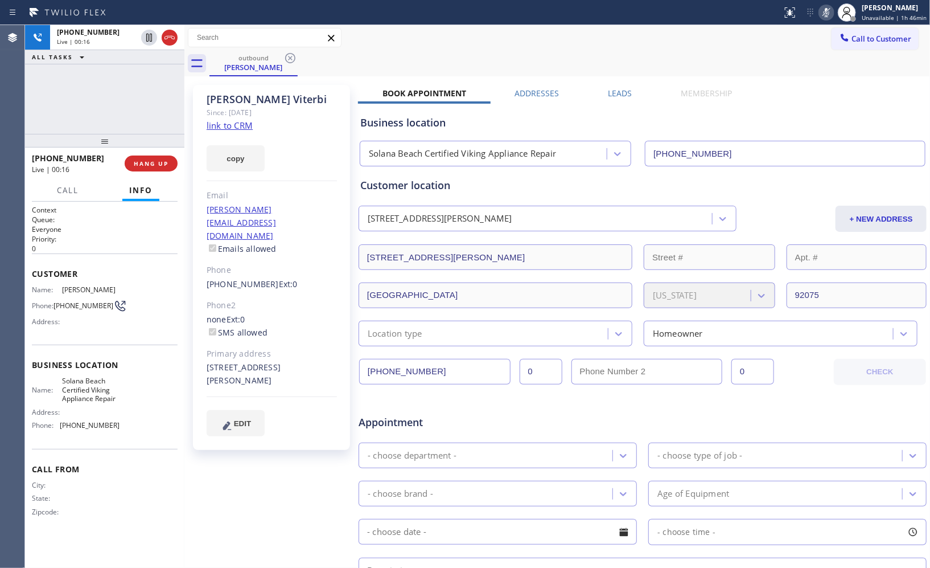
click at [830, 14] on icon at bounding box center [827, 13] width 14 height 14
click at [150, 99] on div "[PHONE_NUMBER] Live | 00:20 ALL TASKS ALL TASKS ACTIVE TASKS TASKS IN WRAP UP" at bounding box center [104, 79] width 159 height 109
click at [157, 167] on span "HANG UP" at bounding box center [151, 163] width 35 height 8
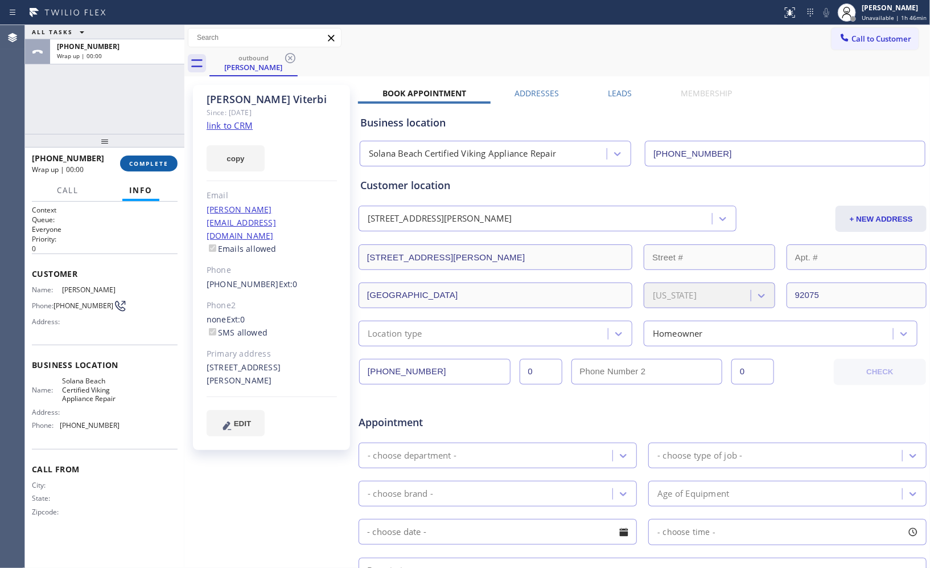
click at [157, 167] on span "COMPLETE" at bounding box center [148, 163] width 39 height 8
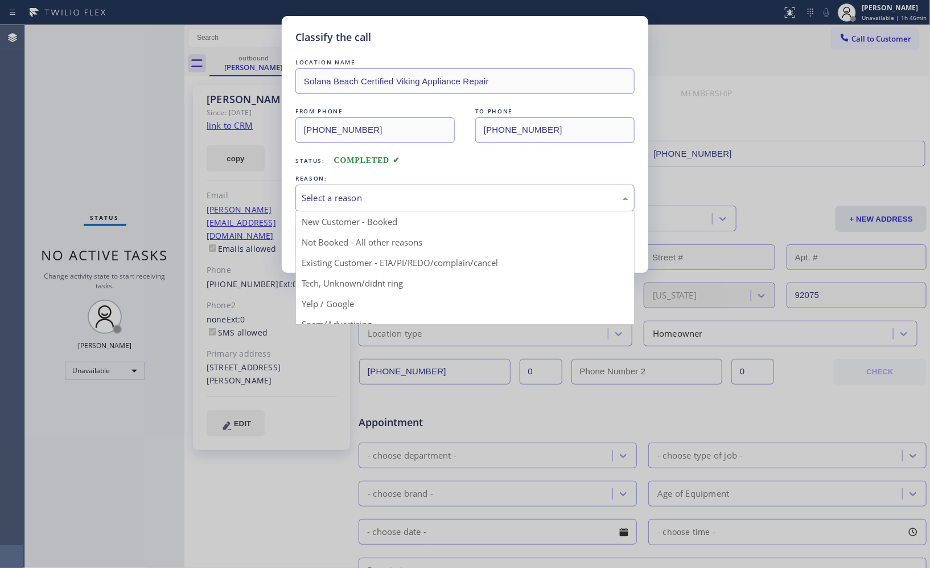
click at [426, 198] on div "Select a reason" at bounding box center [465, 197] width 327 height 13
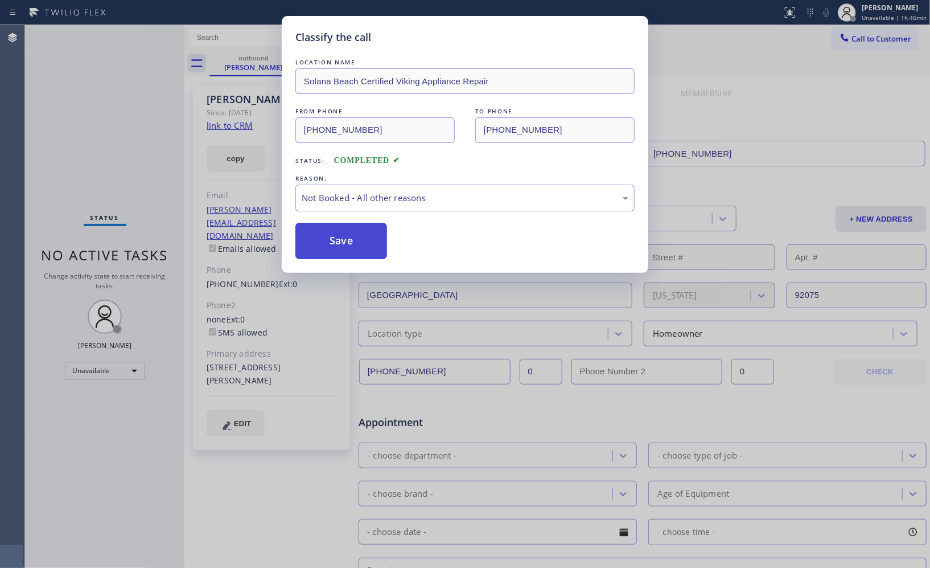
click at [376, 240] on button "Save" at bounding box center [342, 241] width 92 height 36
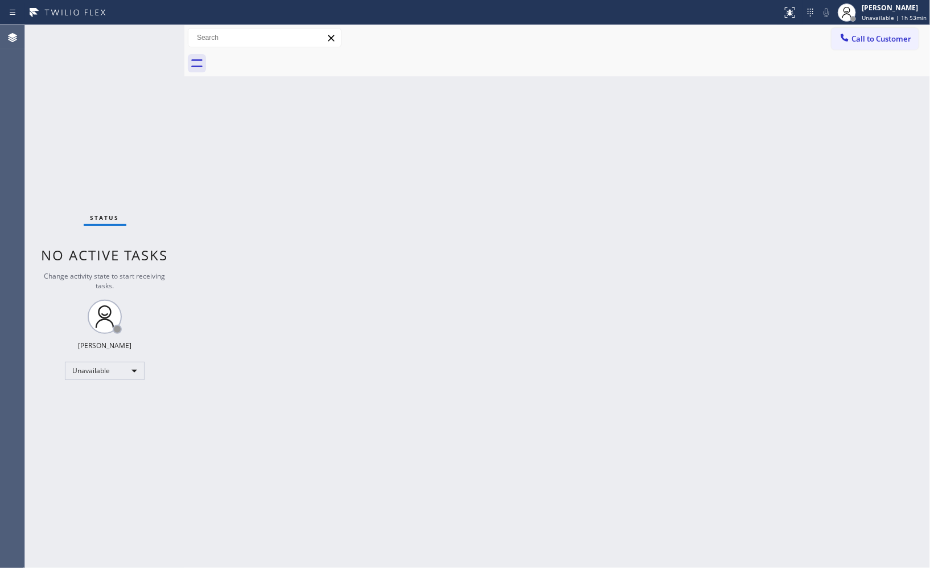
drag, startPoint x: 873, startPoint y: 40, endPoint x: 763, endPoint y: 52, distance: 110.5
click at [833, 44] on button "Call to Customer" at bounding box center [875, 39] width 87 height 22
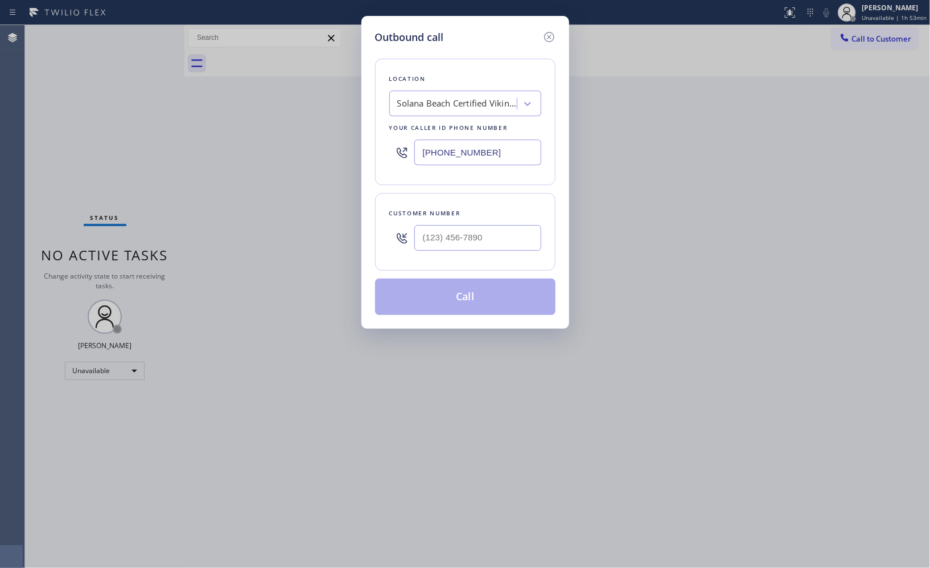
drag, startPoint x: 493, startPoint y: 157, endPoint x: 293, endPoint y: 46, distance: 228.9
click at [366, 140] on div "Outbound call Location [GEOGRAPHIC_DATA] Certified Viking Appliance Repair Your…" at bounding box center [466, 172] width 208 height 313
paste input "760) 983-7951"
type input "[PHONE_NUMBER]"
paste input "858) 354-9973"
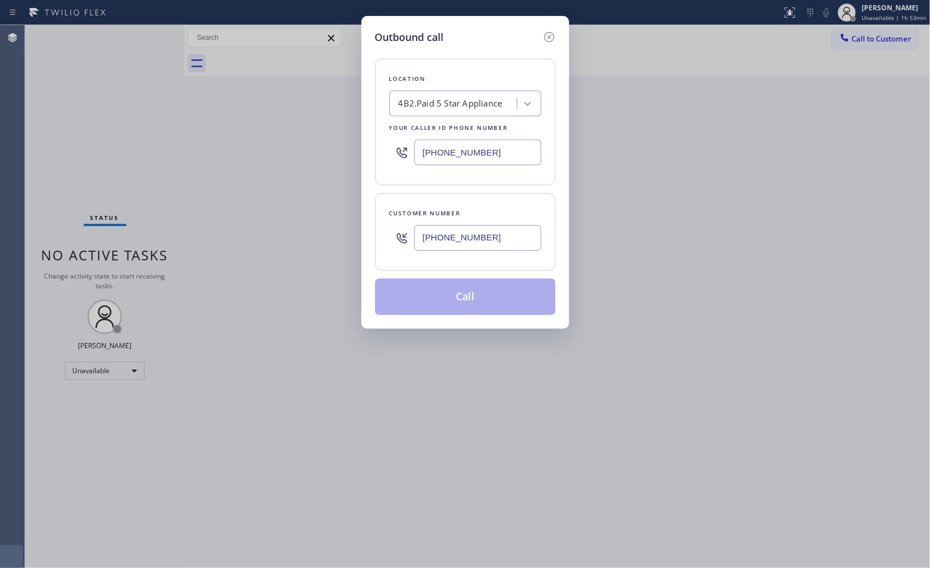
drag, startPoint x: 423, startPoint y: 234, endPoint x: 384, endPoint y: 223, distance: 40.4
click at [390, 227] on div "[PHONE_NUMBER]" at bounding box center [465, 237] width 152 height 37
type input "[PHONE_NUMBER]"
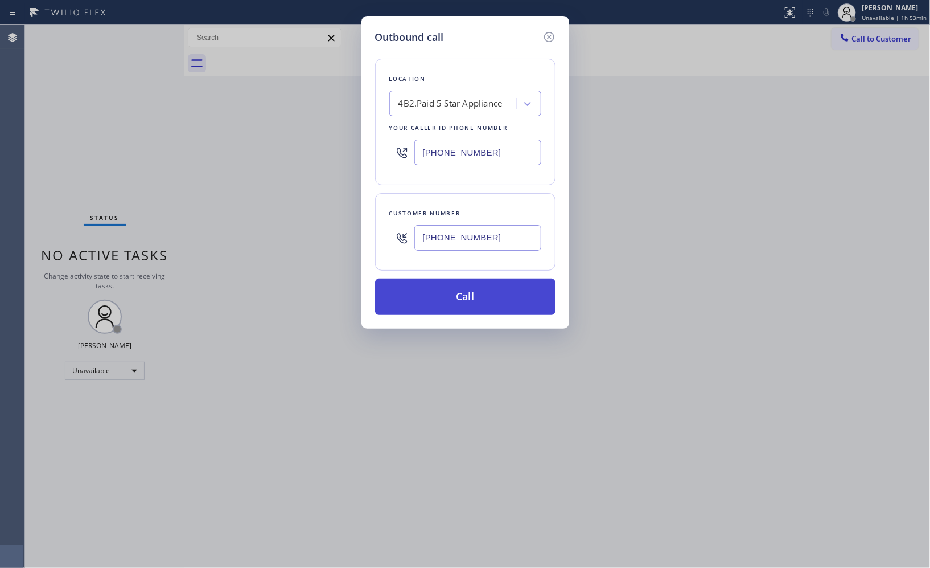
click at [492, 305] on button "Call" at bounding box center [465, 296] width 181 height 36
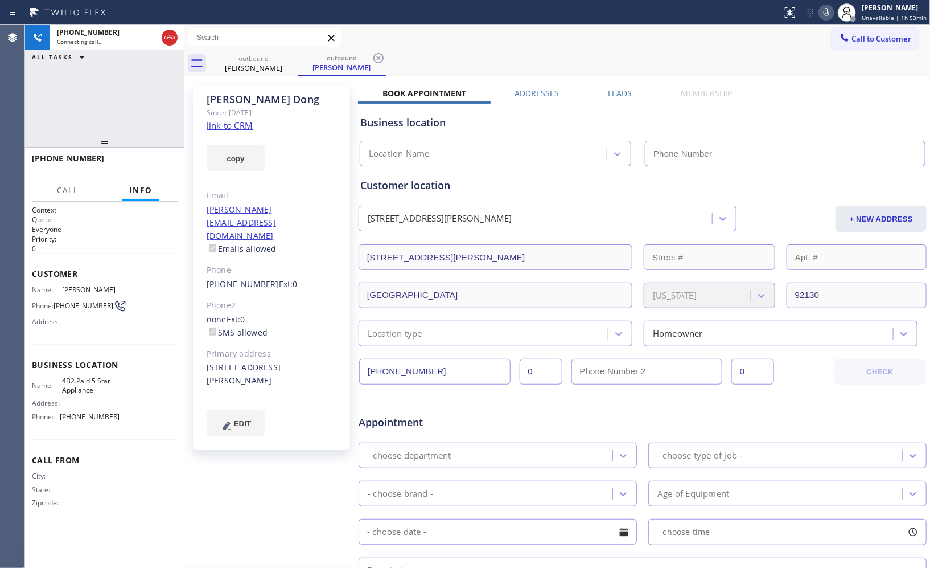
type input "[PHONE_NUMBER]"
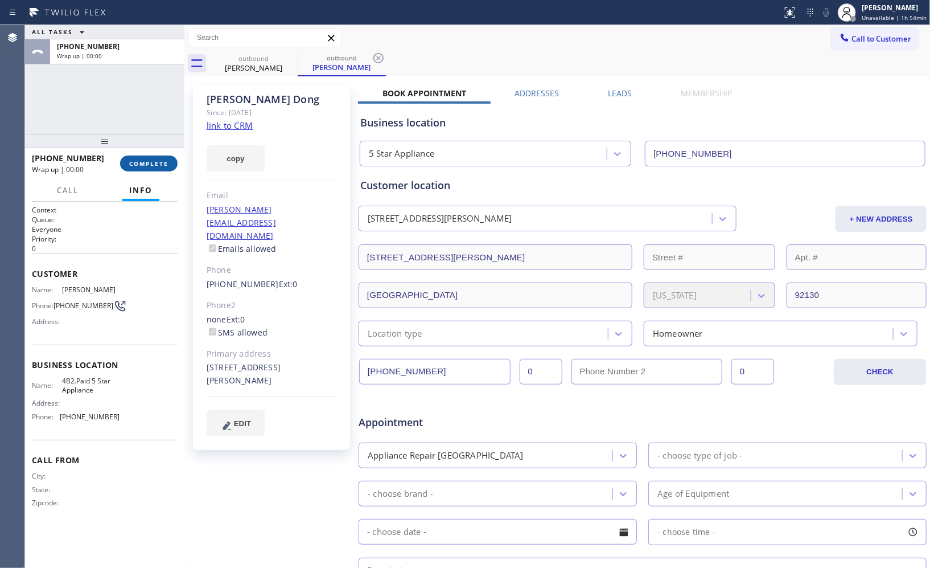
click at [141, 161] on span "COMPLETE" at bounding box center [148, 163] width 39 height 8
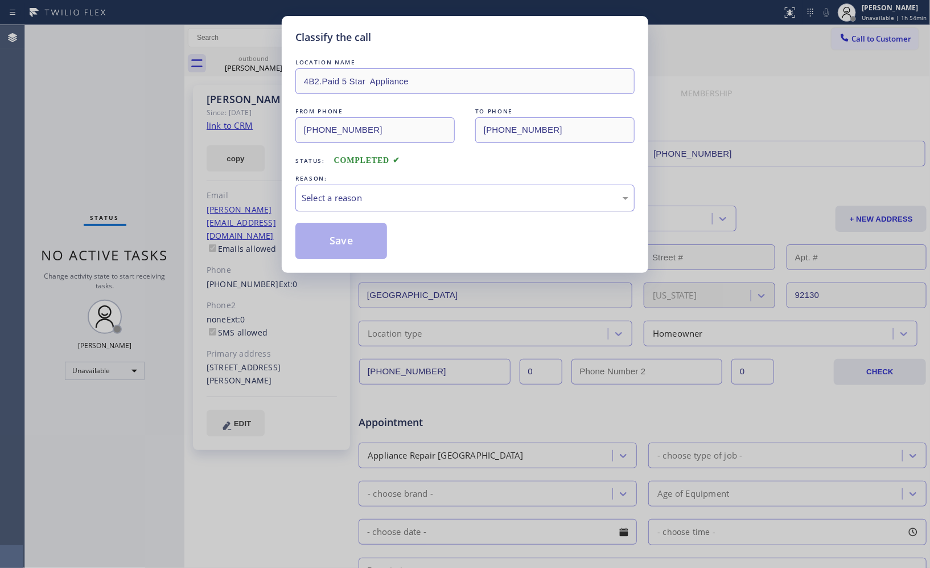
click at [379, 202] on div "Select a reason" at bounding box center [465, 197] width 327 height 13
click at [355, 246] on button "Save" at bounding box center [342, 241] width 92 height 36
click at [248, 67] on div "Classify the call LOCATION NAME 4B2.Paid 5 Star Appliance FROM PHONE [PHONE_NUM…" at bounding box center [465, 284] width 930 height 568
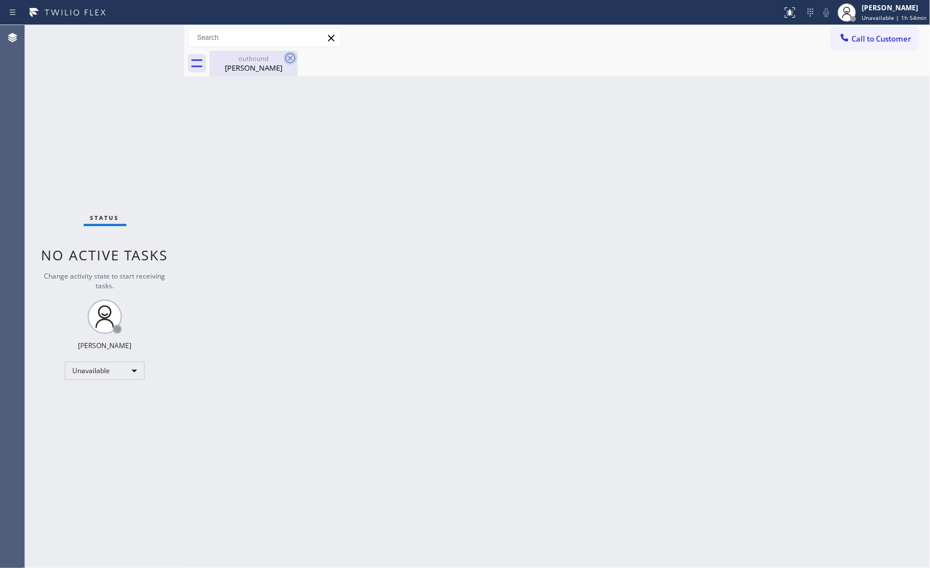
click at [290, 59] on icon at bounding box center [291, 58] width 14 height 14
drag, startPoint x: 872, startPoint y: 47, endPoint x: 861, endPoint y: 46, distance: 10.9
click at [870, 46] on button "Call to Customer" at bounding box center [875, 39] width 87 height 22
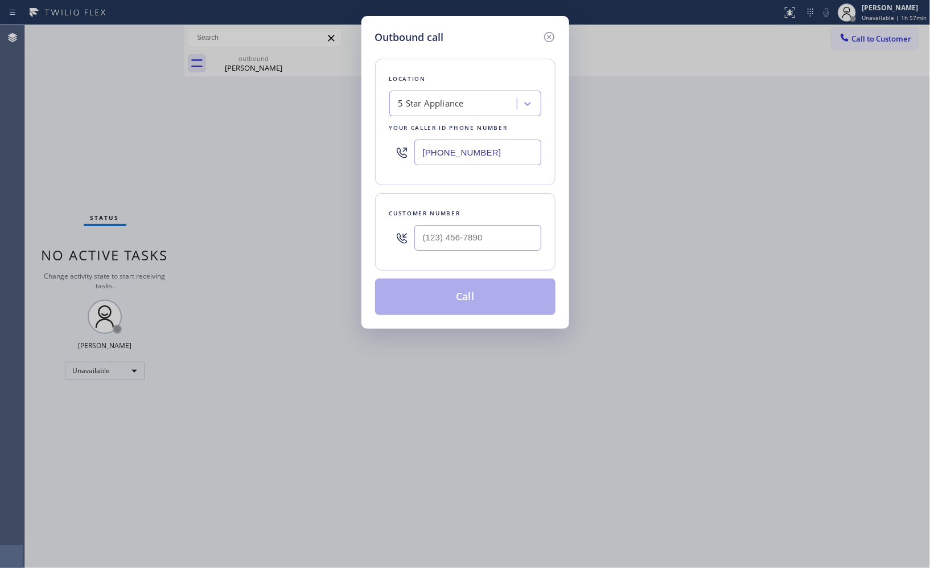
drag, startPoint x: 493, startPoint y: 150, endPoint x: 292, endPoint y: 63, distance: 219.1
click at [333, 111] on div "Outbound call Location 5 Star Appliance Your caller id phone number [PHONE_NUMB…" at bounding box center [465, 284] width 930 height 568
paste input "347) 284-6179"
type input "[PHONE_NUMBER]"
paste input "929) 400-4459"
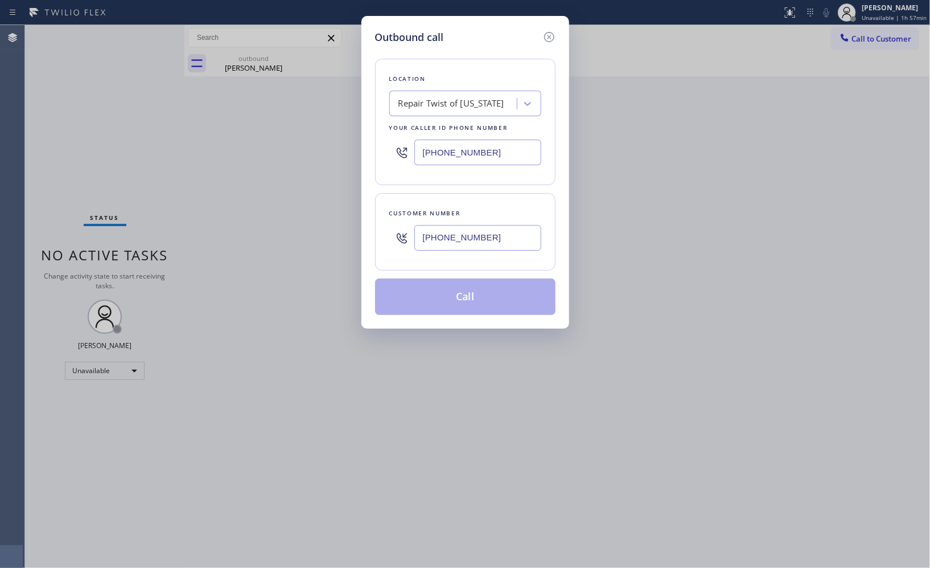
drag, startPoint x: 360, startPoint y: 228, endPoint x: 339, endPoint y: 215, distance: 24.8
click at [343, 224] on div "Outbound call Location Repair Twist of [US_STATE] Your caller id phone number […" at bounding box center [465, 284] width 930 height 568
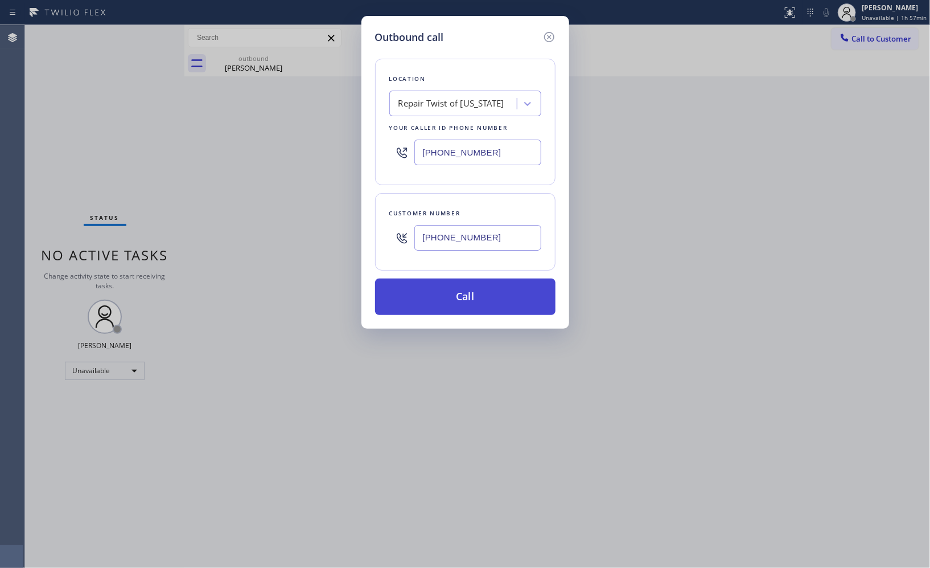
type input "[PHONE_NUMBER]"
click at [446, 307] on button "Call" at bounding box center [465, 296] width 181 height 36
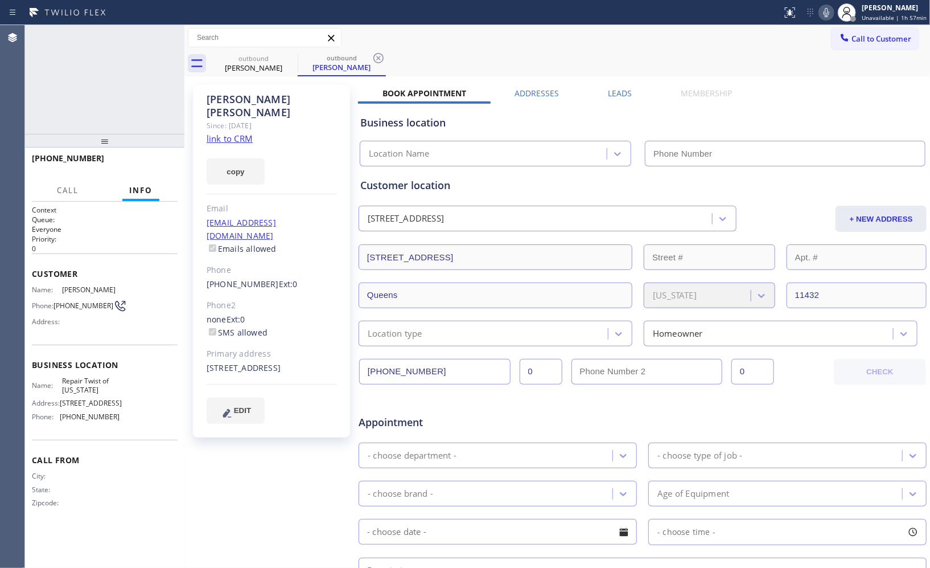
type input "[PHONE_NUMBER]"
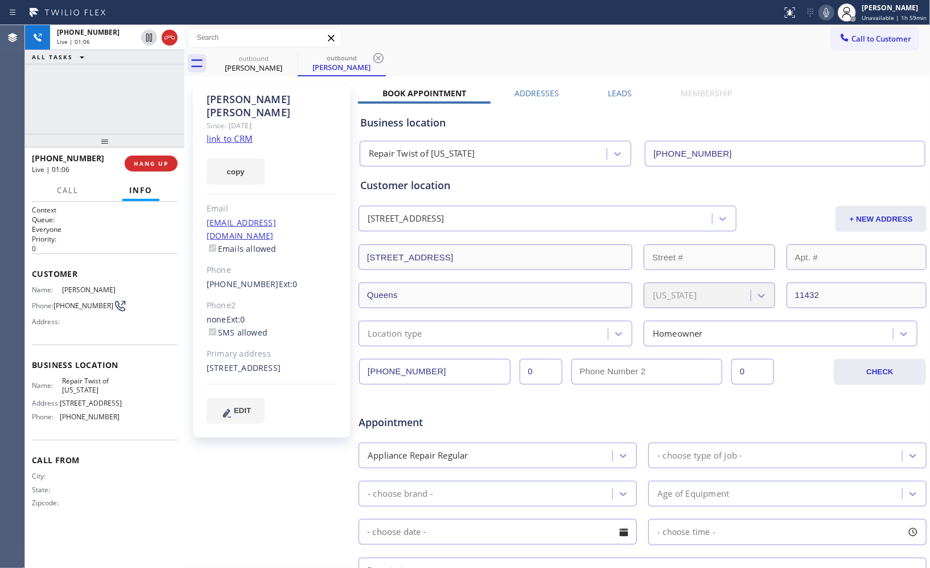
click at [828, 18] on icon at bounding box center [827, 13] width 14 height 14
click at [151, 43] on icon at bounding box center [149, 38] width 14 height 14
click at [609, 73] on div "outbound [PERSON_NAME] outbound [PERSON_NAME]" at bounding box center [570, 64] width 721 height 26
click at [151, 39] on icon at bounding box center [149, 38] width 8 height 8
click at [833, 16] on icon at bounding box center [830, 12] width 6 height 9
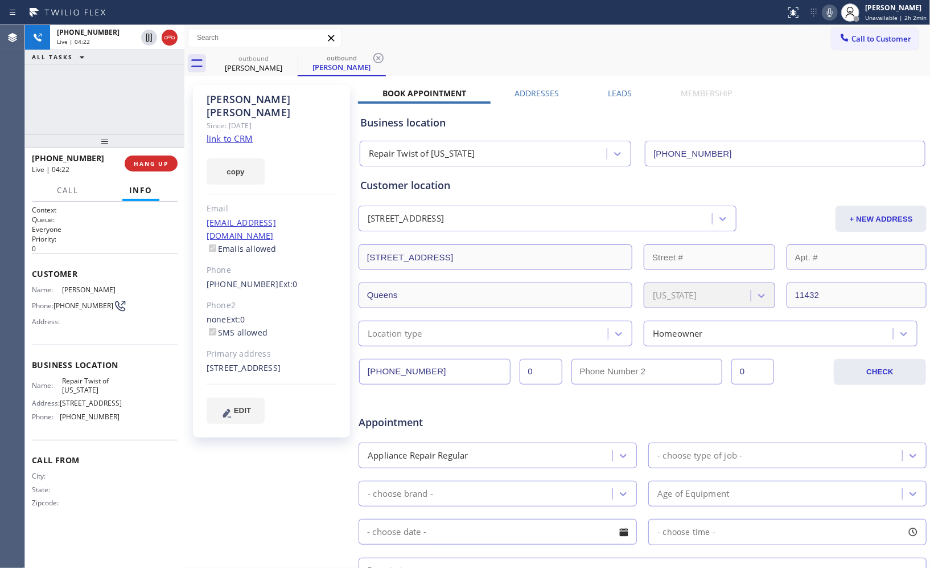
click at [551, 65] on div "outbound [PERSON_NAME] outbound [PERSON_NAME]" at bounding box center [570, 64] width 721 height 26
click at [159, 163] on span "HANG UP" at bounding box center [151, 163] width 35 height 8
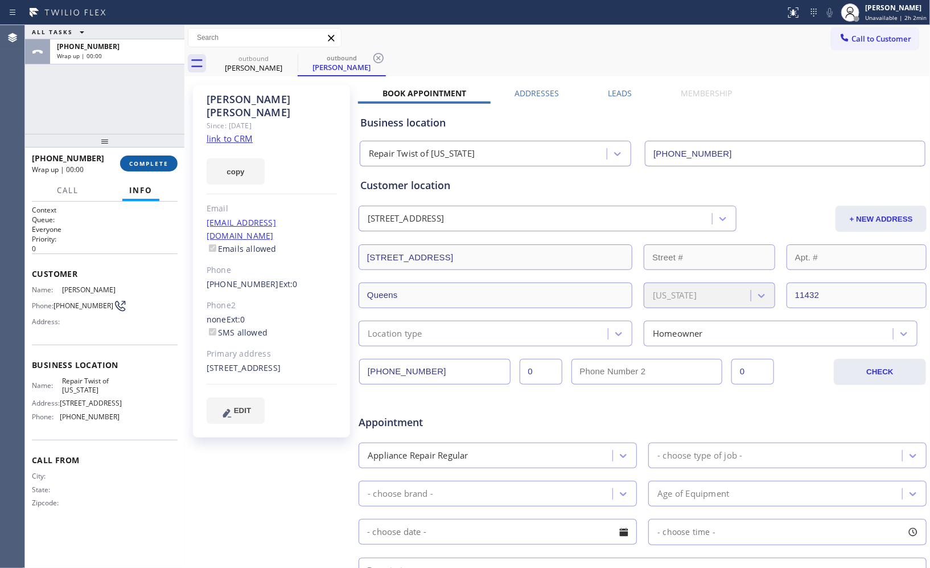
click at [159, 163] on span "COMPLETE" at bounding box center [148, 163] width 39 height 8
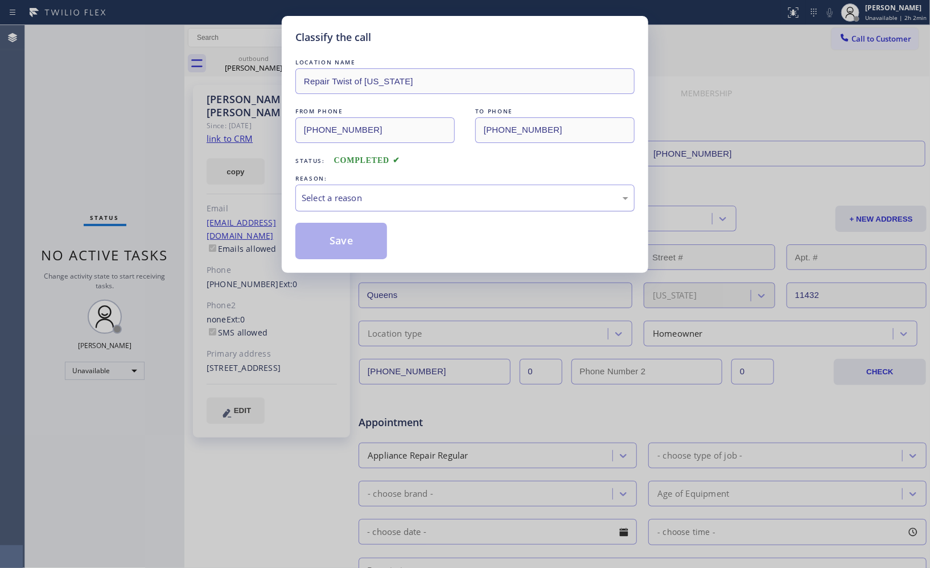
drag, startPoint x: 490, startPoint y: 198, endPoint x: 437, endPoint y: 207, distance: 54.2
click at [490, 198] on div "Select a reason" at bounding box center [465, 197] width 327 height 13
click at [351, 238] on button "Save" at bounding box center [342, 241] width 92 height 36
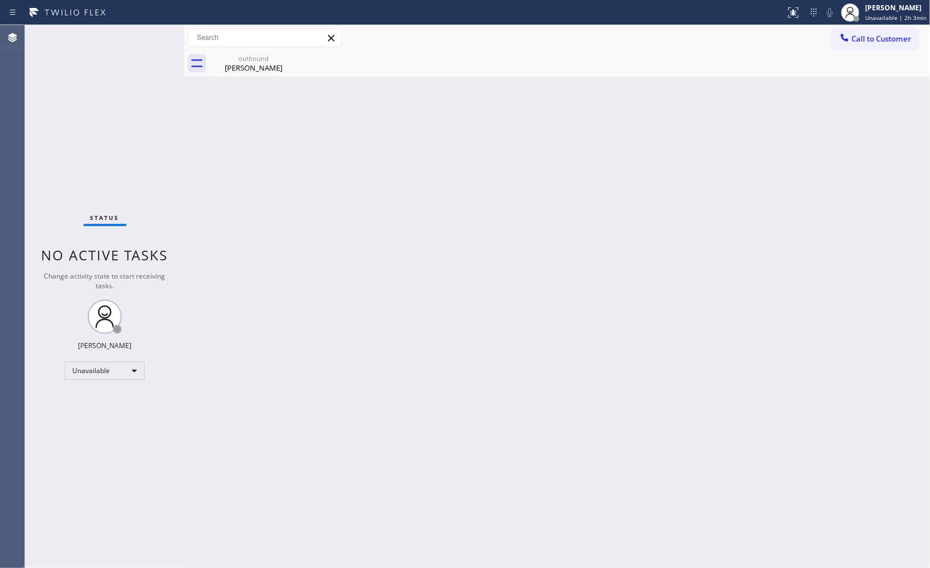
drag, startPoint x: 729, startPoint y: 190, endPoint x: 597, endPoint y: 76, distance: 175.2
click at [720, 187] on div "Back to Dashboard Change Sender ID Customers Technicians Select a contact Outbo…" at bounding box center [557, 296] width 746 height 543
click at [251, 56] on div "outbound" at bounding box center [254, 58] width 86 height 9
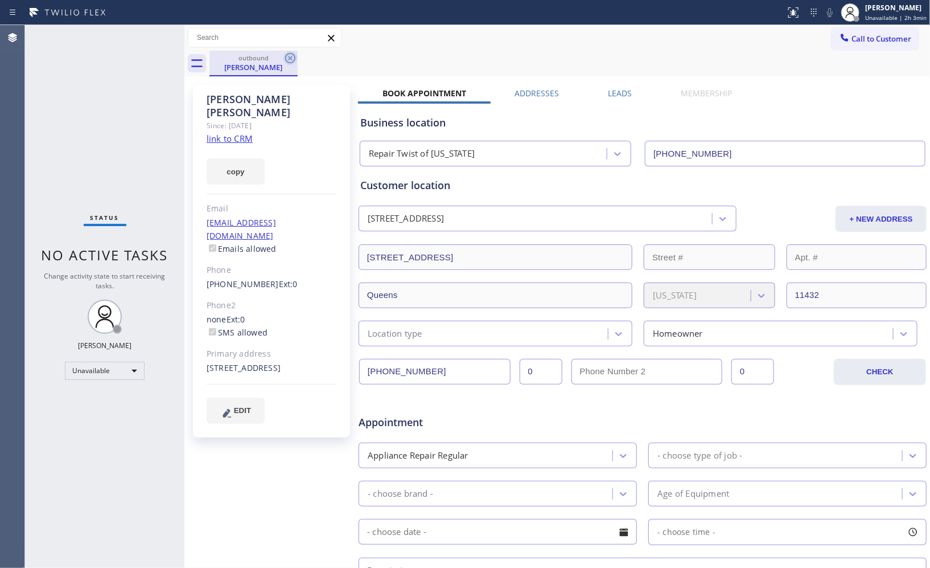
click at [290, 57] on icon at bounding box center [291, 58] width 14 height 14
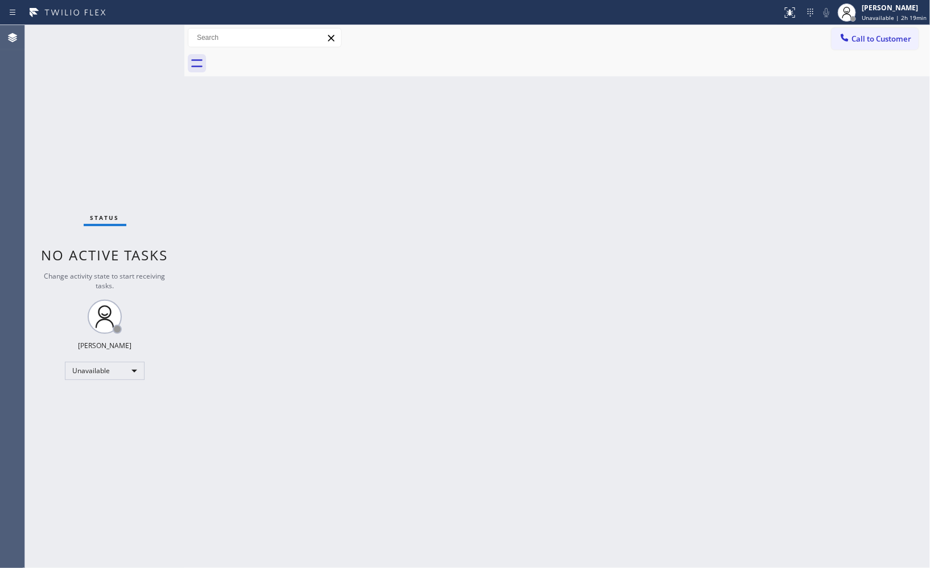
click at [649, 206] on div "Back to Dashboard Change Sender ID Customers Technicians Select a contact Outbo…" at bounding box center [557, 296] width 746 height 543
click at [716, 419] on div "Back to Dashboard Change Sender ID Customers Technicians Select a contact Outbo…" at bounding box center [557, 296] width 746 height 543
click at [892, 20] on span "Unavailable | 2h 20min" at bounding box center [894, 18] width 65 height 8
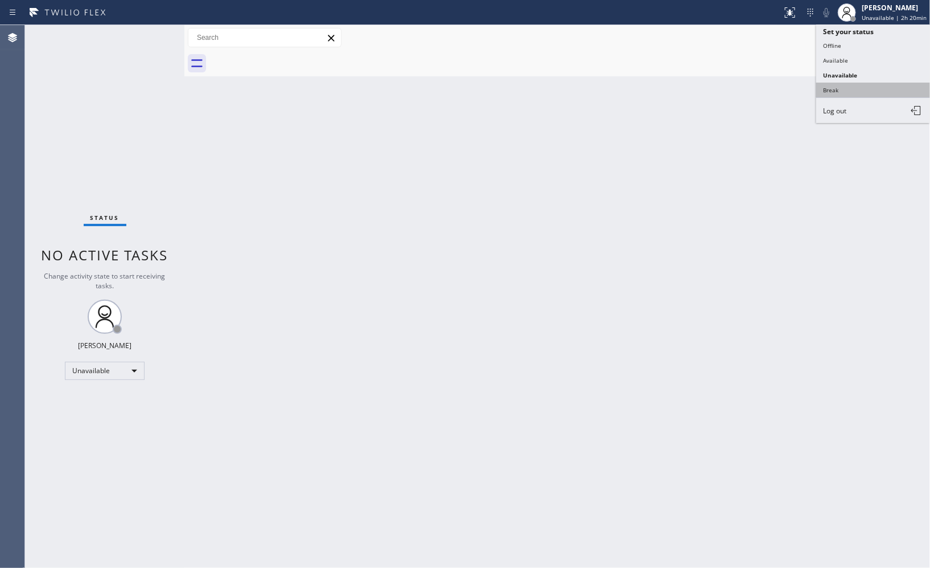
click at [838, 95] on button "Break" at bounding box center [874, 90] width 114 height 15
